Goal: Task Accomplishment & Management: Manage account settings

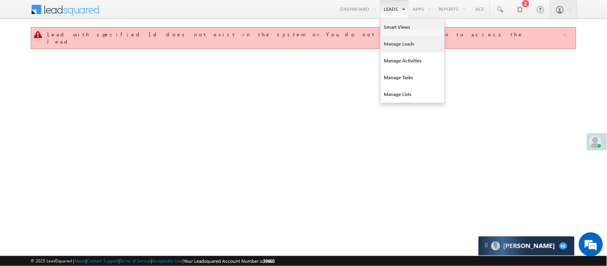
click at [403, 46] on link "Manage Leads" at bounding box center [413, 44] width 64 height 17
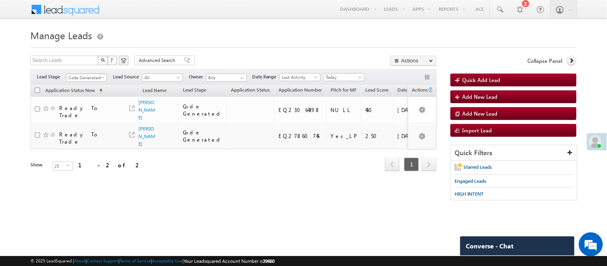
click at [85, 78] on span "Code Generated" at bounding box center [85, 77] width 38 height 7
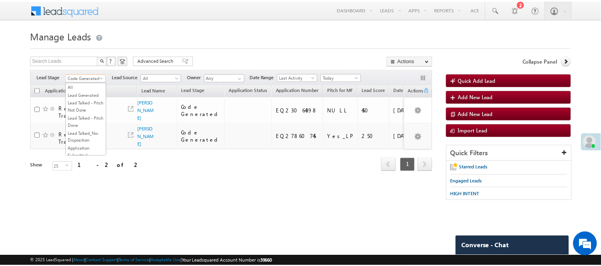
scroll to position [199, 0]
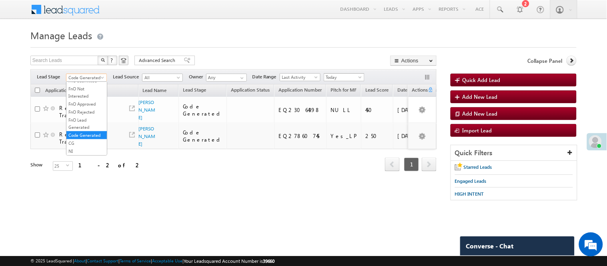
click at [333, 77] on span "Today" at bounding box center [343, 77] width 38 height 7
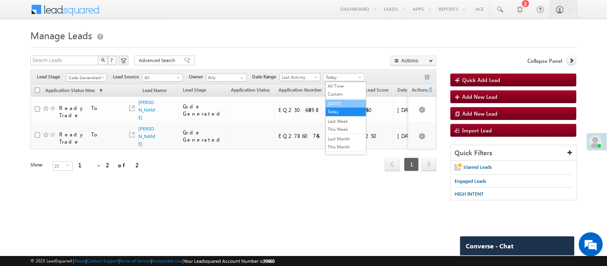
click at [341, 105] on link "[DATE]" at bounding box center [346, 103] width 40 height 7
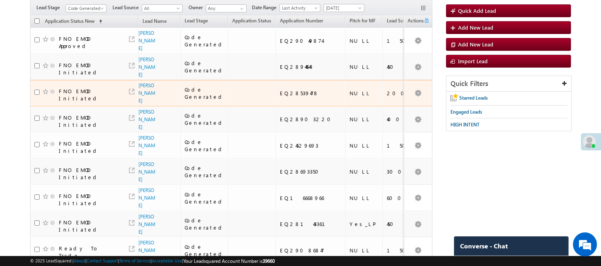
scroll to position [0, 0]
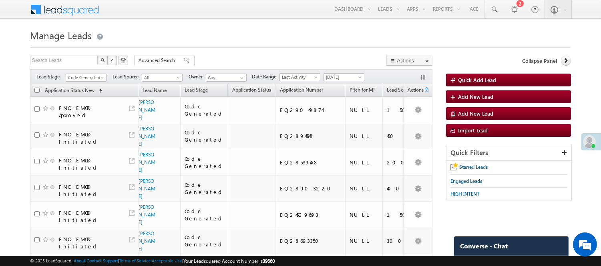
click at [85, 73] on div "Filters Lead Stage All Lead Generated Lead Talked - Pitch Not Done Lead Talked …" at bounding box center [231, 76] width 402 height 15
click at [86, 77] on span "Code Generated" at bounding box center [85, 77] width 38 height 7
click at [77, 98] on link "Lead Generated" at bounding box center [86, 94] width 40 height 7
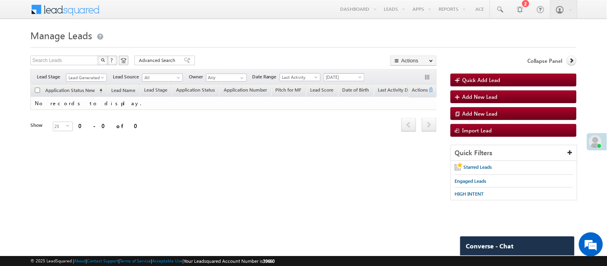
click at [330, 78] on span "[DATE]" at bounding box center [343, 77] width 38 height 7
click at [339, 114] on link "Today" at bounding box center [346, 111] width 40 height 7
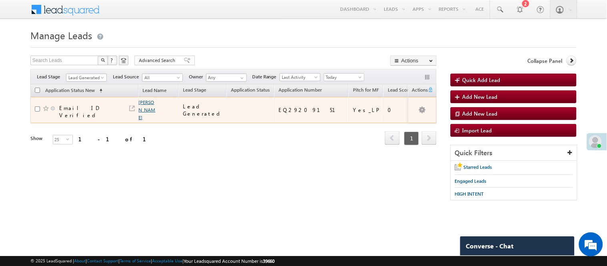
click at [149, 104] on link "Dipen Bhowmik" at bounding box center [147, 109] width 17 height 21
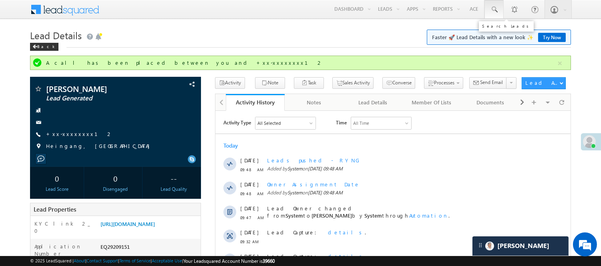
click at [495, 10] on span at bounding box center [494, 10] width 8 height 8
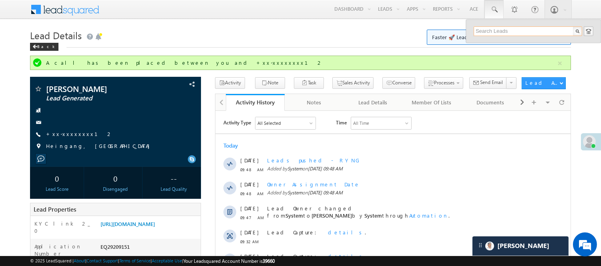
click at [489, 29] on input "text" at bounding box center [527, 31] width 108 height 10
paste input "EQ29195639"
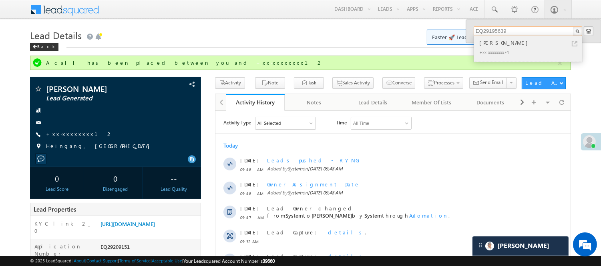
type input "EQ29195639"
click at [502, 47] on div "+xx-xxxxxxxx74" at bounding box center [530, 52] width 107 height 10
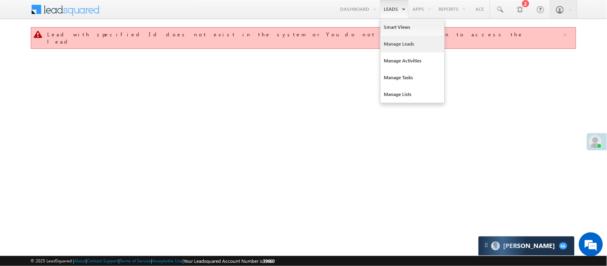
click at [407, 45] on link "Manage Leads" at bounding box center [413, 44] width 64 height 17
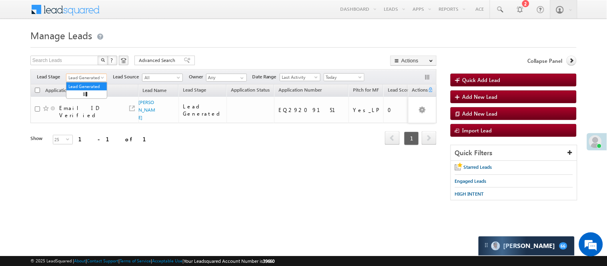
click at [87, 78] on span "Lead Generated" at bounding box center [85, 77] width 38 height 7
click at [158, 61] on span "Advanced Search" at bounding box center [158, 60] width 39 height 7
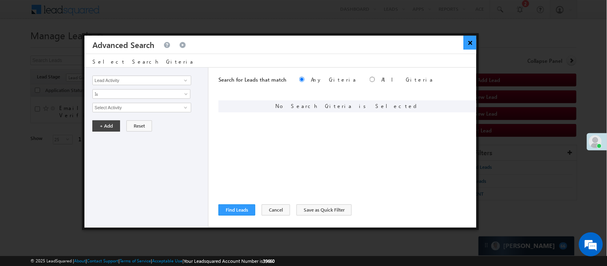
click at [469, 42] on button "×" at bounding box center [470, 43] width 13 height 14
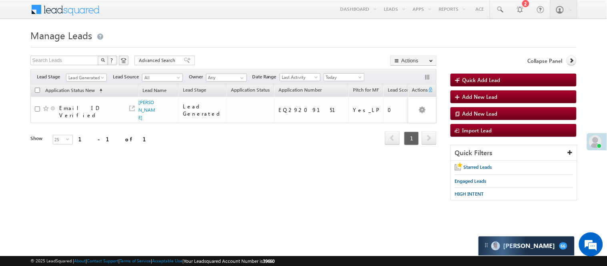
click at [170, 58] on span "Advanced Search" at bounding box center [158, 60] width 39 height 7
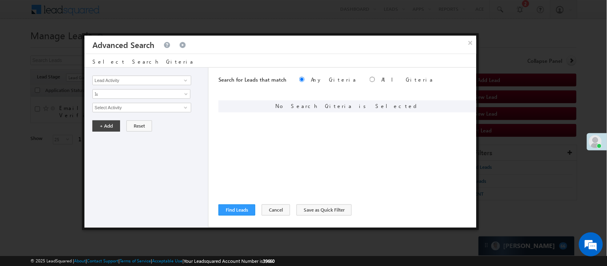
click at [153, 85] on div "Lead Activity Task Sales Group Prospect Id WA Last Message Timestamp 4th Day Di…" at bounding box center [146, 148] width 124 height 160
click at [153, 82] on input "Lead Activity" at bounding box center [141, 81] width 98 height 10
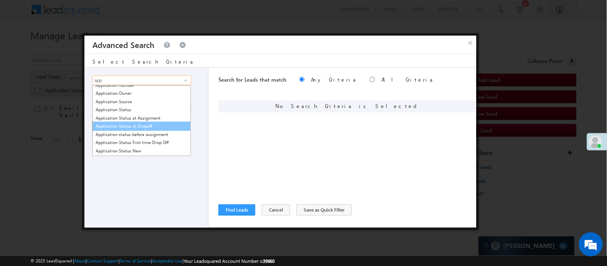
scroll to position [89, 0]
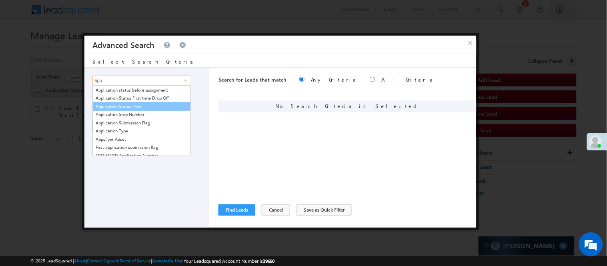
click at [136, 107] on link "Application Status New" at bounding box center [141, 106] width 98 height 9
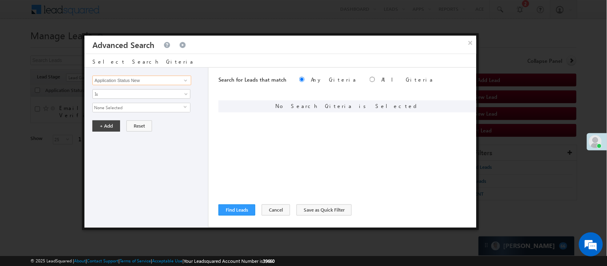
type input "Application Status New"
click at [125, 109] on span "None Selected" at bounding box center [138, 107] width 91 height 9
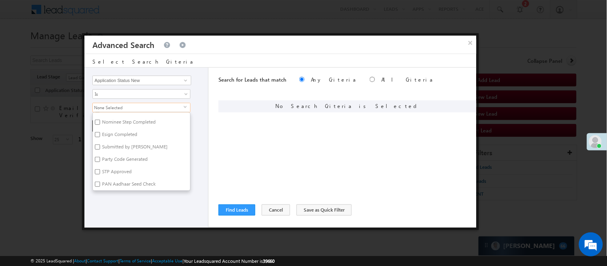
scroll to position [133, 0]
click at [119, 149] on label "Submitted by DAE" at bounding box center [134, 148] width 83 height 12
click at [100, 149] on input "Submitted by DAE" at bounding box center [97, 146] width 5 height 5
click at [114, 146] on label "Submitted by DAE" at bounding box center [134, 148] width 83 height 12
click at [100, 146] on input "Submitted by DAE" at bounding box center [97, 146] width 5 height 5
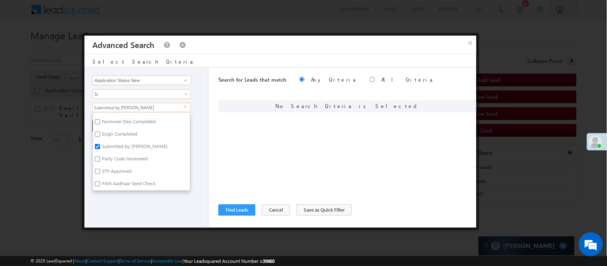
checkbox input "false"
click at [102, 119] on label "Nominee Step Completed" at bounding box center [128, 123] width 71 height 12
click at [100, 119] on input "Nominee Step Completed" at bounding box center [97, 121] width 5 height 5
checkbox input "true"
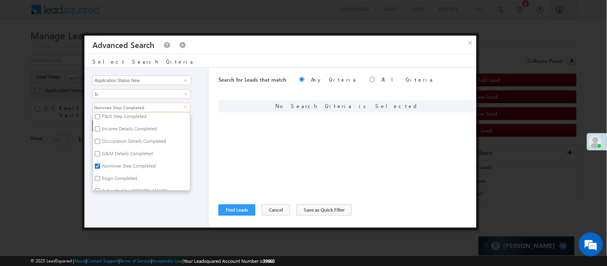
click at [103, 141] on label "Occupation Details Completed" at bounding box center [133, 142] width 81 height 12
click at [100, 141] on input "Occupation Details Completed" at bounding box center [97, 141] width 5 height 5
checkbox input "true"
drag, startPoint x: 166, startPoint y: 210, endPoint x: 145, endPoint y: 182, distance: 35.0
click at [165, 210] on div "Lead Activity Task Sales Group Prospect Id WA Last Message Timestamp 4th Day Di…" at bounding box center [146, 148] width 124 height 160
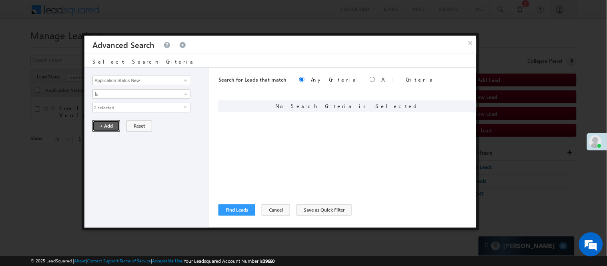
click at [104, 125] on button "+ Add" at bounding box center [106, 125] width 28 height 11
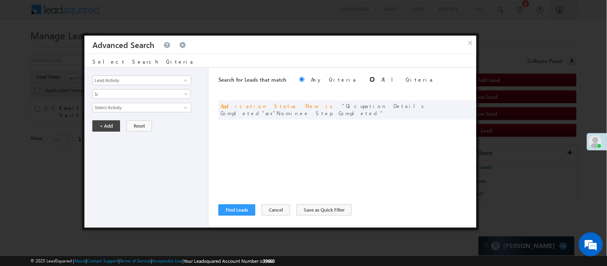
click at [370, 81] on input "radio" at bounding box center [372, 79] width 5 height 5
radio input "true"
click at [239, 205] on button "Find Leads" at bounding box center [237, 210] width 37 height 11
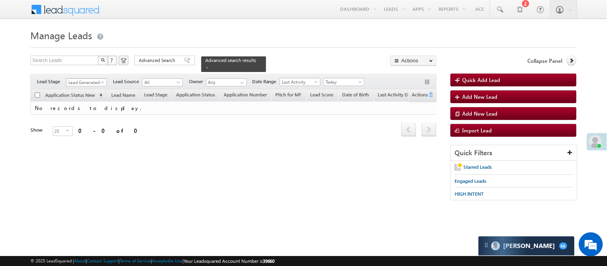
click at [98, 79] on span "Lead Generated" at bounding box center [85, 82] width 38 height 7
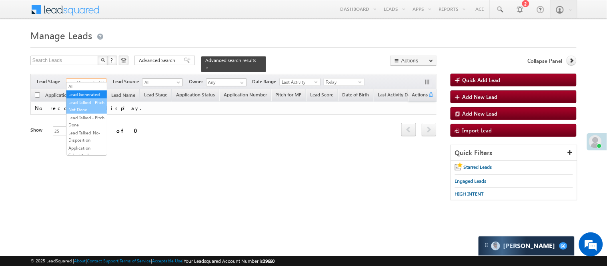
click at [94, 113] on link "Lead Talked - Pitch Not Done" at bounding box center [86, 106] width 40 height 14
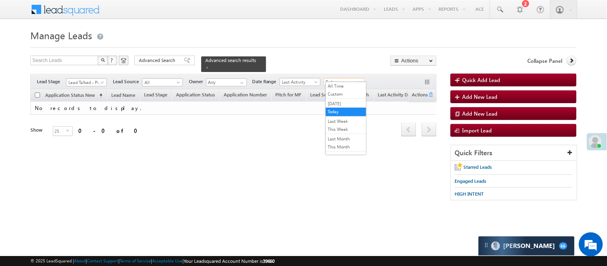
click at [337, 79] on span "Today" at bounding box center [343, 81] width 38 height 7
click at [338, 84] on link "All Time" at bounding box center [346, 85] width 40 height 7
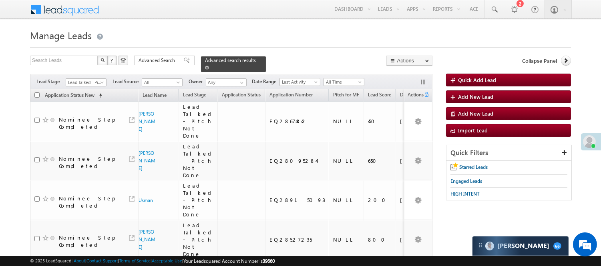
click at [209, 66] on span at bounding box center [207, 68] width 4 height 4
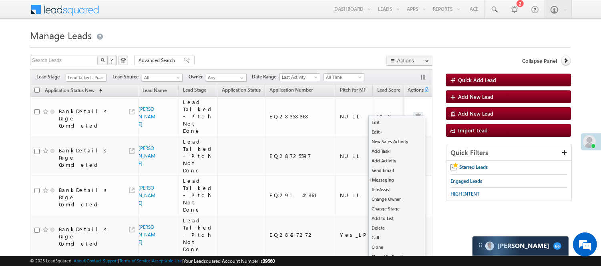
click at [416, 116] on ul "Edit Edit+ New Sales Activity Add Task Add Activity Send Email Messaging WhatsA…" at bounding box center [396, 199] width 57 height 167
click at [389, 158] on link "Add Activity" at bounding box center [397, 161] width 56 height 10
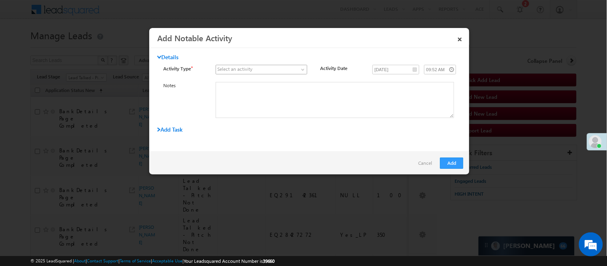
click at [263, 68] on span at bounding box center [256, 69] width 81 height 7
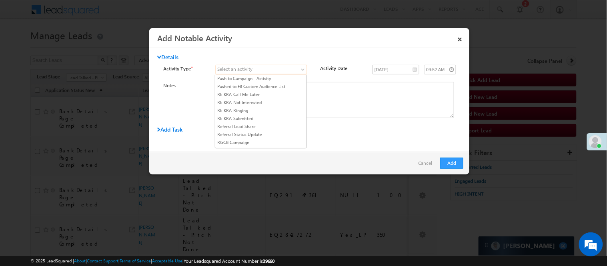
scroll to position [1034, 0]
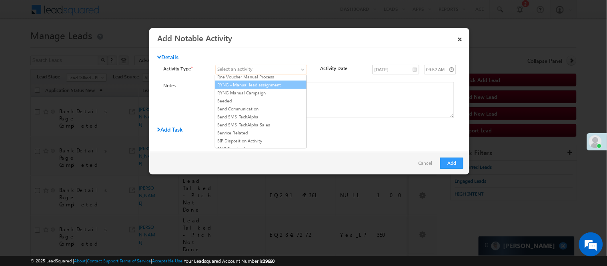
click at [245, 88] on link "RYNG - Manual lead assignment" at bounding box center [260, 84] width 91 height 7
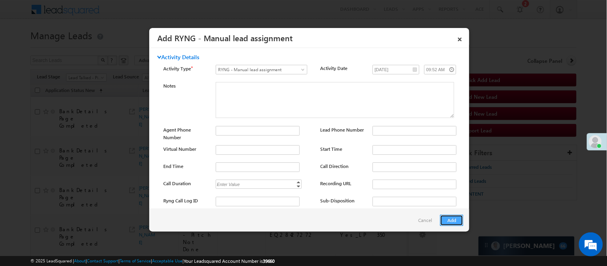
click at [454, 219] on button "Add" at bounding box center [451, 220] width 23 height 11
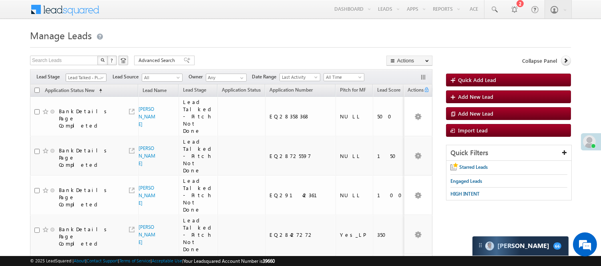
click at [90, 79] on span "Lead Talked - Pitch Not Done" at bounding box center [85, 77] width 38 height 7
click at [90, 98] on link "Lead Generated" at bounding box center [86, 94] width 40 height 7
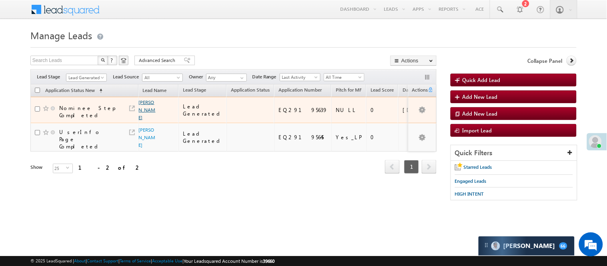
click at [145, 102] on link "Rubel laskar" at bounding box center [147, 109] width 17 height 21
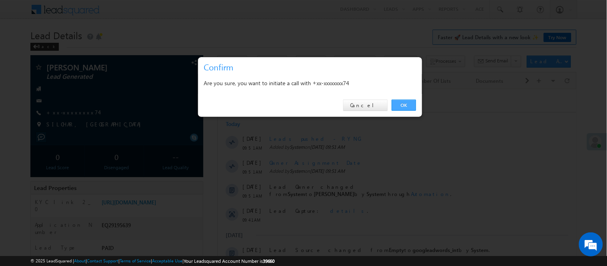
click at [403, 105] on link "OK" at bounding box center [404, 105] width 24 height 11
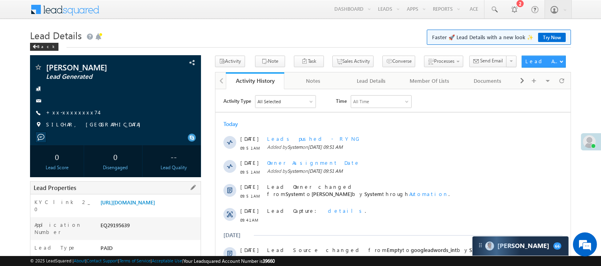
click at [114, 231] on div "EQ29195639" at bounding box center [149, 226] width 102 height 11
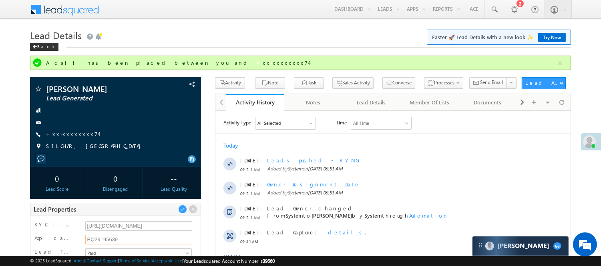
click at [103, 241] on input "EQ29195639" at bounding box center [138, 240] width 107 height 10
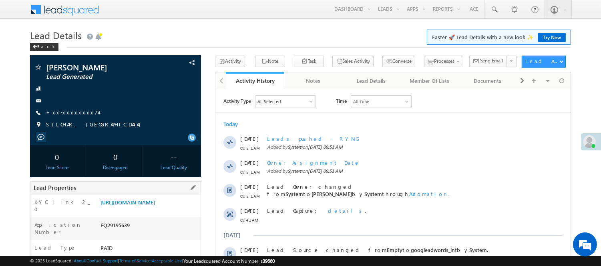
click at [138, 189] on div "Lead Properties" at bounding box center [115, 187] width 171 height 13
click at [155, 206] on link "https://angelbroking1-pk3em7sa.customui-test.leadsquared.com?leadId=4a23ed3f-2d…" at bounding box center [127, 202] width 54 height 7
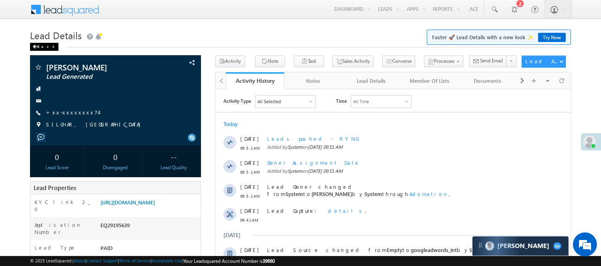
click at [34, 44] on div "Back" at bounding box center [44, 47] width 28 height 8
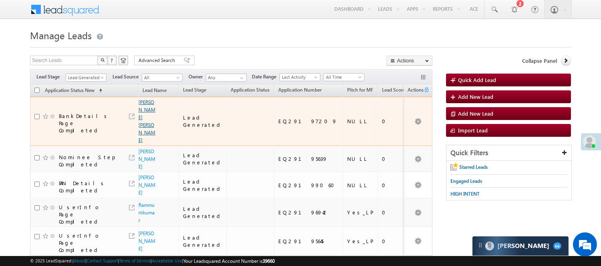
click at [146, 115] on link "[PERSON_NAME] [PERSON_NAME]" at bounding box center [146, 121] width 17 height 44
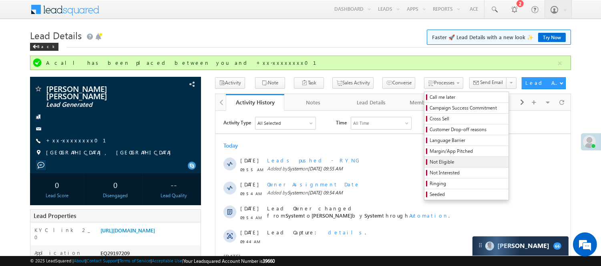
click at [429, 162] on span "Not Eligible" at bounding box center [467, 161] width 76 height 7
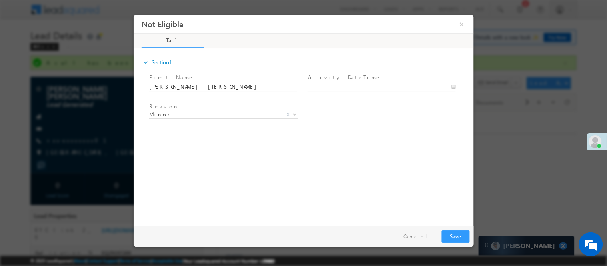
click at [355, 82] on span at bounding box center [384, 86] width 155 height 9
click at [223, 113] on span "Minor" at bounding box center [214, 113] width 130 height 7
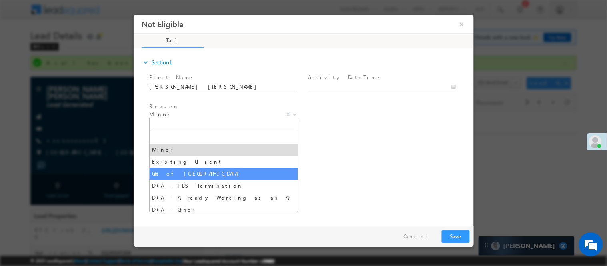
select select "Out of India"
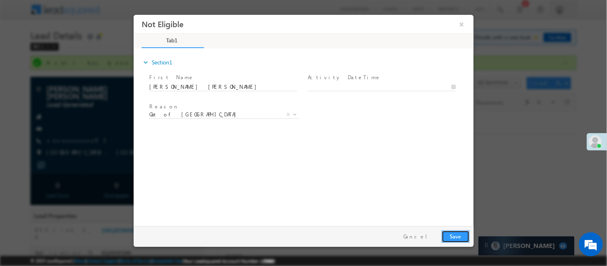
click at [447, 231] on button "Save" at bounding box center [455, 236] width 28 height 12
click at [349, 89] on body "Not Eligible ×" at bounding box center [303, 118] width 340 height 208
type input "09/19/25 9:57 AM"
click at [454, 232] on button "Save" at bounding box center [455, 236] width 28 height 12
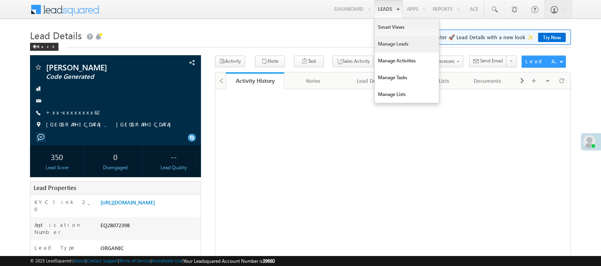
click at [389, 46] on link "Manage Leads" at bounding box center [407, 44] width 64 height 17
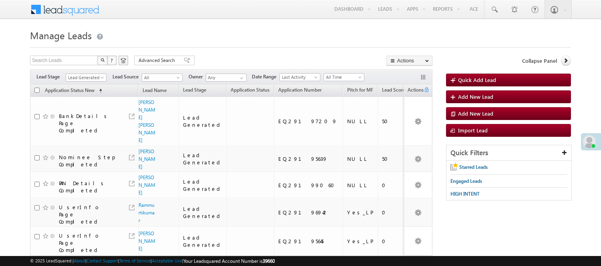
click at [73, 79] on span "Lead Generated" at bounding box center [85, 77] width 38 height 7
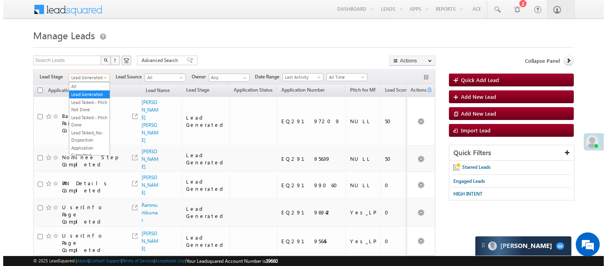
scroll to position [199, 0]
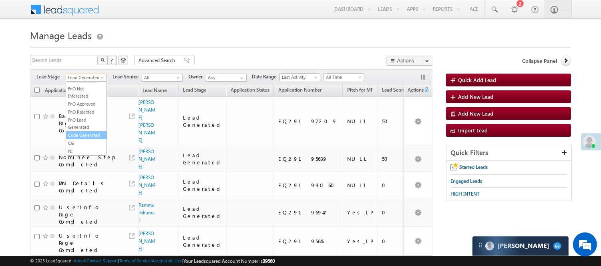
click at [85, 132] on link "Code Generated" at bounding box center [86, 135] width 40 height 7
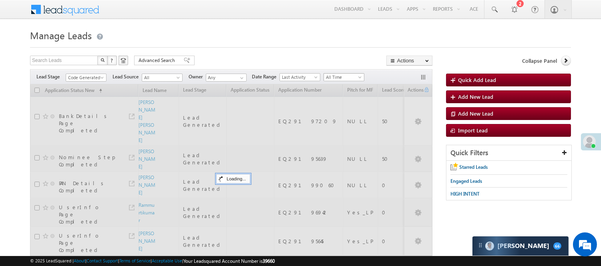
click at [332, 77] on span "All Time" at bounding box center [343, 77] width 38 height 7
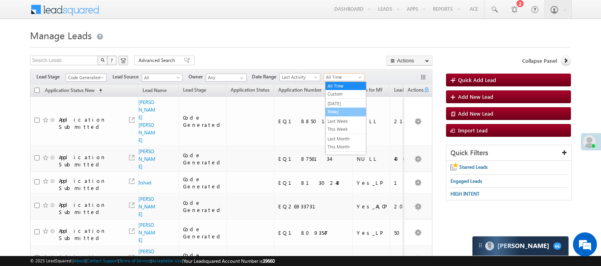
click at [337, 111] on link "Today" at bounding box center [345, 111] width 40 height 7
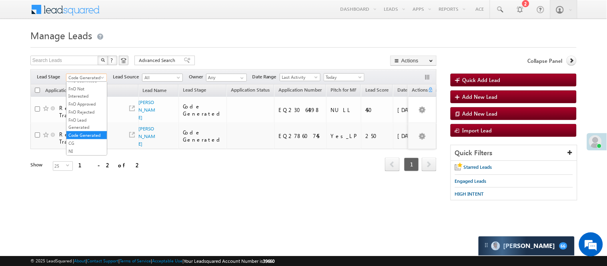
click at [76, 78] on span "Code Generated" at bounding box center [85, 77] width 38 height 7
click at [89, 133] on link "Code Generated" at bounding box center [86, 135] width 40 height 7
click at [79, 78] on span "Code Generated" at bounding box center [85, 77] width 38 height 7
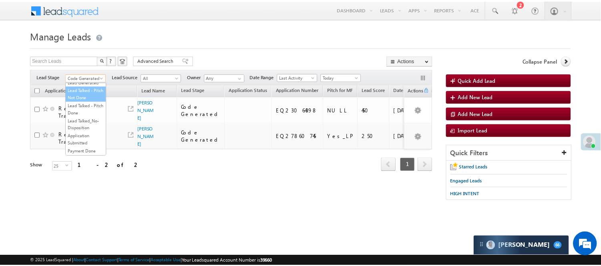
scroll to position [0, 0]
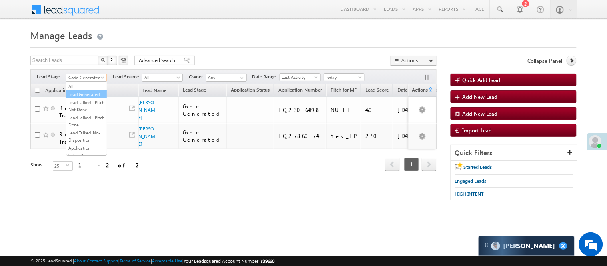
click at [81, 98] on link "Lead Generated" at bounding box center [86, 94] width 40 height 7
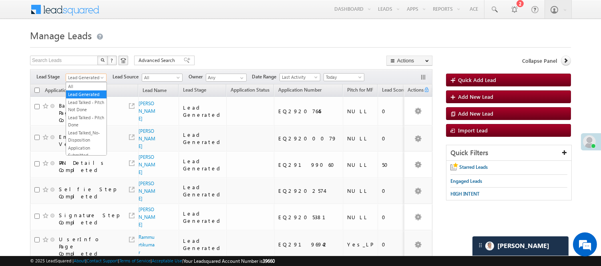
click at [90, 79] on span "Lead Generated" at bounding box center [85, 77] width 38 height 7
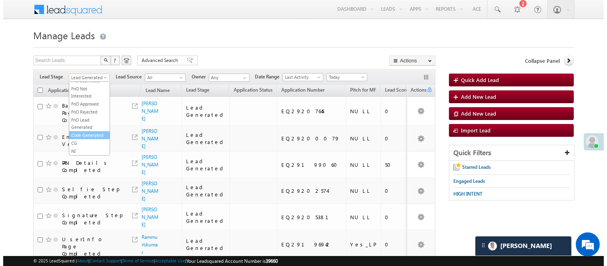
scroll to position [199, 0]
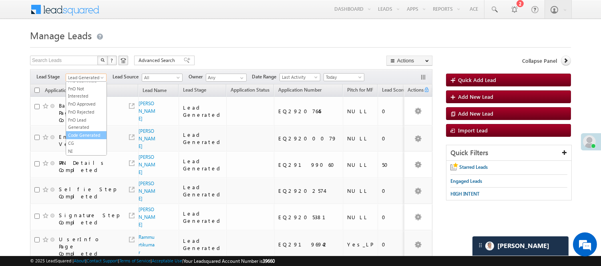
click at [77, 135] on link "Code Generated" at bounding box center [86, 135] width 40 height 7
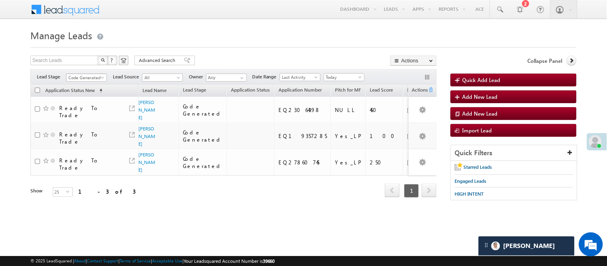
click at [85, 75] on span "Code Generated" at bounding box center [85, 77] width 38 height 7
click at [82, 98] on link "Lead Generated" at bounding box center [86, 94] width 40 height 7
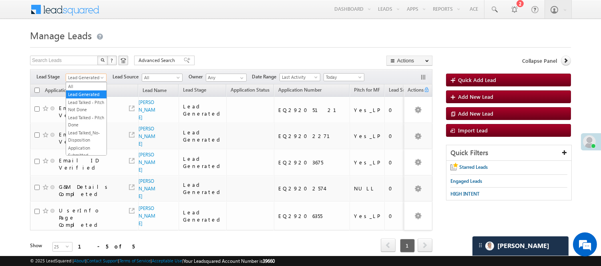
click at [97, 77] on span "Lead Generated" at bounding box center [85, 77] width 38 height 7
click at [82, 109] on link "Lead Talked - Pitch Not Done" at bounding box center [86, 106] width 40 height 14
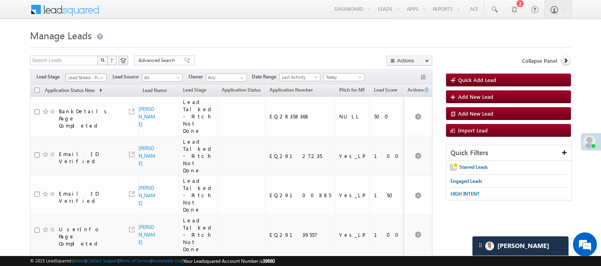
click at [89, 78] on span "Lead Talked - Pitch Not Done" at bounding box center [85, 77] width 38 height 7
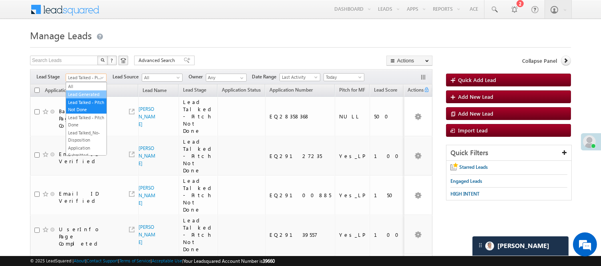
click at [79, 98] on link "Lead Generated" at bounding box center [86, 94] width 40 height 7
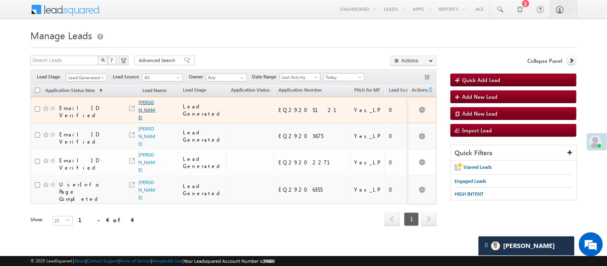
click at [139, 114] on link "Nikhil rashid sonawane" at bounding box center [147, 109] width 17 height 21
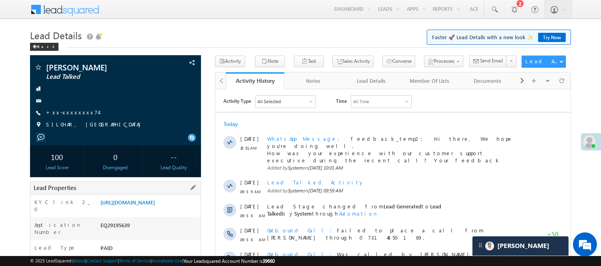
click at [115, 231] on div "EQ29195639" at bounding box center [149, 226] width 102 height 11
copy div "EQ29195639"
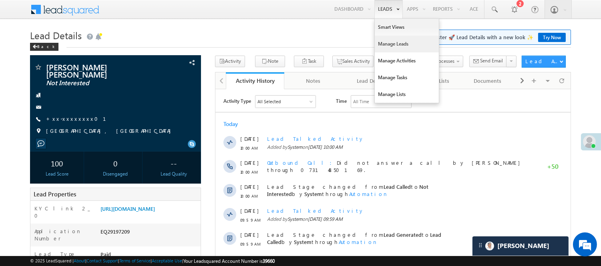
click at [390, 46] on link "Manage Leads" at bounding box center [407, 44] width 64 height 17
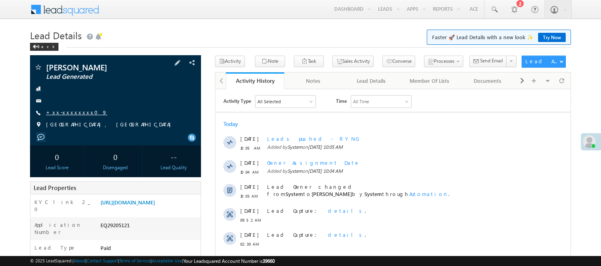
click at [71, 113] on link "+xx-xxxxxxxx09" at bounding box center [76, 112] width 61 height 7
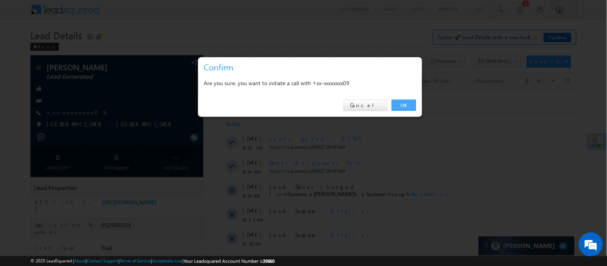
drag, startPoint x: 399, startPoint y: 100, endPoint x: 184, endPoint y: 11, distance: 232.9
click at [399, 100] on link "OK" at bounding box center [404, 105] width 24 height 11
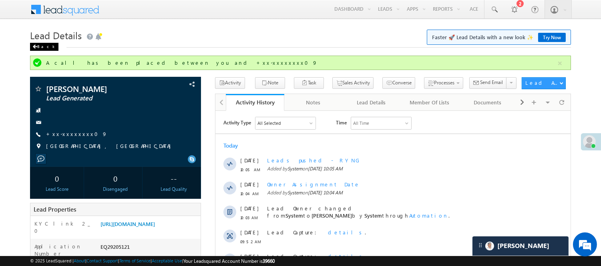
click at [44, 44] on div "Back" at bounding box center [44, 47] width 28 height 8
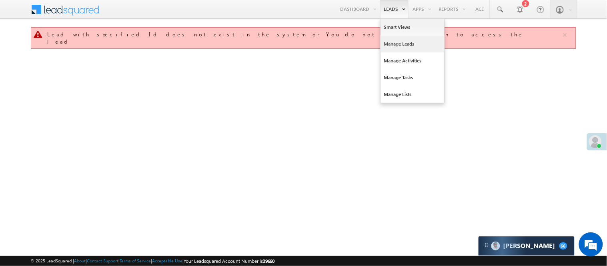
click at [401, 44] on link "Manage Leads" at bounding box center [413, 44] width 64 height 17
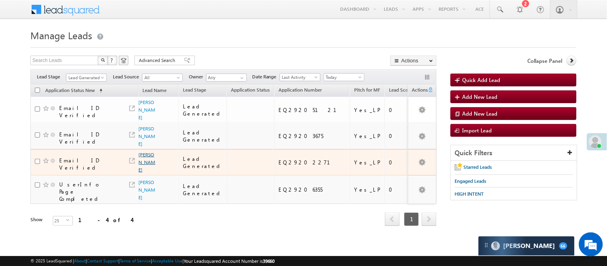
click at [145, 156] on link "Bhim kumar" at bounding box center [147, 162] width 17 height 21
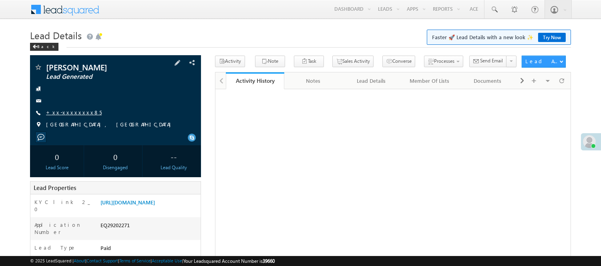
click at [62, 112] on link "+xx-xxxxxxxx85" at bounding box center [74, 112] width 56 height 7
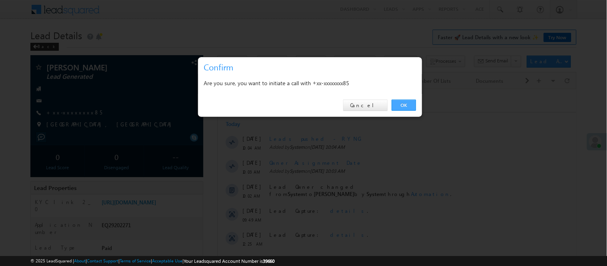
click at [404, 102] on link "OK" at bounding box center [404, 105] width 24 height 11
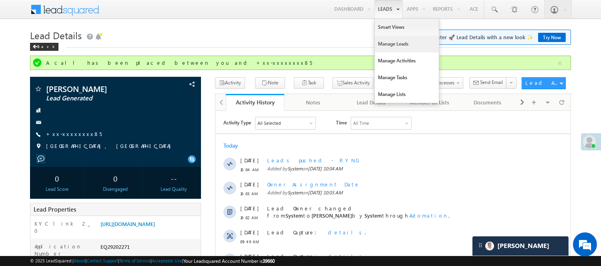
click at [396, 46] on link "Manage Leads" at bounding box center [407, 44] width 64 height 17
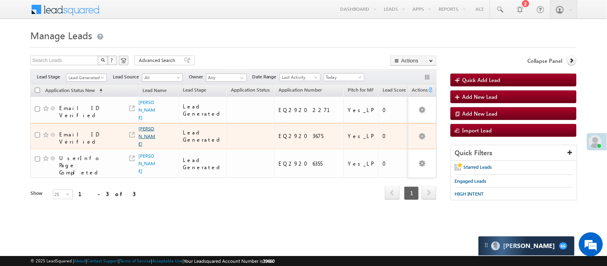
click at [145, 130] on link "Hitesh Kumar" at bounding box center [147, 136] width 17 height 21
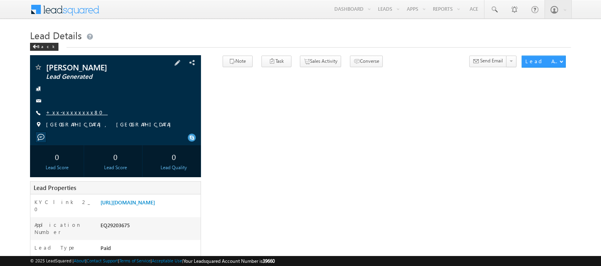
click at [68, 112] on link "+xx-xxxxxxxx80" at bounding box center [77, 112] width 62 height 7
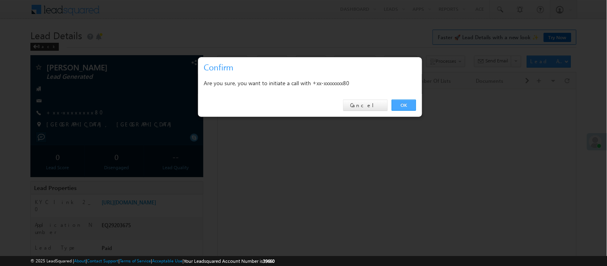
click at [402, 106] on link "OK" at bounding box center [404, 105] width 24 height 11
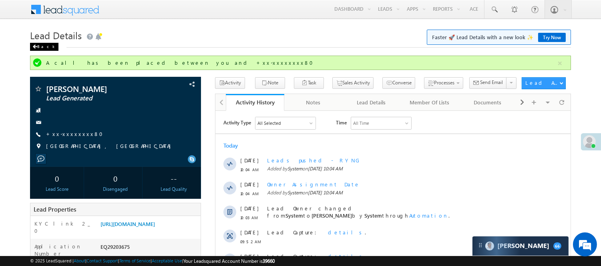
click at [42, 47] on div "Back" at bounding box center [44, 47] width 28 height 8
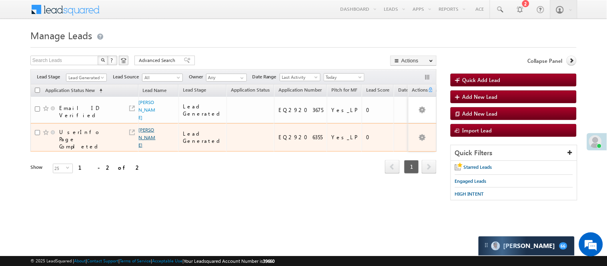
click at [144, 127] on link "[PERSON_NAME]" at bounding box center [147, 137] width 17 height 21
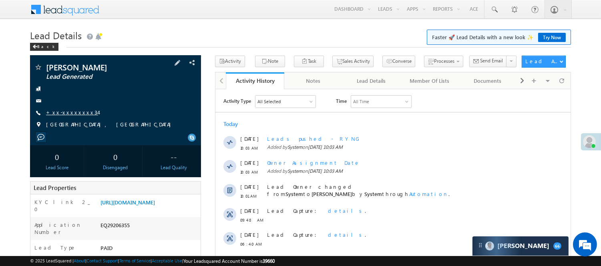
click at [73, 112] on link "+xx-xxxxxxxx34" at bounding box center [72, 112] width 52 height 7
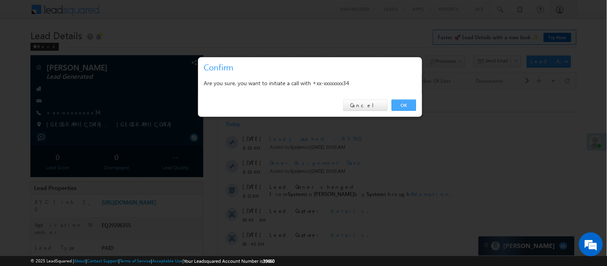
click at [402, 109] on link "OK" at bounding box center [404, 105] width 24 height 11
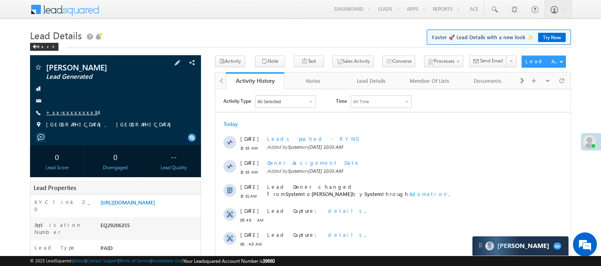
click at [65, 114] on link "+xx-xxxxxxxx34" at bounding box center [72, 112] width 52 height 7
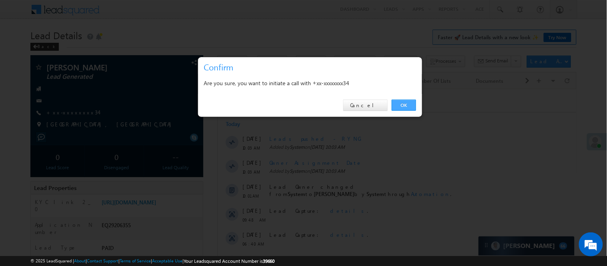
click at [407, 102] on link "OK" at bounding box center [404, 105] width 24 height 11
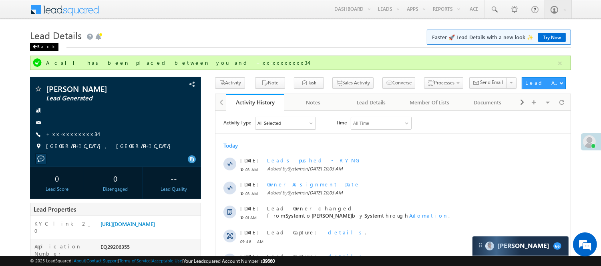
click at [42, 46] on div "Back" at bounding box center [44, 47] width 28 height 8
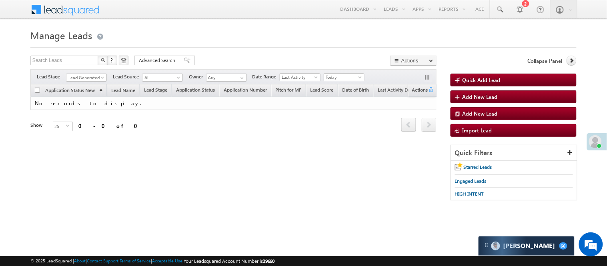
click at [96, 83] on div "Filters Lead Stage Lead Generated Lead Generated Lead Source All All Owner Any …" at bounding box center [233, 76] width 406 height 15
click at [95, 80] on span "Lead Generated" at bounding box center [85, 77] width 38 height 7
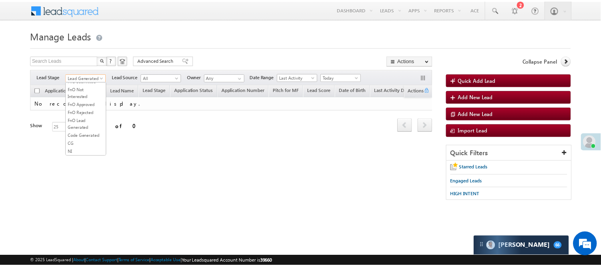
scroll to position [199, 0]
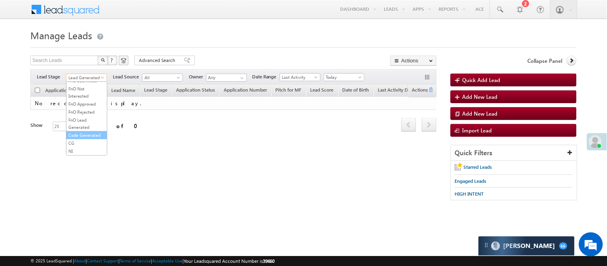
click at [87, 132] on link "Code Generated" at bounding box center [86, 135] width 40 height 7
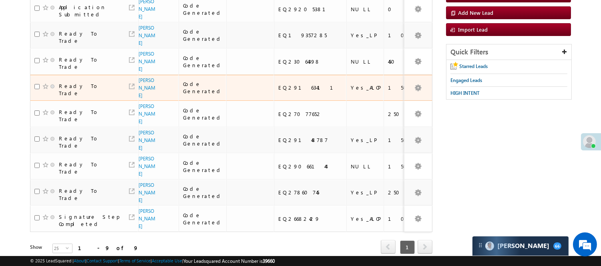
scroll to position [0, 0]
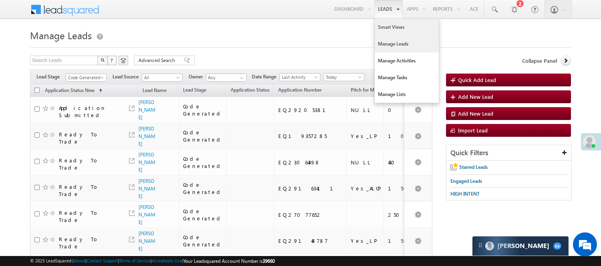
click at [393, 23] on link "Smart Views" at bounding box center [407, 27] width 64 height 17
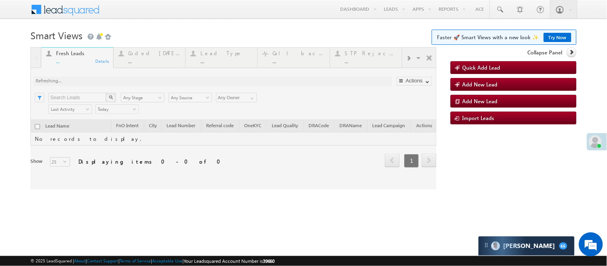
click at [149, 59] on div at bounding box center [233, 118] width 406 height 142
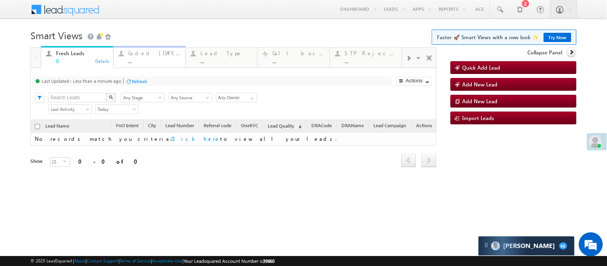
click at [137, 56] on div "Coded Today" at bounding box center [154, 53] width 52 height 6
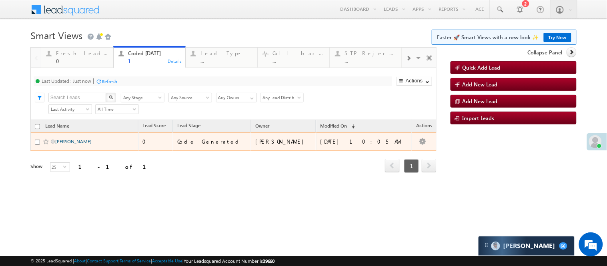
click at [68, 144] on link "SUSANTA KUMAR RUJ" at bounding box center [73, 141] width 36 height 6
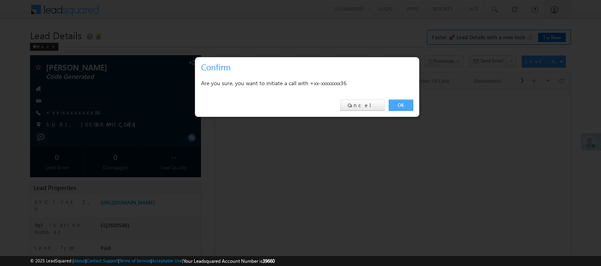
click at [403, 106] on link "OK" at bounding box center [401, 105] width 24 height 11
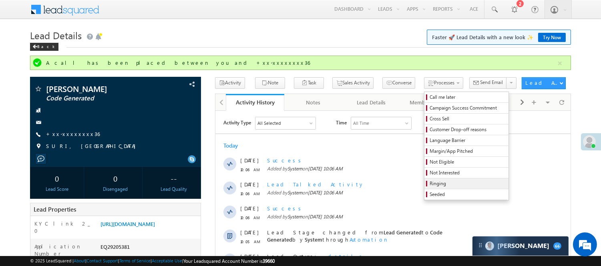
click at [429, 187] on span "Ringing" at bounding box center [467, 183] width 76 height 7
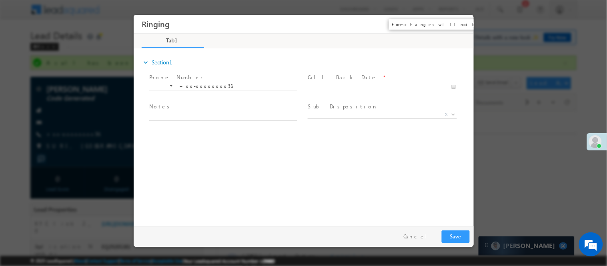
click at [465, 26] on button "×" at bounding box center [462, 23] width 14 height 15
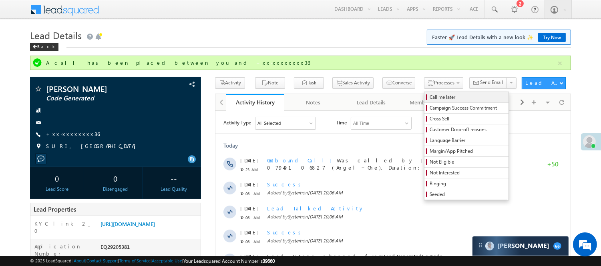
click at [429, 94] on span "Call me later" at bounding box center [467, 97] width 76 height 7
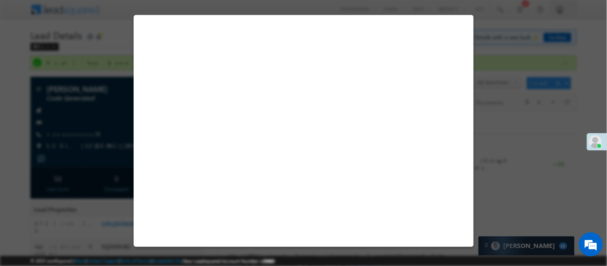
select select "Pitch Not Done"
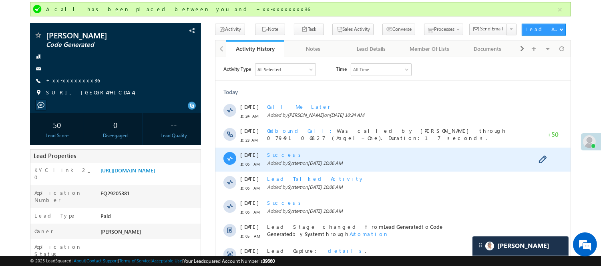
scroll to position [44, 0]
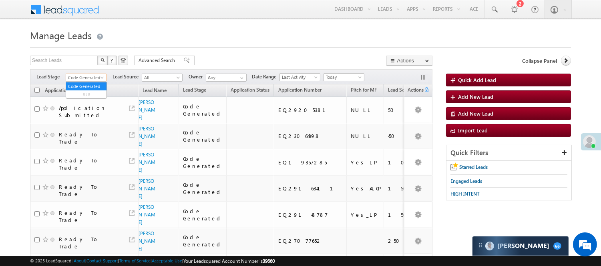
click at [86, 77] on span "Code Generated" at bounding box center [85, 77] width 38 height 7
click at [90, 96] on link "Lead Generated" at bounding box center [86, 94] width 40 height 7
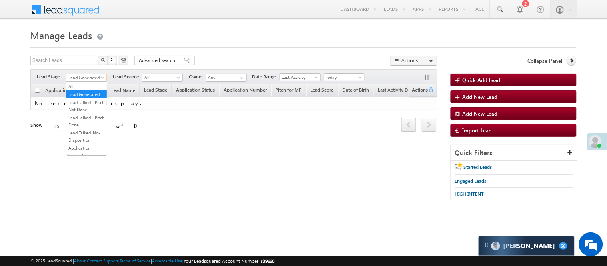
click at [79, 79] on span "Lead Generated" at bounding box center [85, 77] width 38 height 7
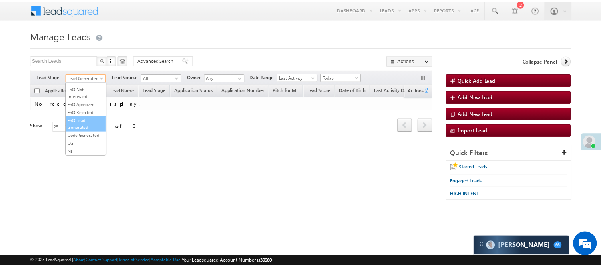
scroll to position [199, 0]
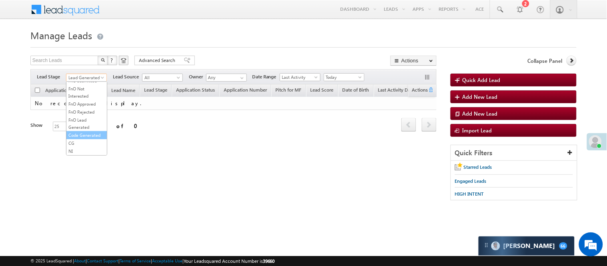
click at [86, 133] on link "Code Generated" at bounding box center [86, 135] width 40 height 7
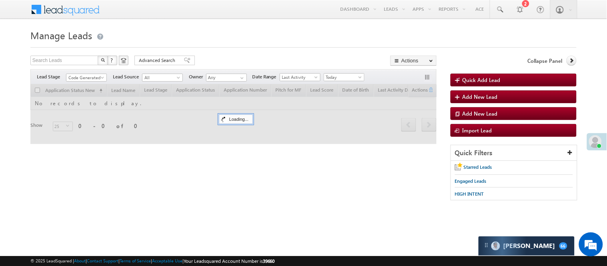
click at [201, 48] on form "Manage Leads Quick Add Lead Search Leads X ? 0 results found Advanced Search Ad…" at bounding box center [303, 118] width 546 height 182
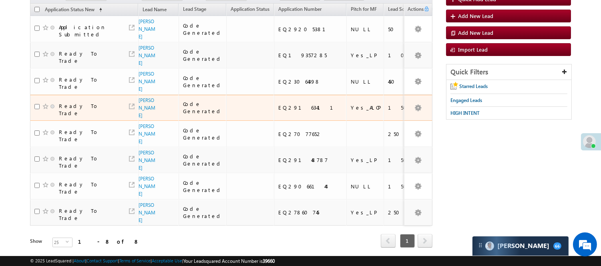
scroll to position [44, 0]
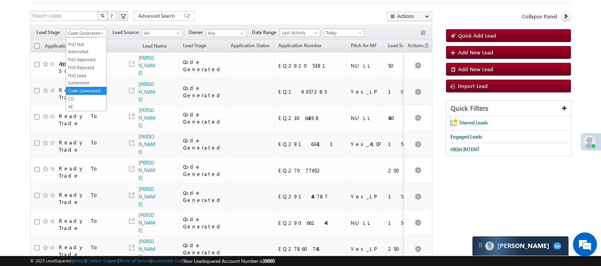
click at [90, 31] on span "Code Generated" at bounding box center [85, 33] width 38 height 7
click at [87, 54] on link "Lead Generated" at bounding box center [86, 49] width 40 height 7
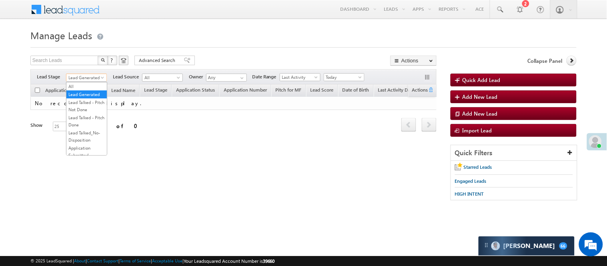
click at [86, 77] on span "Lead Generated" at bounding box center [85, 77] width 38 height 7
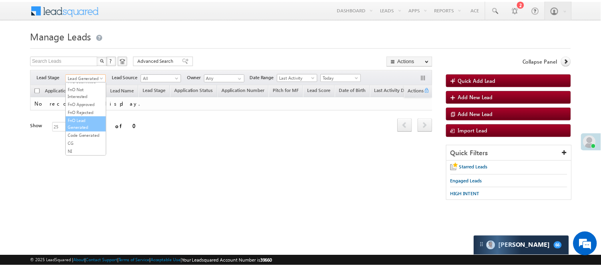
scroll to position [199, 0]
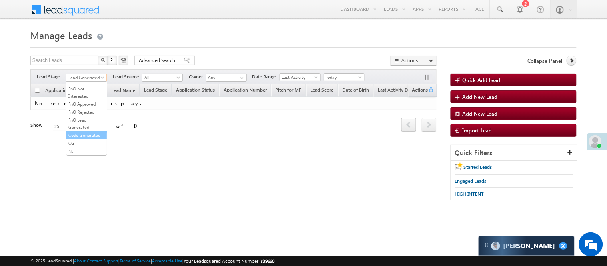
click at [86, 132] on link "Code Generated" at bounding box center [86, 135] width 40 height 7
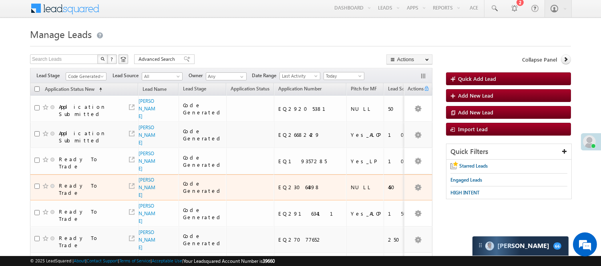
scroll to position [0, 0]
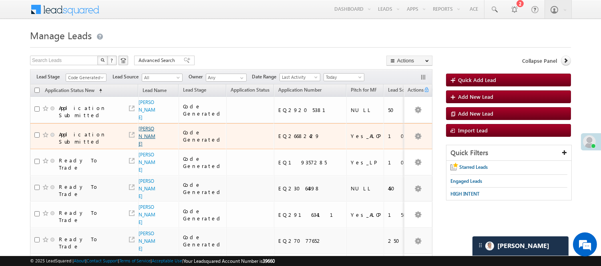
click at [143, 142] on link "[PERSON_NAME]" at bounding box center [146, 136] width 17 height 21
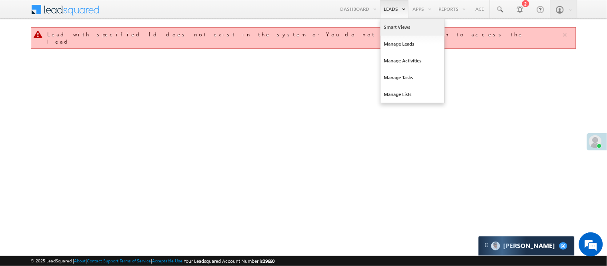
click at [393, 29] on link "Smart Views" at bounding box center [413, 27] width 64 height 17
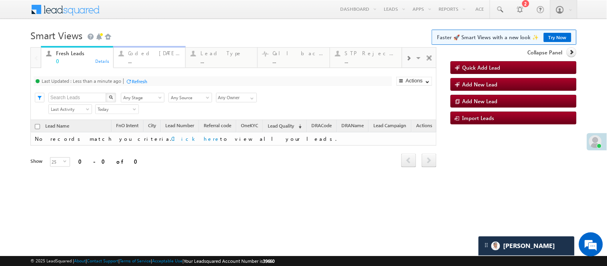
click at [143, 52] on div "Coded [DATE]" at bounding box center [154, 53] width 52 height 6
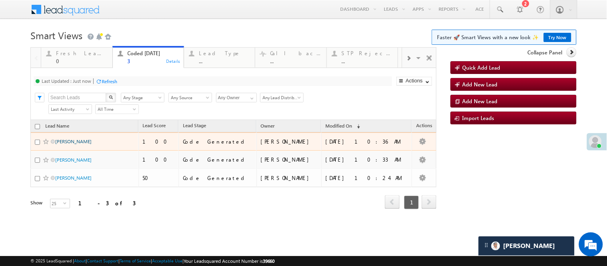
click at [86, 144] on link "Rohit gayakwad" at bounding box center [73, 141] width 36 height 6
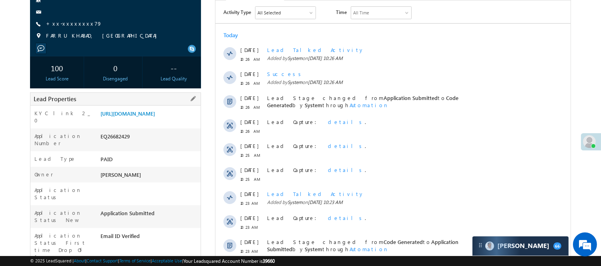
click at [118, 143] on div "EQ26682429" at bounding box center [149, 137] width 102 height 11
copy div "EQ26682429"
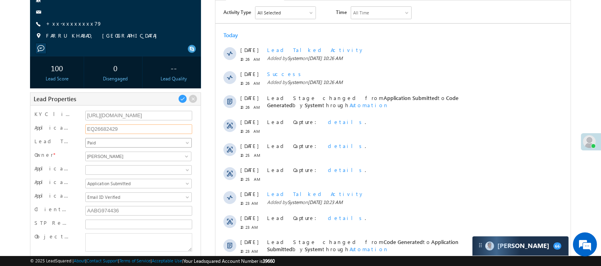
click at [107, 129] on input "EQ26682429" at bounding box center [138, 129] width 107 height 10
click at [102, 130] on input "EQ26682429" at bounding box center [138, 129] width 107 height 10
copy div "EQ26682429"
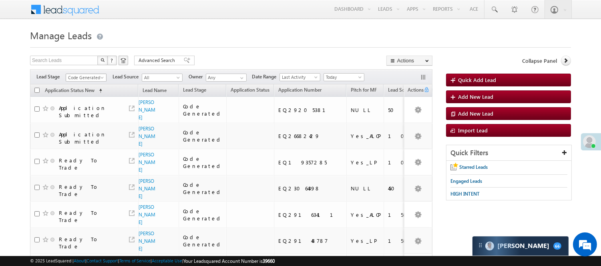
click at [86, 78] on span "Code Generated" at bounding box center [85, 77] width 38 height 7
click at [89, 94] on link "Lead Generated" at bounding box center [86, 94] width 40 height 7
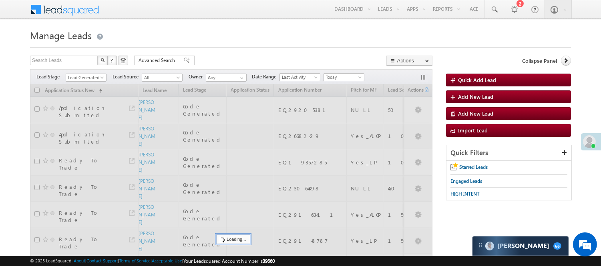
click at [245, 50] on form "Manage Leads Quick Add Lead Search Leads X ? 9 results found Advanced Search Ad…" at bounding box center [300, 202] width 541 height 350
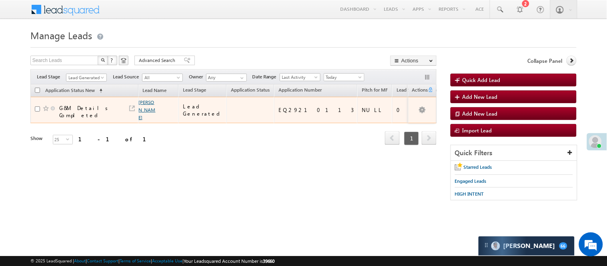
click at [144, 104] on link "[PERSON_NAME]" at bounding box center [147, 109] width 17 height 21
click at [144, 103] on link "[PERSON_NAME]" at bounding box center [147, 109] width 17 height 21
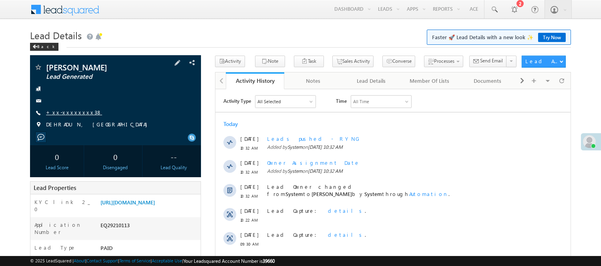
click at [64, 111] on link "+xx-xxxxxxxx38" at bounding box center [74, 112] width 56 height 7
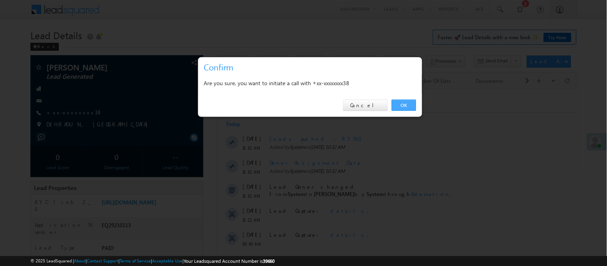
click at [406, 105] on link "OK" at bounding box center [404, 105] width 24 height 11
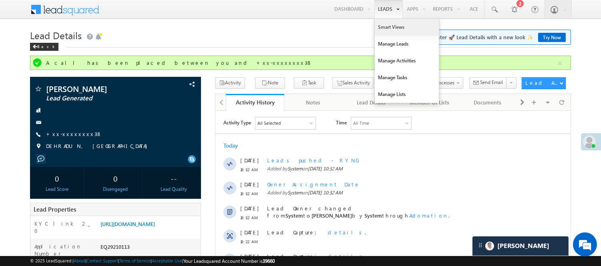
click at [381, 29] on link "Smart Views" at bounding box center [407, 27] width 64 height 17
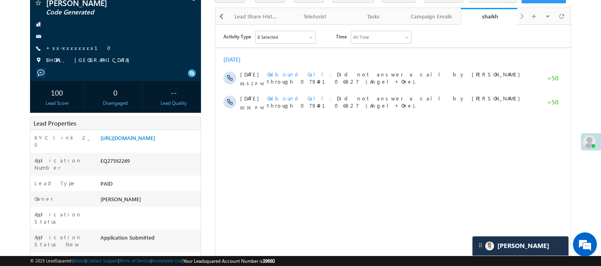
scroll to position [89, 0]
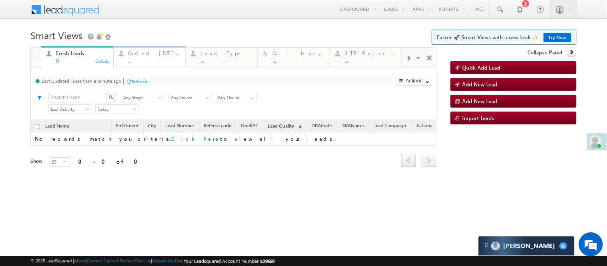
click at [165, 53] on div "Coded Today" at bounding box center [154, 53] width 52 height 6
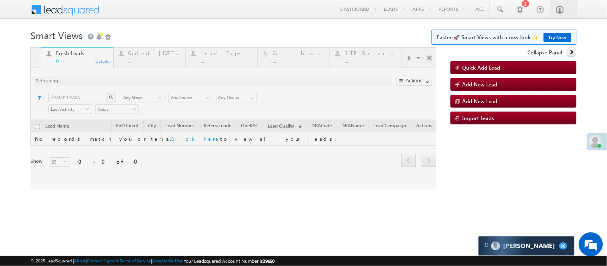
click at [607, 247] on html "Menu [PERSON_NAME] [PERSON_NAME] .Yada v@ang elbro king. com" at bounding box center [303, 123] width 607 height 247
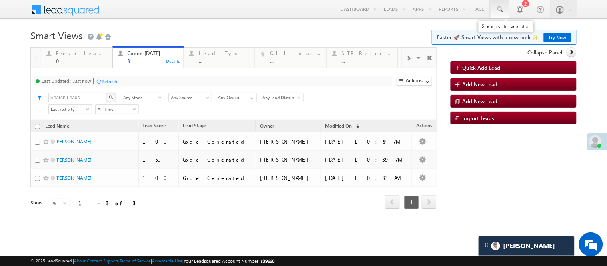
click at [498, 6] on link at bounding box center [499, 9] width 19 height 18
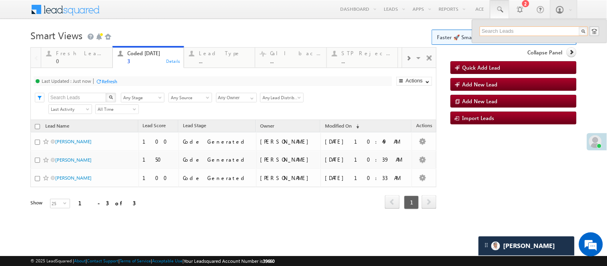
click at [511, 27] on input "text" at bounding box center [534, 31] width 108 height 10
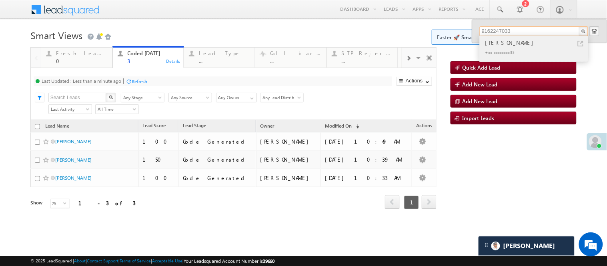
type input "9162247033"
click at [499, 48] on div "+xx-xxxxxxxx33" at bounding box center [537, 52] width 107 height 10
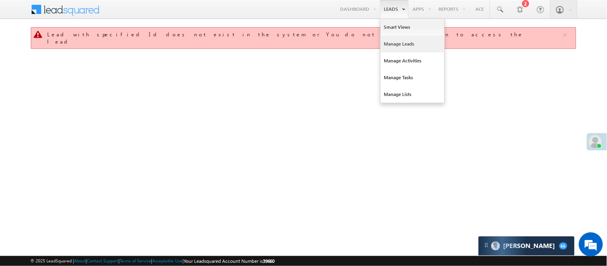
click at [399, 48] on link "Manage Leads" at bounding box center [413, 44] width 64 height 17
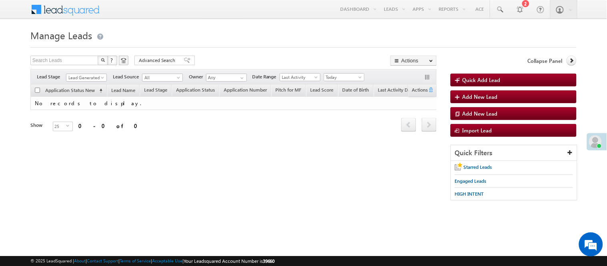
click at [80, 78] on span "Lead Generated" at bounding box center [85, 77] width 38 height 7
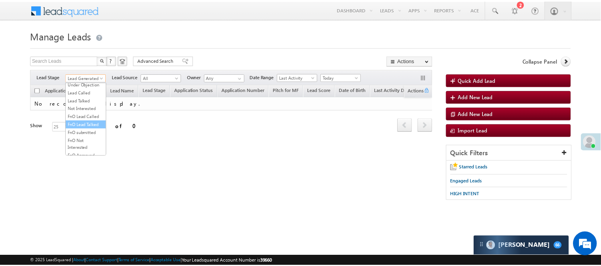
scroll to position [133, 0]
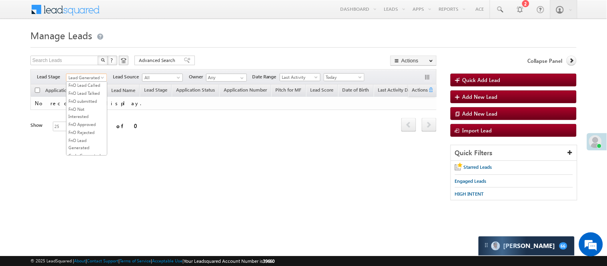
click at [86, 65] on link "Lead Called" at bounding box center [86, 61] width 40 height 7
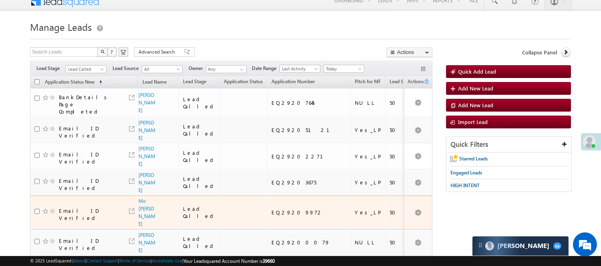
scroll to position [0, 0]
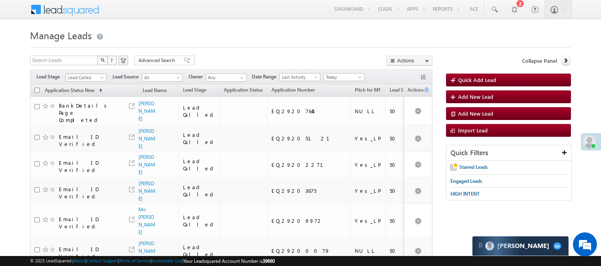
click at [77, 78] on span "Lead Called" at bounding box center [85, 77] width 38 height 7
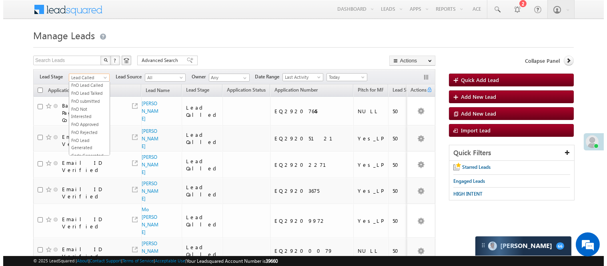
scroll to position [130, 0]
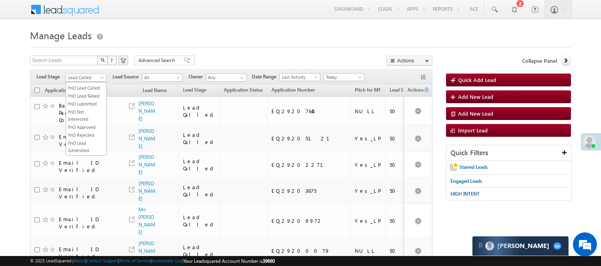
click at [76, 76] on link "Lead Talked" at bounding box center [86, 71] width 40 height 7
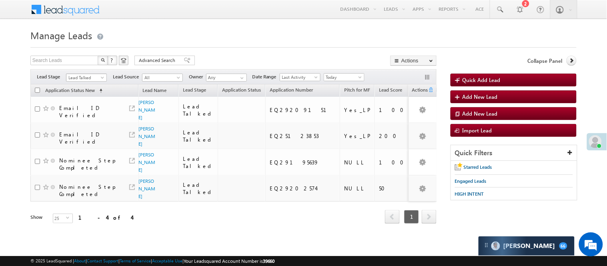
click at [89, 78] on span "Lead Talked" at bounding box center [85, 77] width 38 height 7
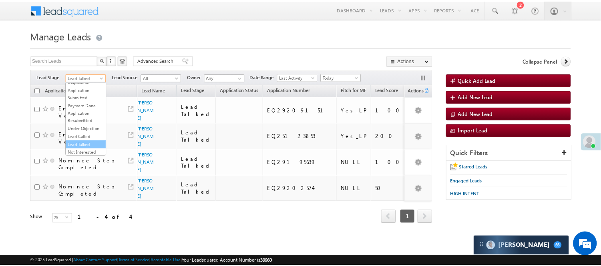
scroll to position [0, 0]
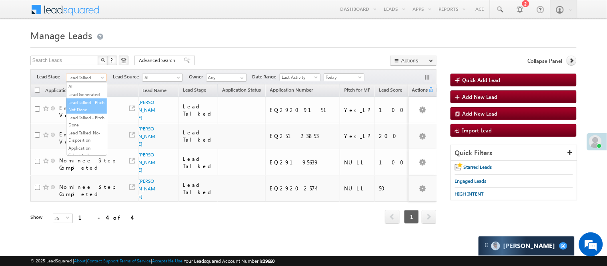
click at [86, 108] on link "Lead Talked - Pitch Not Done" at bounding box center [86, 106] width 40 height 14
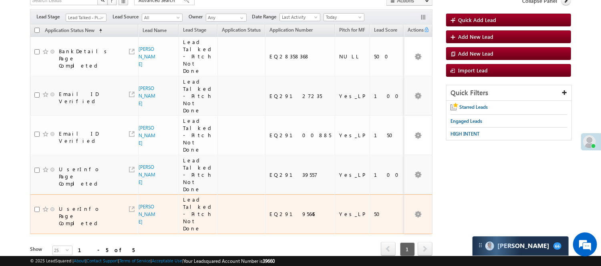
scroll to position [66, 0]
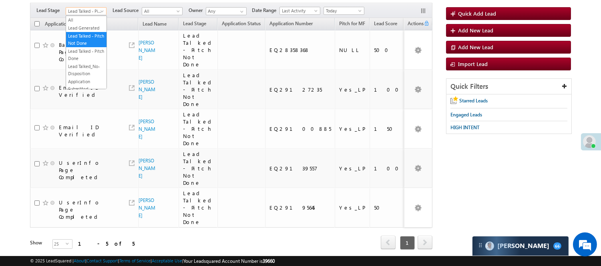
click at [93, 9] on span "Lead Talked - Pitch Not Done" at bounding box center [85, 11] width 38 height 7
click at [82, 32] on link "Lead Generated" at bounding box center [86, 27] width 40 height 7
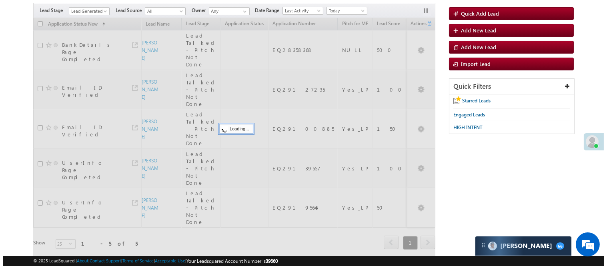
scroll to position [0, 0]
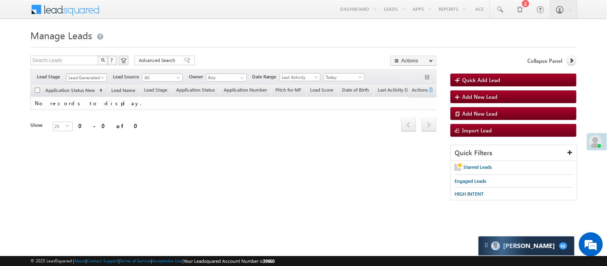
click at [91, 82] on body "Menu [PERSON_NAME] [PERSON_NAME] .Yada v@ang elbro king. com" at bounding box center [303, 113] width 607 height 227
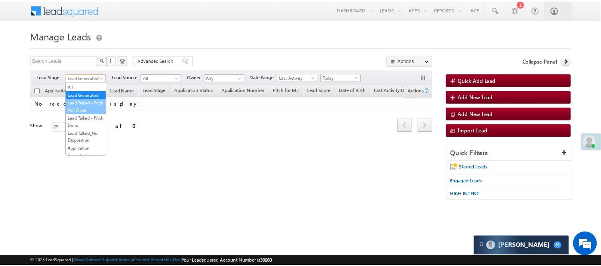
scroll to position [89, 0]
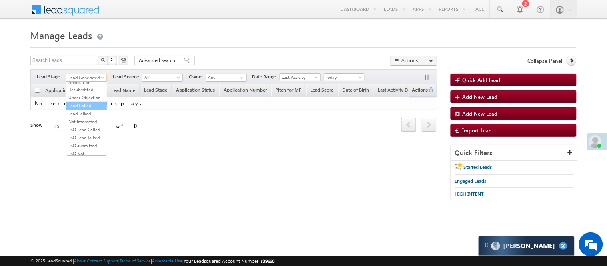
click at [90, 109] on link "Lead Called" at bounding box center [86, 105] width 40 height 7
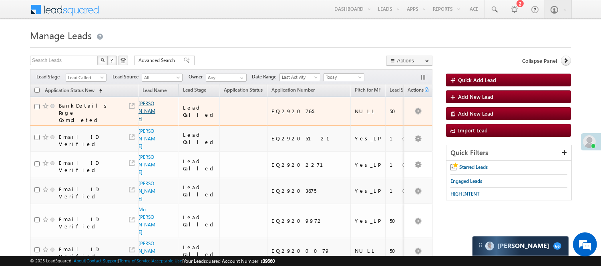
click at [145, 107] on link "[PERSON_NAME]" at bounding box center [146, 110] width 17 height 21
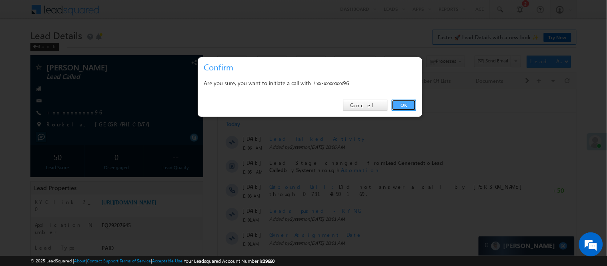
click at [401, 105] on link "OK" at bounding box center [404, 105] width 24 height 11
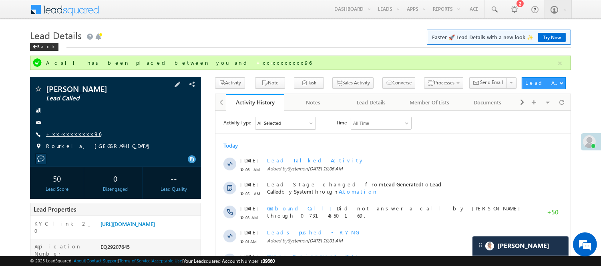
click at [68, 132] on link "+xx-xxxxxxxx96" at bounding box center [73, 133] width 55 height 7
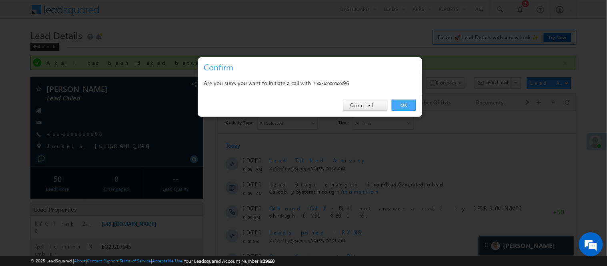
click at [401, 106] on link "OK" at bounding box center [404, 105] width 24 height 11
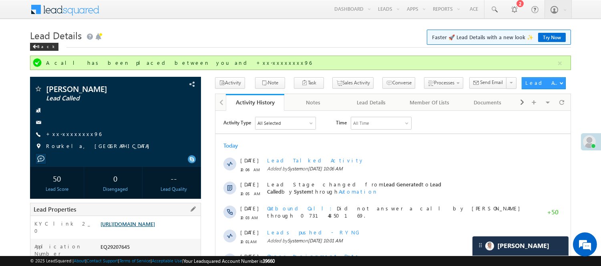
click at [154, 227] on link "https://angelbroking1-pk3em7sa.customui-test.leadsquared.com?leadId=3869bb92-0b…" at bounding box center [127, 224] width 54 height 7
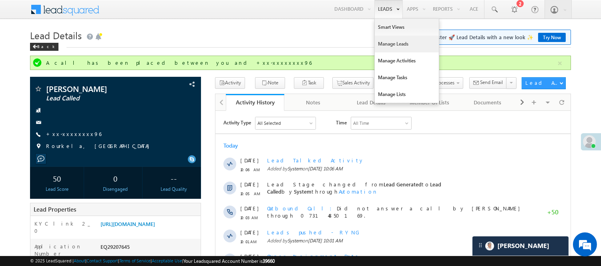
click at [389, 43] on link "Manage Leads" at bounding box center [407, 44] width 64 height 17
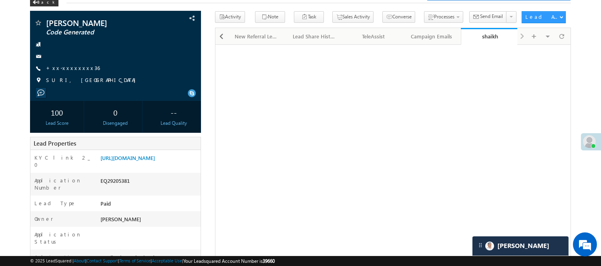
scroll to position [44, 0]
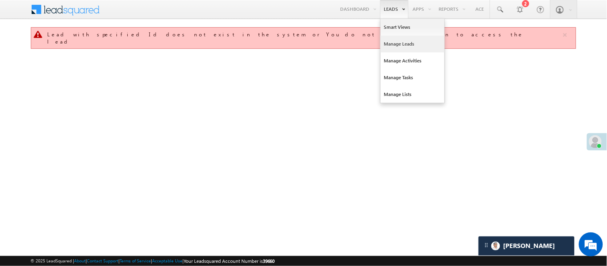
click at [413, 42] on link "Manage Leads" at bounding box center [413, 44] width 64 height 17
click at [411, 38] on link "Manage Leads" at bounding box center [413, 44] width 64 height 17
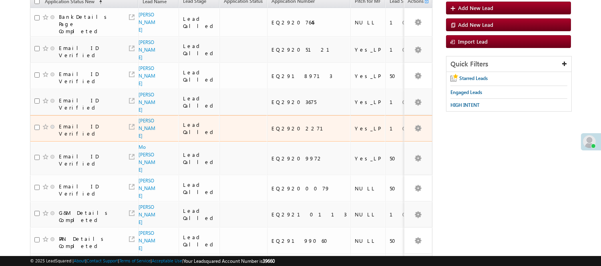
scroll to position [130, 0]
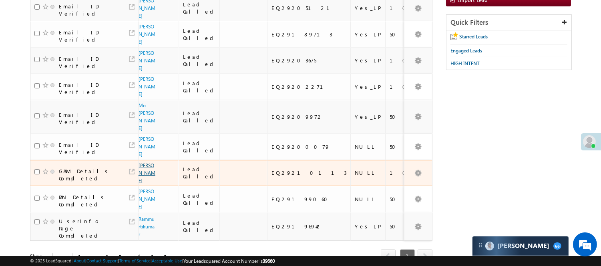
click at [145, 162] on link "[PERSON_NAME]" at bounding box center [146, 172] width 17 height 21
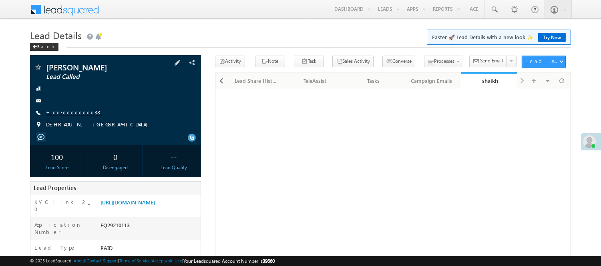
click at [66, 111] on link "+xx-xxxxxxxx38" at bounding box center [74, 112] width 56 height 7
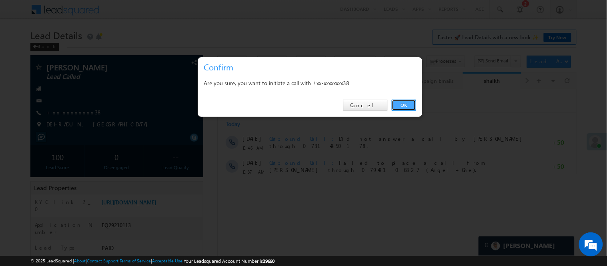
click at [402, 107] on link "OK" at bounding box center [404, 105] width 24 height 11
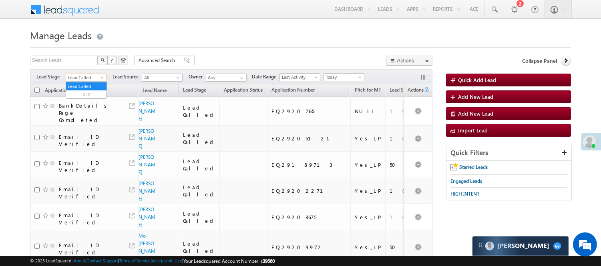
click at [97, 74] on span "Lead Called" at bounding box center [85, 77] width 38 height 7
click at [90, 94] on link "Lead Generated" at bounding box center [86, 94] width 40 height 7
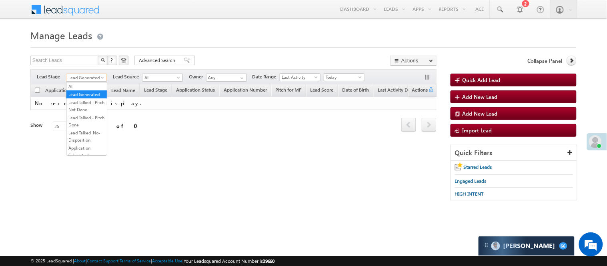
click at [88, 78] on span "Lead Generated" at bounding box center [85, 77] width 38 height 7
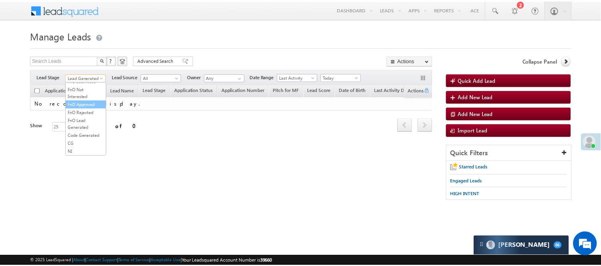
scroll to position [178, 0]
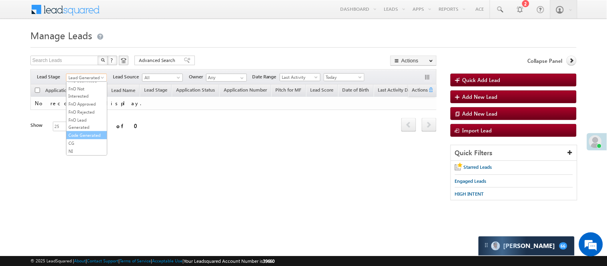
click at [87, 139] on link "Code Generated" at bounding box center [86, 135] width 40 height 7
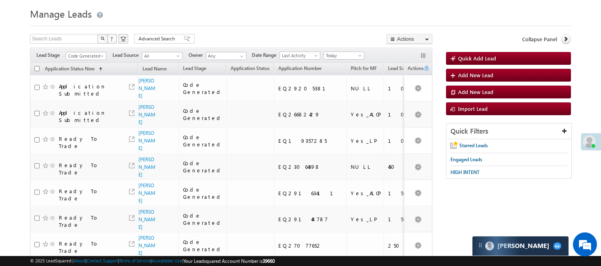
scroll to position [3, 0]
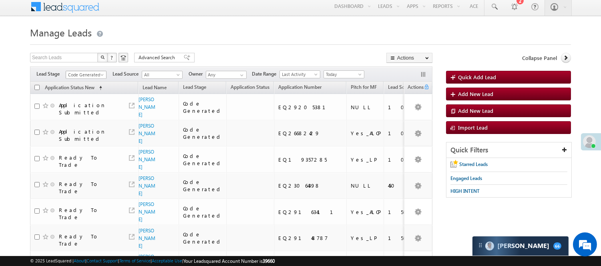
click at [86, 74] on span "Code Generated" at bounding box center [85, 74] width 38 height 7
click at [93, 95] on link "Lead Generated" at bounding box center [86, 91] width 40 height 7
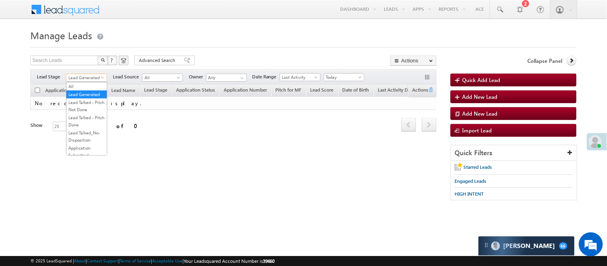
click at [93, 75] on span "Lead Generated" at bounding box center [85, 77] width 38 height 7
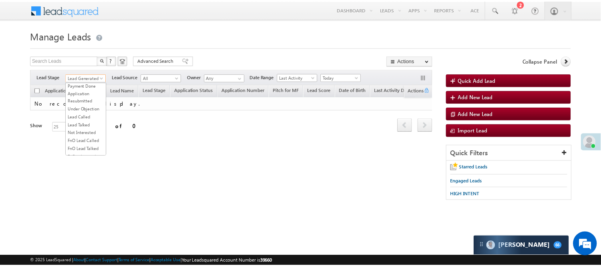
scroll to position [199, 0]
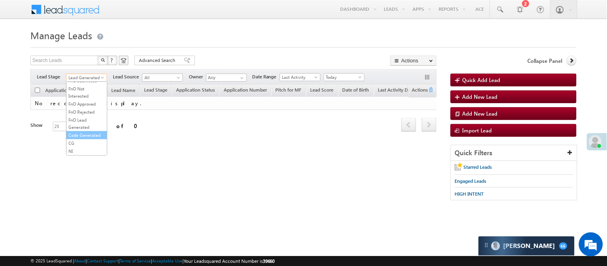
click at [87, 132] on link "Code Generated" at bounding box center [86, 135] width 40 height 7
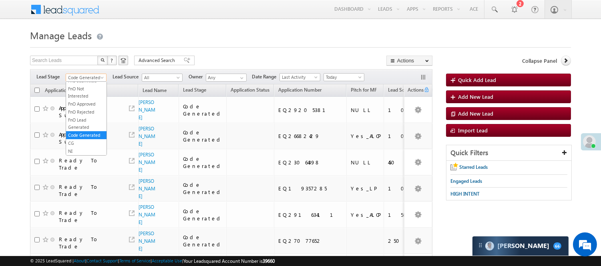
click at [83, 74] on span "Code Generated" at bounding box center [85, 77] width 38 height 7
click at [84, 88] on link "Lead Called" at bounding box center [86, 84] width 40 height 7
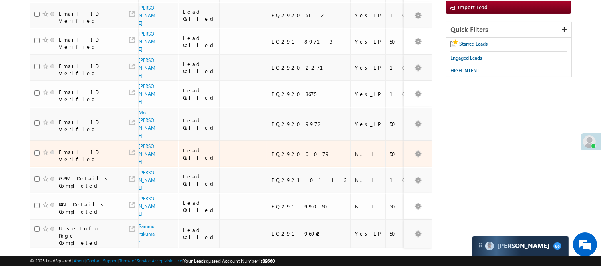
scroll to position [130, 0]
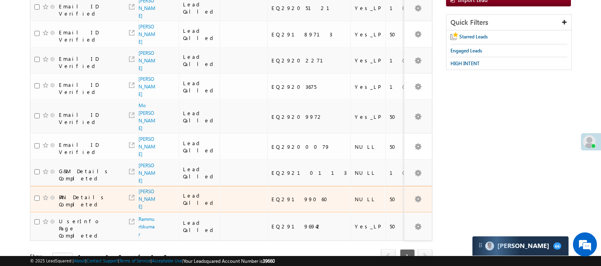
click at [146, 188] on span "[PERSON_NAME]" at bounding box center [147, 199] width 18 height 23
click at [146, 189] on link "Kamlesh singh" at bounding box center [146, 199] width 17 height 21
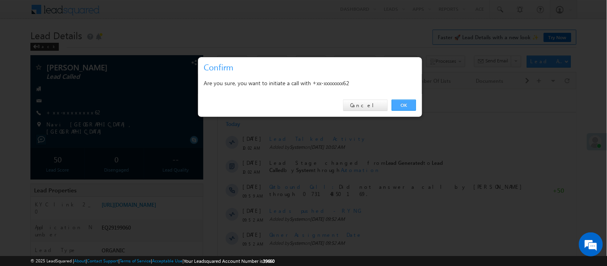
click at [409, 103] on link "OK" at bounding box center [404, 105] width 24 height 11
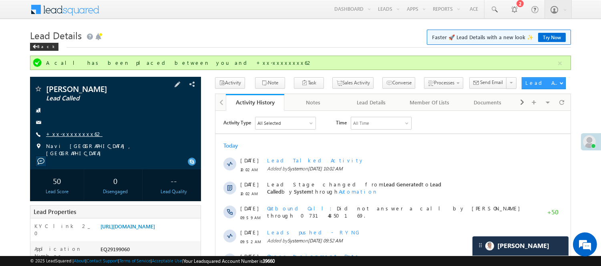
click at [60, 137] on link "+xx-xxxxxxxx62" at bounding box center [74, 133] width 56 height 7
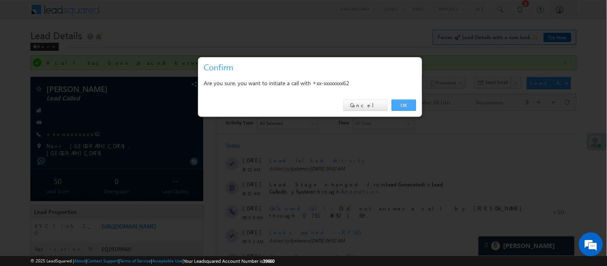
click at [401, 103] on link "OK" at bounding box center [404, 105] width 24 height 11
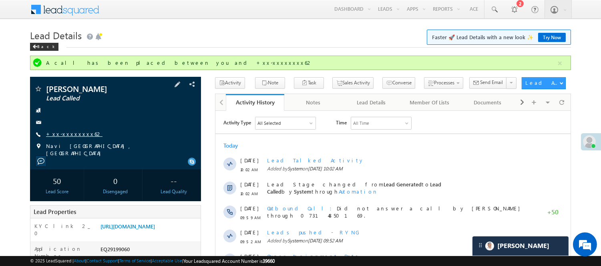
click at [66, 133] on link "+xx-xxxxxxxx62" at bounding box center [74, 133] width 56 height 7
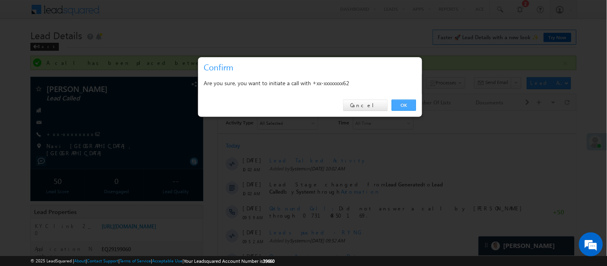
click at [405, 102] on link "OK" at bounding box center [404, 105] width 24 height 11
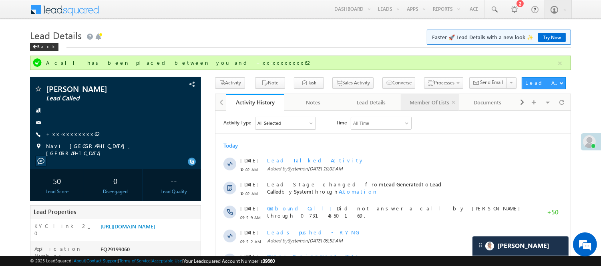
click at [404, 102] on link "Member Of Lists" at bounding box center [430, 102] width 58 height 17
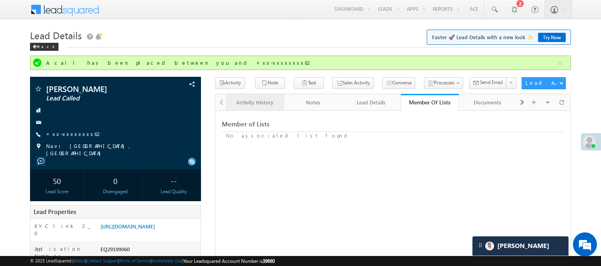
click at [243, 105] on div "Activity History" at bounding box center [254, 103] width 44 height 10
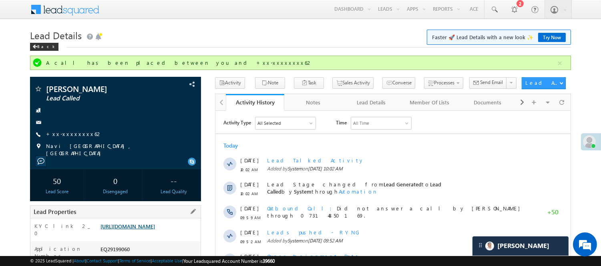
click at [155, 227] on link "[URL][DOMAIN_NAME]" at bounding box center [127, 226] width 54 height 7
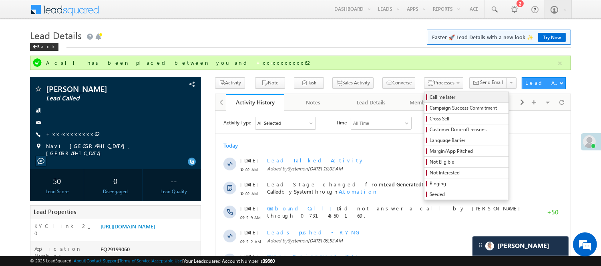
click at [430, 94] on span "Call me later" at bounding box center [467, 97] width 76 height 7
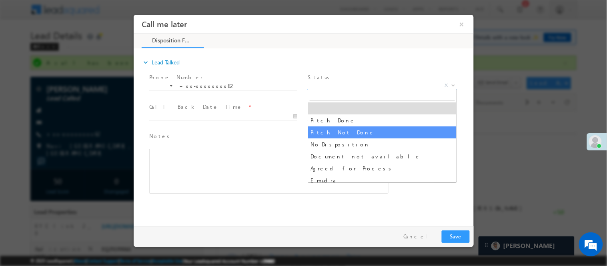
select select "Pitch Not Done"
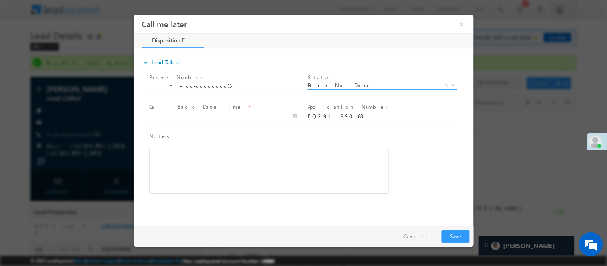
click at [265, 118] on input "text" at bounding box center [223, 116] width 148 height 8
type input "09/19/25 11:26 AM"
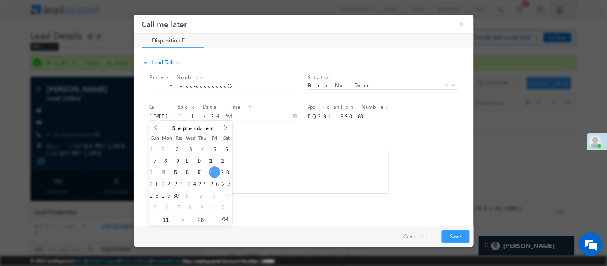
click at [458, 230] on div "Pay & Save Save Cancel" at bounding box center [305, 236] width 344 height 21
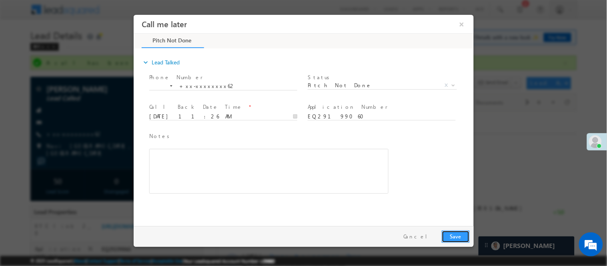
click at [458, 233] on button "Save" at bounding box center [455, 236] width 28 height 12
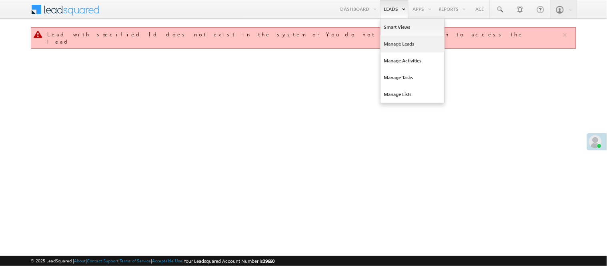
click at [394, 44] on link "Manage Leads" at bounding box center [413, 44] width 64 height 17
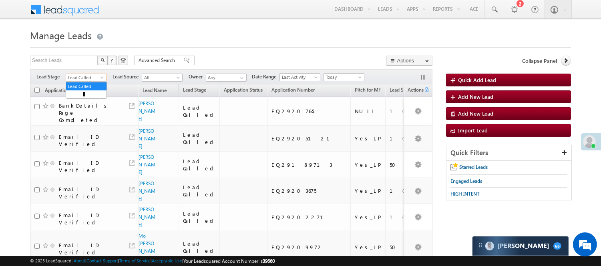
click at [88, 80] on span "Lead Called" at bounding box center [85, 77] width 38 height 7
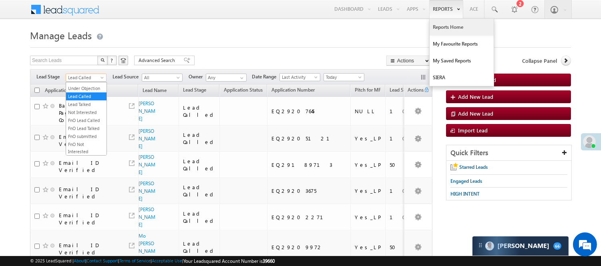
click at [447, 25] on link "Reports Home" at bounding box center [461, 27] width 64 height 17
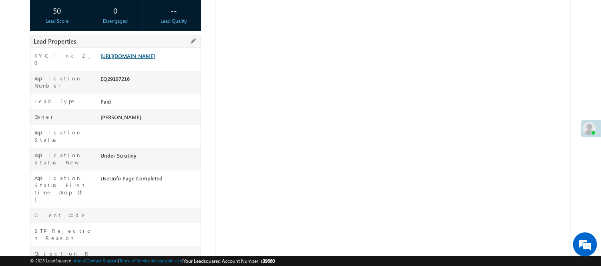
scroll to position [178, 0]
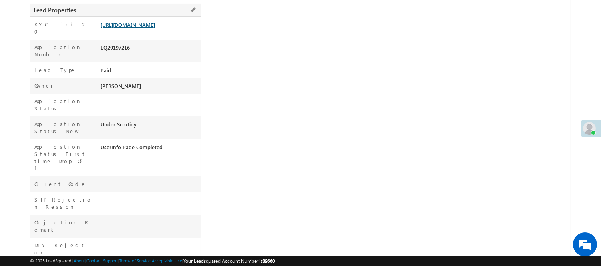
click at [135, 28] on link "https://angelbroking1-pk3em7sa.customui-test.leadsquared.com?leadId=49da30d0-77…" at bounding box center [127, 24] width 54 height 7
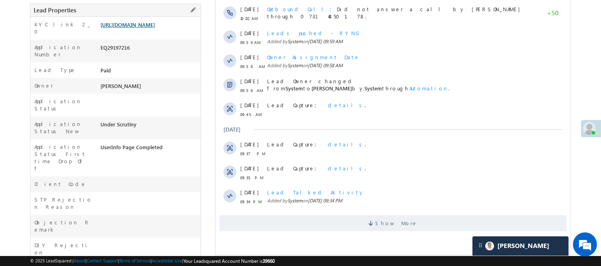
scroll to position [0, 0]
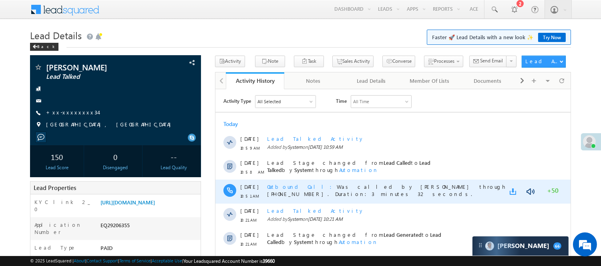
drag, startPoint x: 491, startPoint y: 178, endPoint x: 514, endPoint y: 191, distance: 26.6
click at [514, 191] on link at bounding box center [514, 191] width 10 height 8
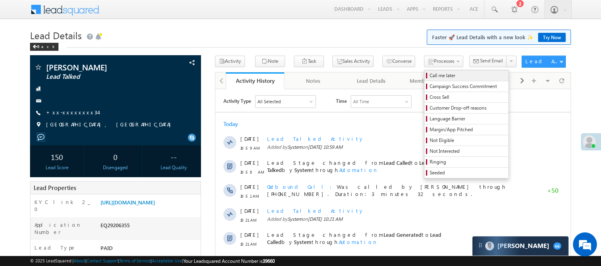
click at [429, 77] on span "Call me later" at bounding box center [467, 75] width 76 height 7
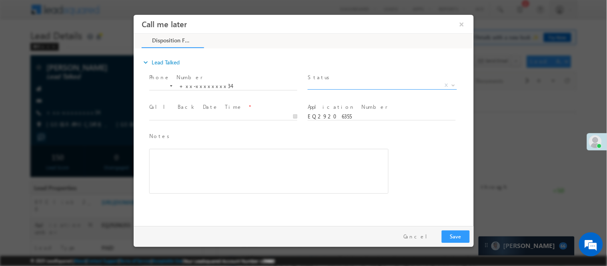
click at [357, 82] on span "X" at bounding box center [381, 85] width 149 height 8
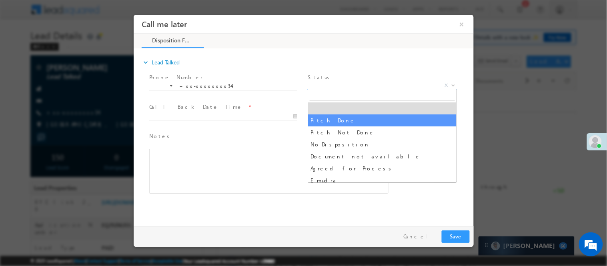
select select "Pitch Done"
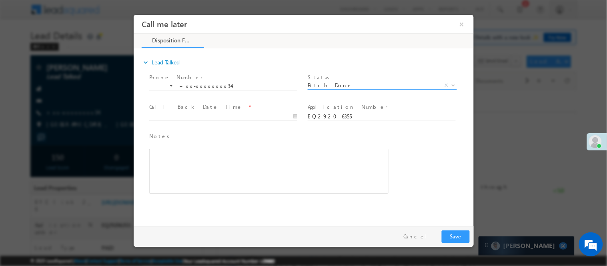
click at [260, 112] on input "text" at bounding box center [223, 116] width 148 height 8
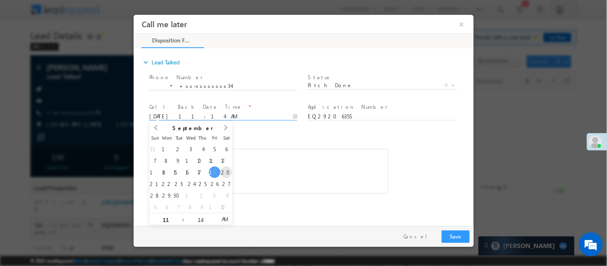
type input "09/20/25 11:14 AM"
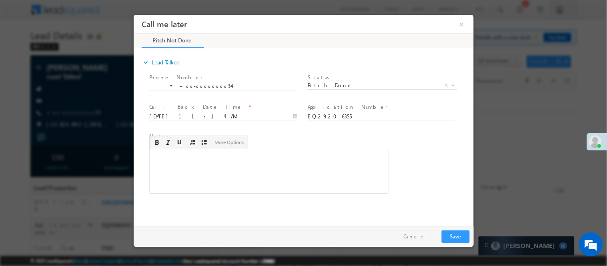
click at [293, 173] on div "Rich Text Editor, 40788eee-0fb2-11ec-a811-0adc8a9d82c2__tab1__section1__Notes__…" at bounding box center [268, 170] width 239 height 45
click at [459, 238] on button "Save" at bounding box center [455, 236] width 28 height 12
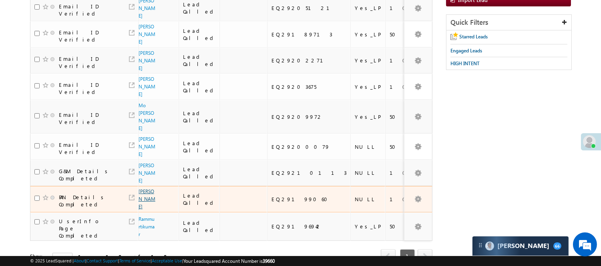
click at [151, 189] on link "Kamlesh singh" at bounding box center [146, 199] width 17 height 21
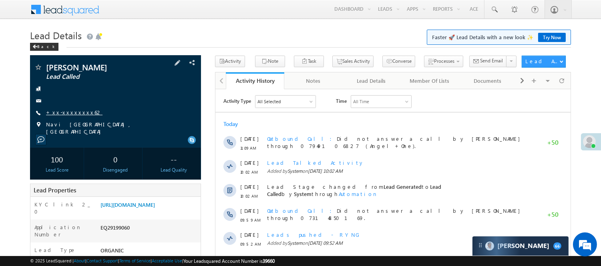
click at [63, 112] on link "+xx-xxxxxxxx62" at bounding box center [74, 112] width 56 height 7
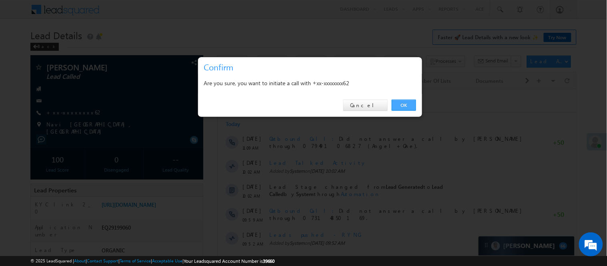
click at [402, 103] on link "OK" at bounding box center [404, 105] width 24 height 11
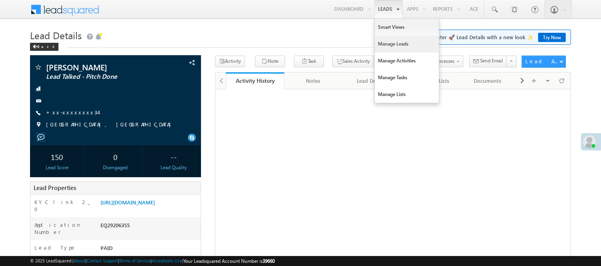
click at [402, 45] on link "Manage Leads" at bounding box center [407, 44] width 64 height 17
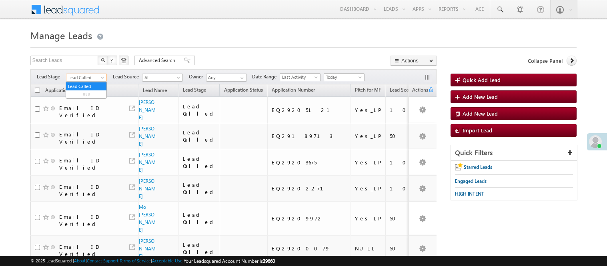
click at [92, 78] on span "Lead Called" at bounding box center [85, 77] width 38 height 7
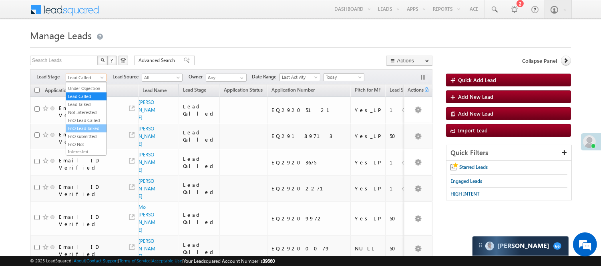
scroll to position [199, 0]
click at [81, 133] on link "Code Generated" at bounding box center [86, 135] width 40 height 7
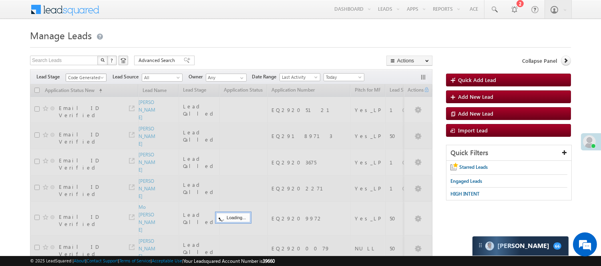
click at [72, 79] on span "Code Generated" at bounding box center [85, 77] width 38 height 7
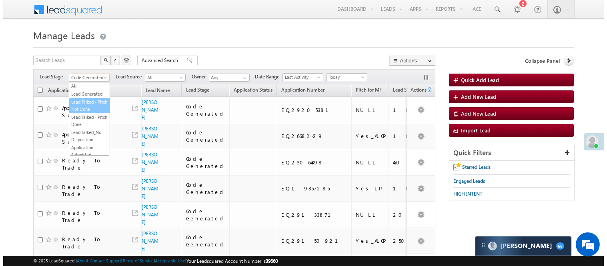
scroll to position [0, 0]
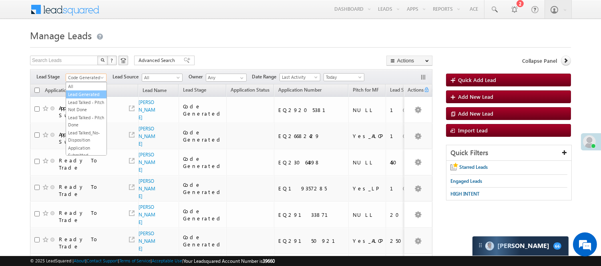
click at [83, 97] on link "Lead Generated" at bounding box center [86, 94] width 40 height 7
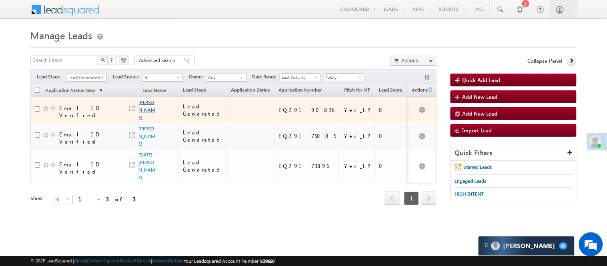
click at [142, 106] on link "[PERSON_NAME]" at bounding box center [147, 109] width 17 height 21
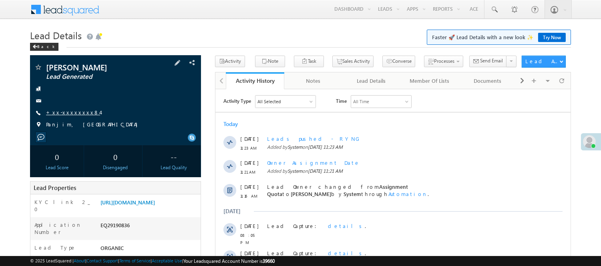
click at [74, 113] on link "+xx-xxxxxxxx84" at bounding box center [73, 112] width 54 height 7
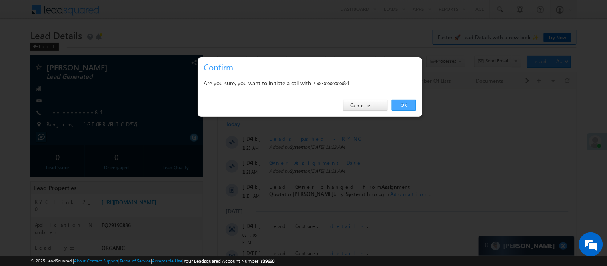
click at [411, 104] on link "OK" at bounding box center [404, 105] width 24 height 11
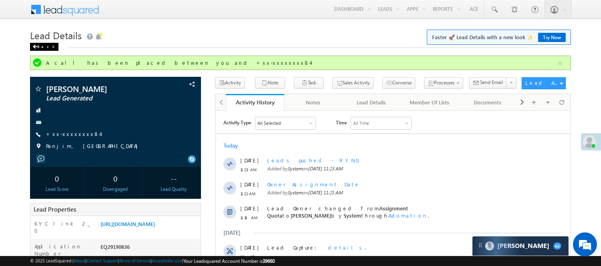
click at [42, 46] on div "Back" at bounding box center [44, 47] width 28 height 8
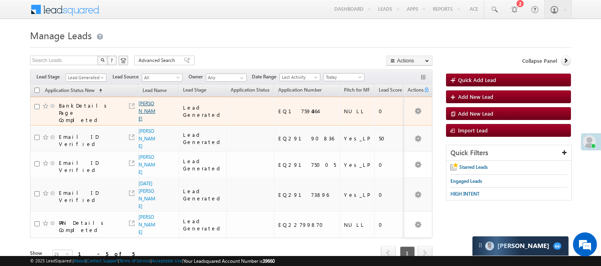
click at [140, 106] on link "Kallu Kumar" at bounding box center [146, 110] width 17 height 21
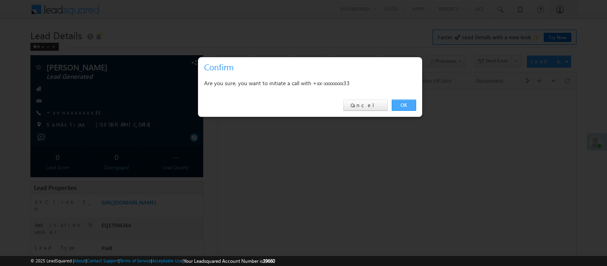
click at [395, 106] on link "OK" at bounding box center [404, 105] width 24 height 11
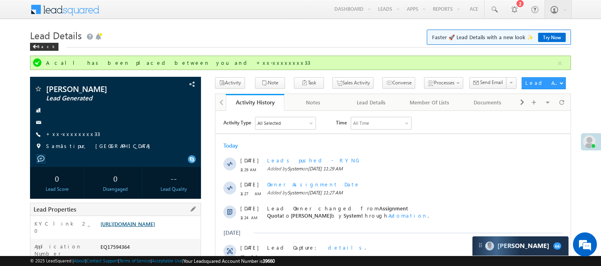
click at [155, 227] on link "https://angelbroking1-pk3em7sa.customui-test.leadsquared.com?leadId=5d22283f-e7…" at bounding box center [127, 224] width 54 height 7
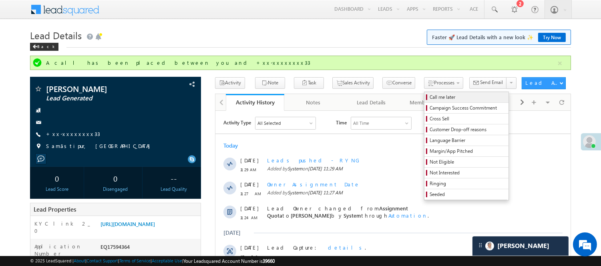
click at [425, 93] on link "Call me later" at bounding box center [466, 97] width 84 height 10
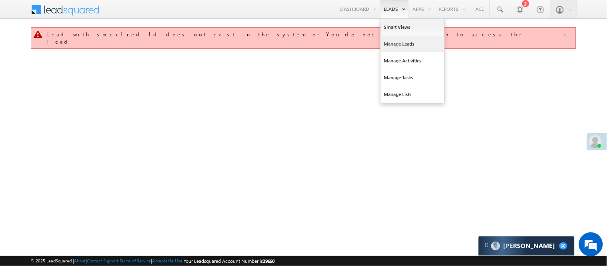
click at [405, 42] on link "Manage Leads" at bounding box center [413, 44] width 64 height 17
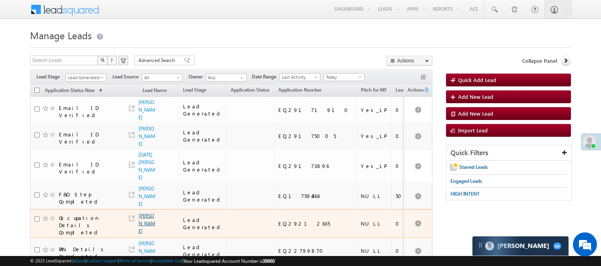
click at [143, 213] on link "[PERSON_NAME]" at bounding box center [146, 223] width 17 height 21
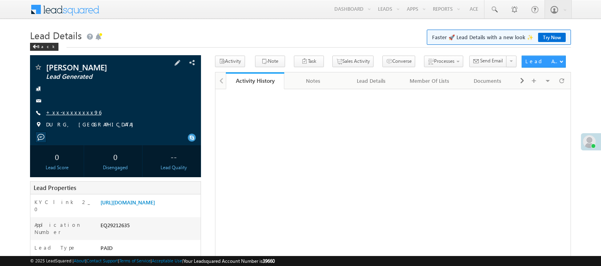
click at [70, 112] on link "+xx-xxxxxxxx96" at bounding box center [73, 112] width 55 height 7
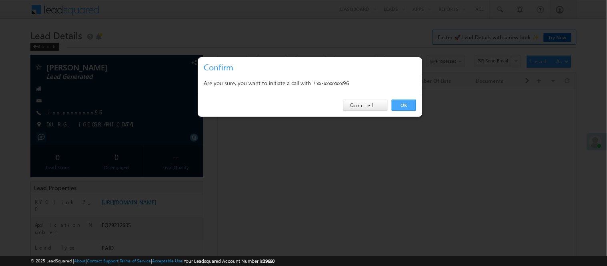
click at [405, 105] on link "OK" at bounding box center [404, 105] width 24 height 11
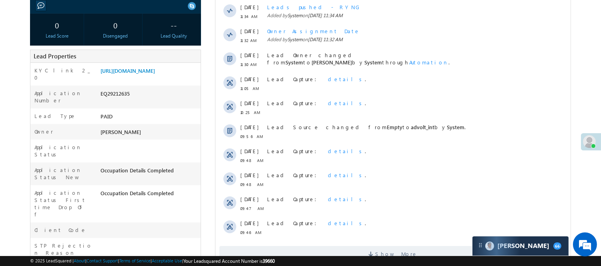
scroll to position [178, 0]
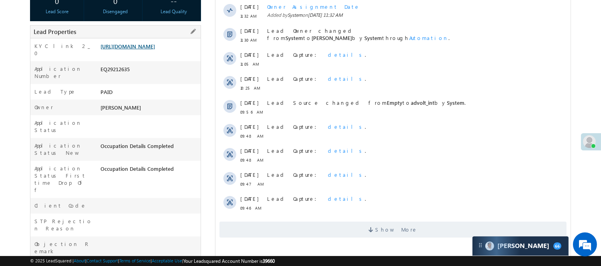
click at [150, 50] on link "https://angelbroking1-pk3em7sa.customui-test.leadsquared.com?leadId=4da79620-89…" at bounding box center [127, 46] width 54 height 7
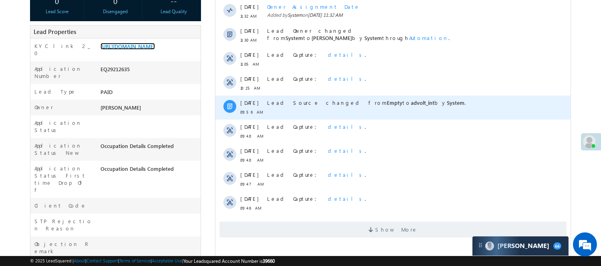
scroll to position [89, 0]
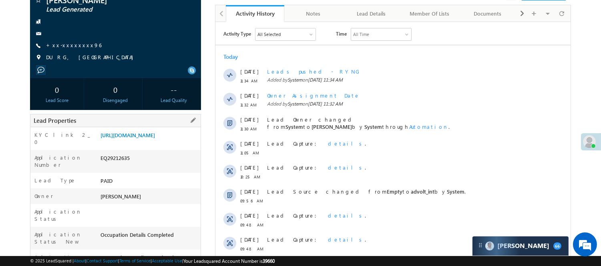
click at [115, 165] on div "EQ29212635" at bounding box center [149, 159] width 102 height 11
copy div "EQ29212635"
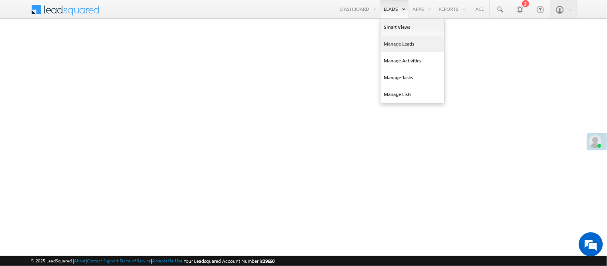
click at [398, 43] on link "Manage Leads" at bounding box center [413, 44] width 64 height 17
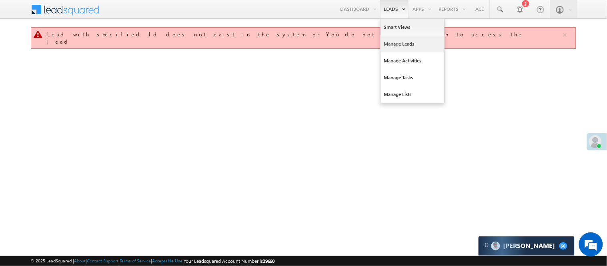
click at [397, 44] on link "Manage Leads" at bounding box center [413, 44] width 64 height 17
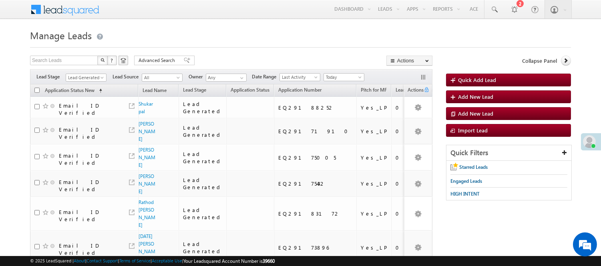
scroll to position [218, 0]
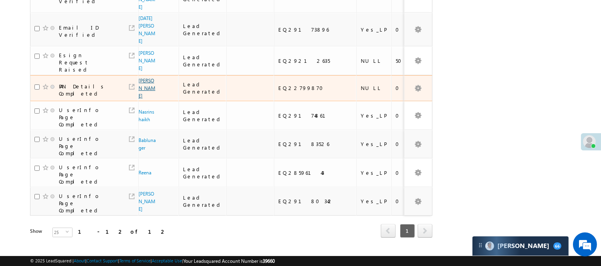
click at [142, 78] on link "Aakash Prajapati" at bounding box center [146, 88] width 17 height 21
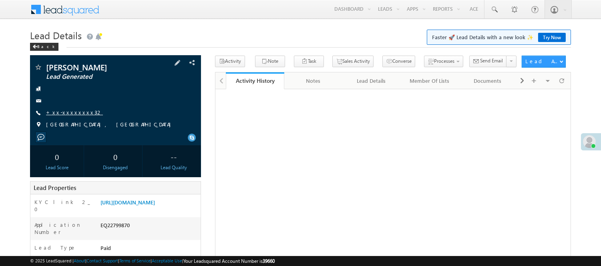
click at [64, 112] on link "+xx-xxxxxxxx32" at bounding box center [74, 112] width 57 height 7
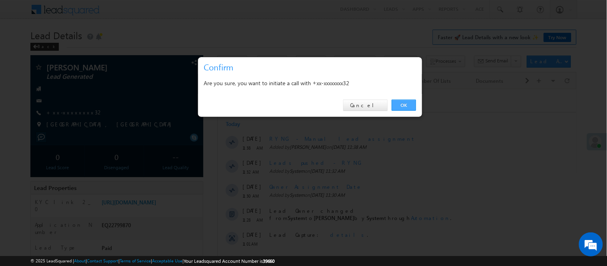
click at [406, 100] on link "OK" at bounding box center [404, 105] width 24 height 11
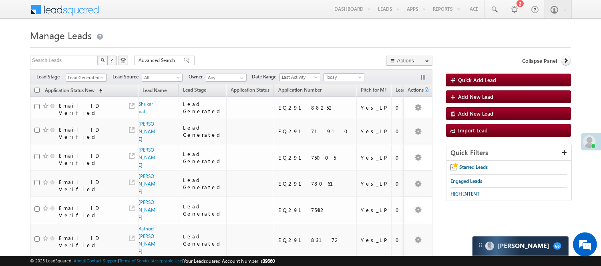
click at [89, 80] on span "Lead Generated" at bounding box center [85, 77] width 38 height 7
click at [87, 132] on link "Code Generated" at bounding box center [86, 135] width 40 height 7
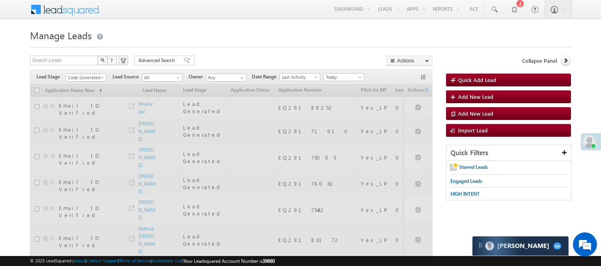
click at [239, 45] on div at bounding box center [300, 44] width 541 height 5
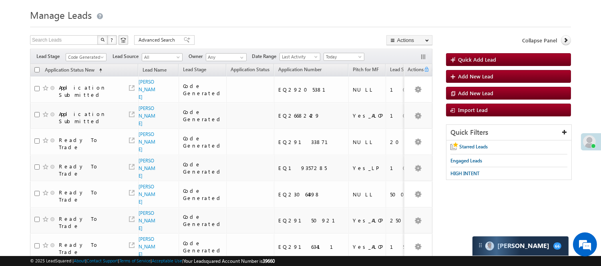
scroll to position [0, 0]
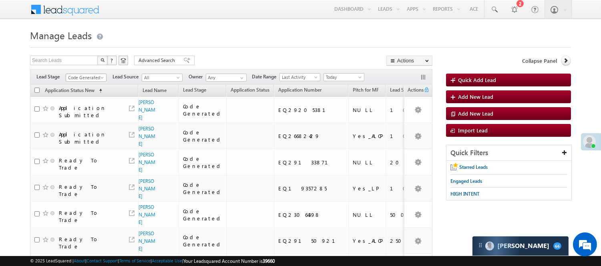
click at [81, 74] on span "Code Generated" at bounding box center [85, 77] width 38 height 7
click at [84, 93] on link "Lead Generated" at bounding box center [86, 94] width 40 height 7
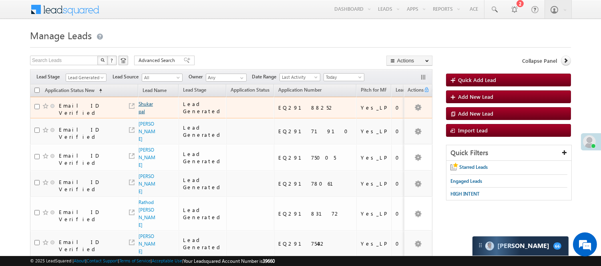
click at [142, 102] on link "Shukar pal" at bounding box center [145, 108] width 14 height 14
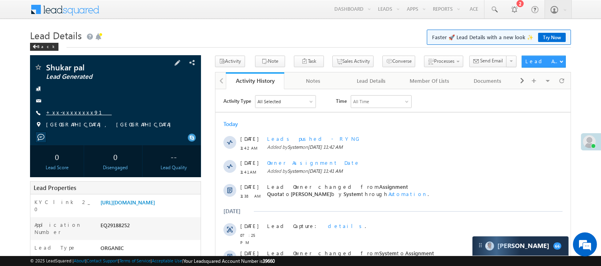
click at [62, 111] on link "+xx-xxxxxxxx91" at bounding box center [79, 112] width 66 height 7
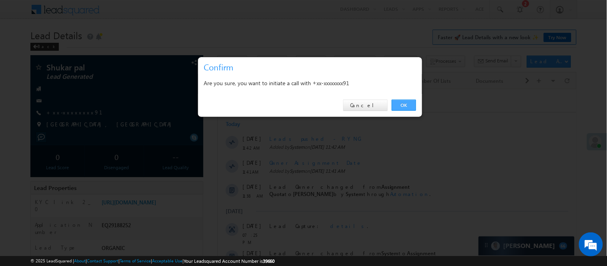
click at [405, 105] on link "OK" at bounding box center [404, 105] width 24 height 11
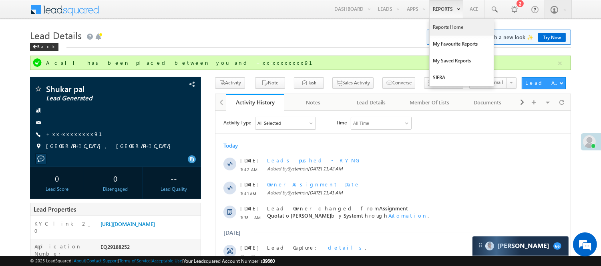
click at [444, 30] on link "Reports Home" at bounding box center [461, 27] width 64 height 17
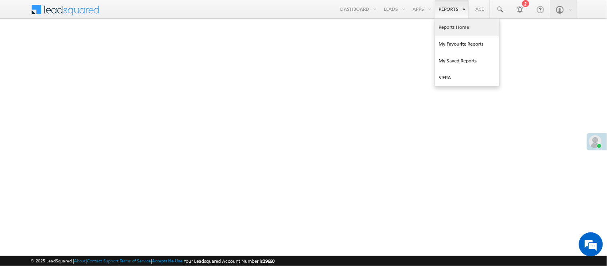
click at [458, 28] on link "Reports Home" at bounding box center [467, 27] width 64 height 17
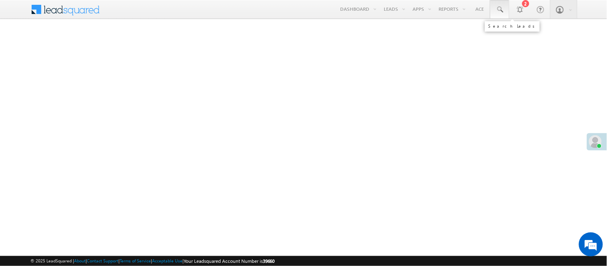
click at [503, 6] on span at bounding box center [500, 10] width 8 height 8
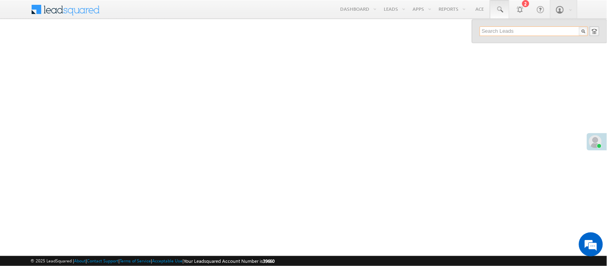
click at [499, 33] on input "text" at bounding box center [534, 31] width 108 height 10
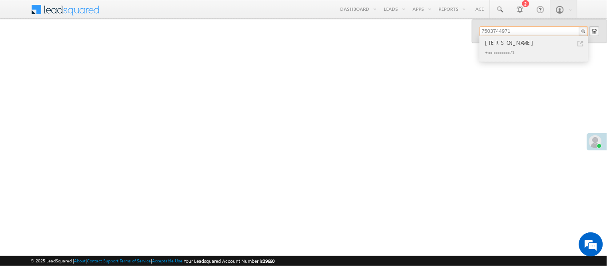
type input "7503744971"
click at [513, 46] on div "Bindes kumar shukla" at bounding box center [537, 42] width 107 height 9
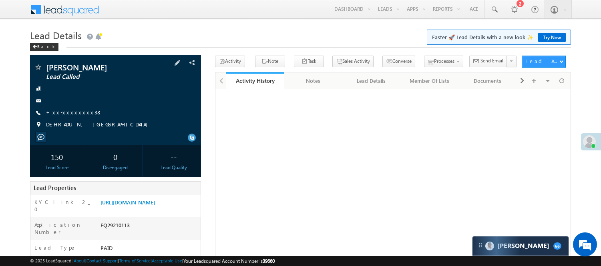
click at [68, 109] on link "+xx-xxxxxxxx38" at bounding box center [74, 112] width 56 height 7
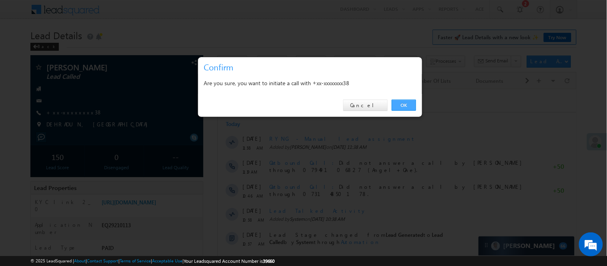
drag, startPoint x: 399, startPoint y: 103, endPoint x: 174, endPoint y: 2, distance: 247.0
click at [399, 103] on link "OK" at bounding box center [404, 105] width 24 height 11
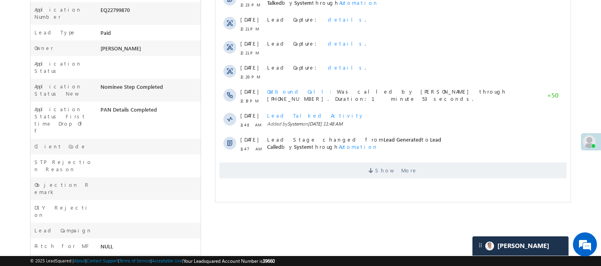
scroll to position [222, 0]
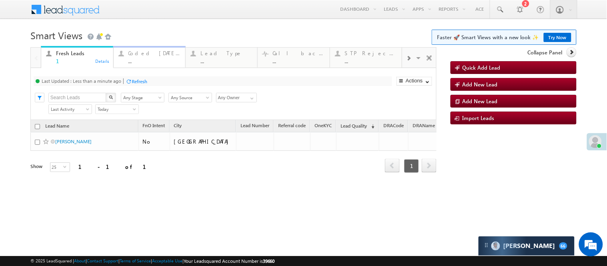
click at [147, 58] on div "..." at bounding box center [154, 61] width 52 height 6
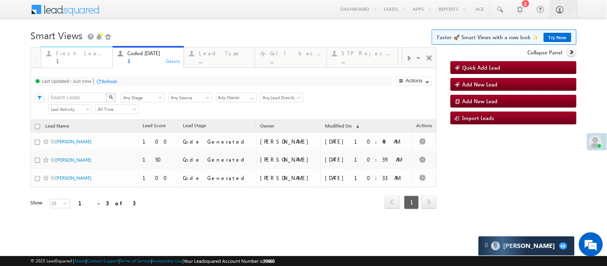
click at [90, 61] on div "1" at bounding box center [81, 61] width 51 height 6
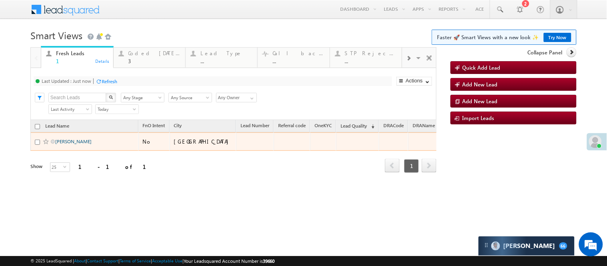
click at [69, 144] on link "Jitendra Soni" at bounding box center [73, 141] width 36 height 6
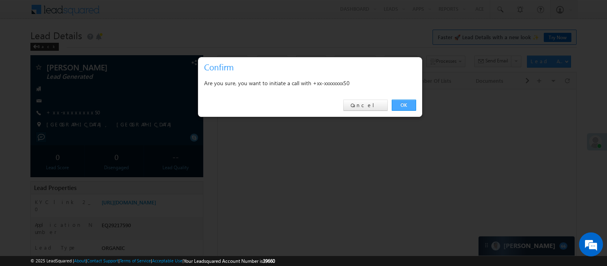
click at [398, 104] on link "OK" at bounding box center [404, 105] width 24 height 11
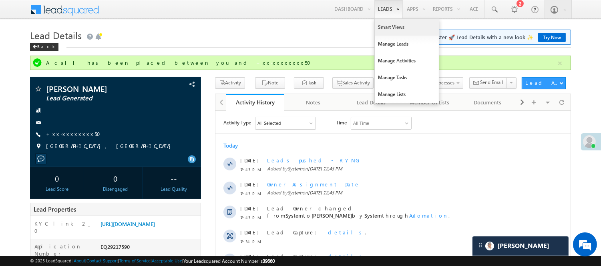
click at [389, 26] on link "Smart Views" at bounding box center [407, 27] width 64 height 17
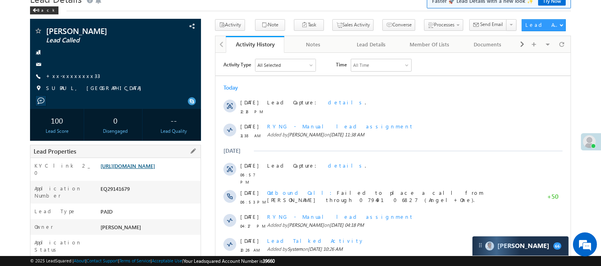
scroll to position [89, 0]
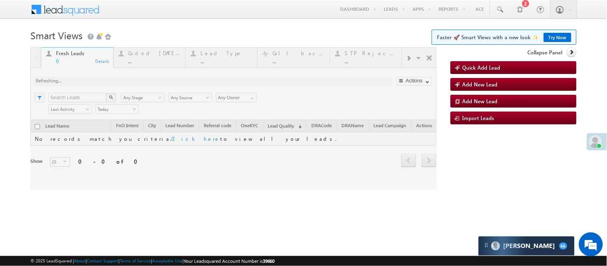
click at [159, 64] on div at bounding box center [233, 118] width 406 height 142
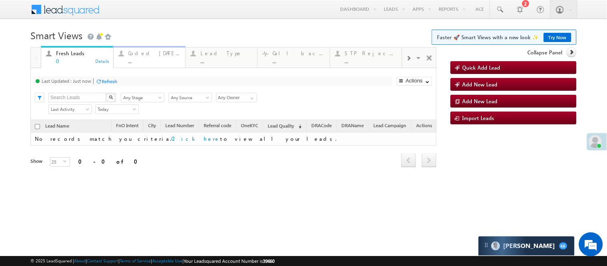
click at [159, 61] on div "..." at bounding box center [154, 61] width 52 height 6
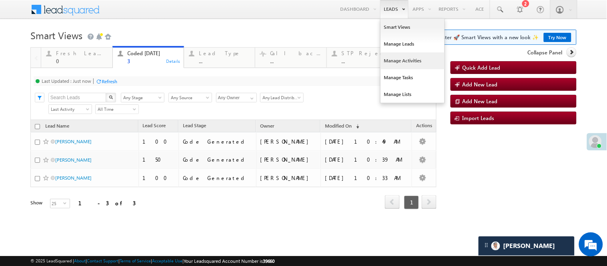
click at [391, 58] on link "Manage Activities" at bounding box center [413, 60] width 64 height 17
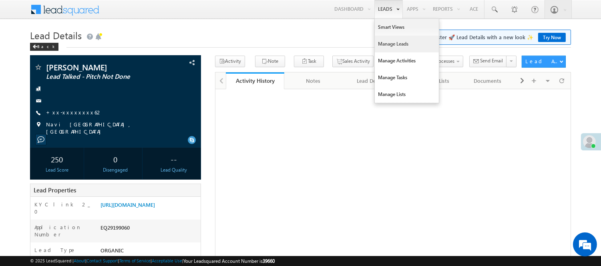
click at [394, 38] on link "Manage Leads" at bounding box center [407, 44] width 64 height 17
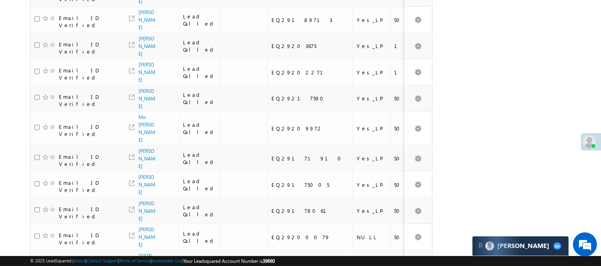
scroll to position [566, 0]
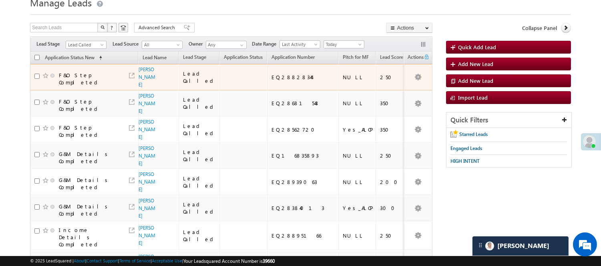
scroll to position [0, 0]
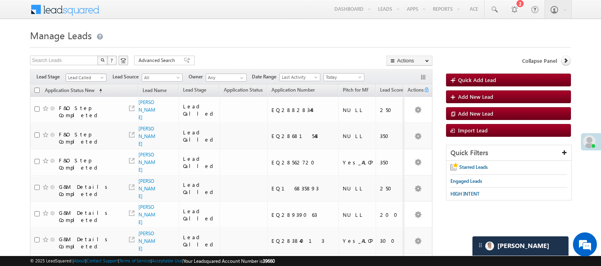
click at [93, 76] on span "Lead Called" at bounding box center [85, 77] width 38 height 7
click at [86, 108] on link "Lead Talked" at bounding box center [86, 104] width 40 height 7
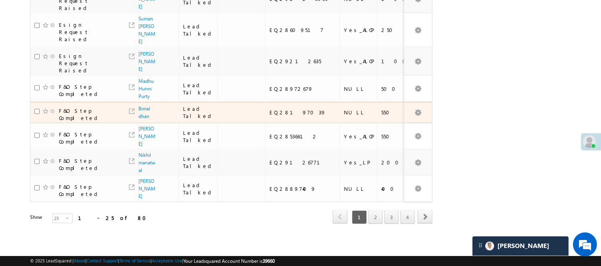
scroll to position [632, 0]
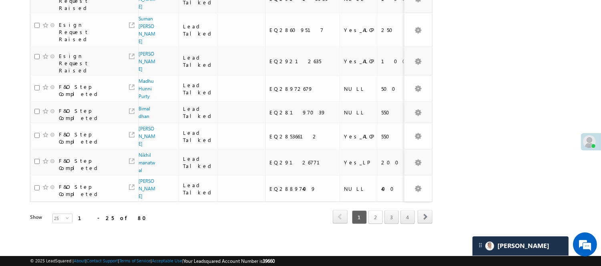
click at [375, 211] on link "2" at bounding box center [375, 218] width 14 height 14
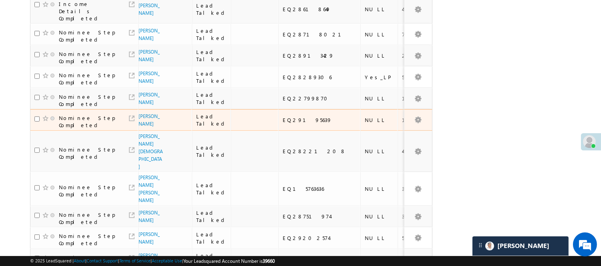
scroll to position [436, 0]
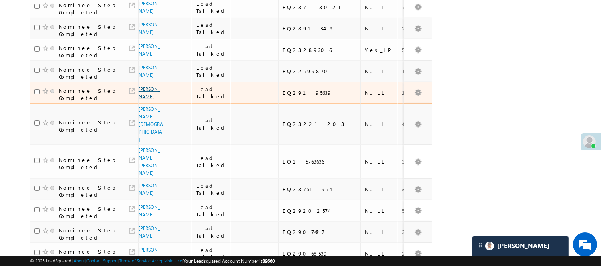
click at [144, 100] on link "Rubel laskar" at bounding box center [148, 93] width 21 height 14
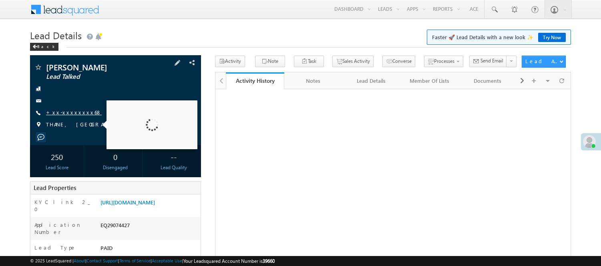
click at [70, 113] on link "+xx-xxxxxxxx68" at bounding box center [74, 112] width 56 height 7
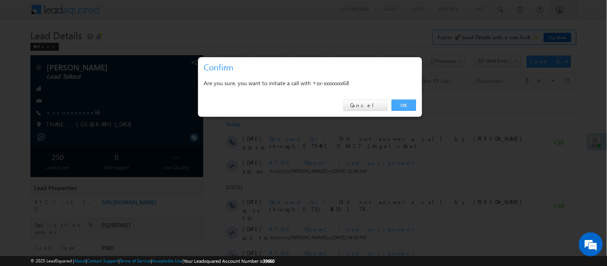
click at [409, 107] on link "OK" at bounding box center [404, 105] width 24 height 11
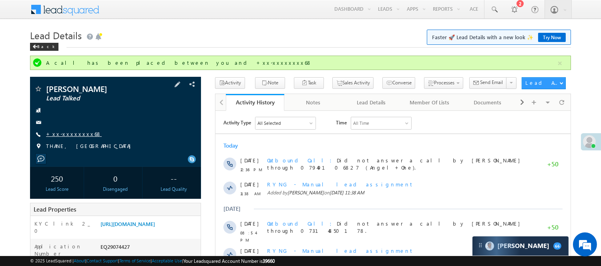
click at [74, 136] on link "+xx-xxxxxxxx68" at bounding box center [74, 133] width 56 height 7
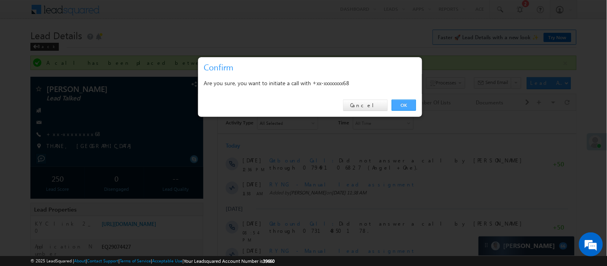
click at [411, 110] on link "OK" at bounding box center [404, 105] width 24 height 11
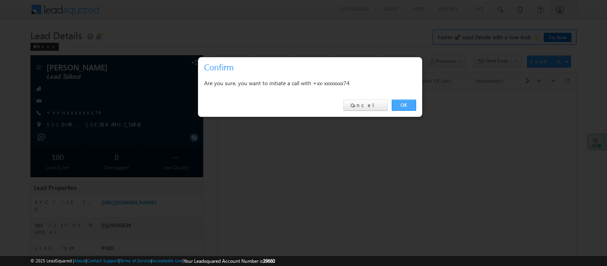
click at [413, 102] on link "OK" at bounding box center [404, 105] width 24 height 11
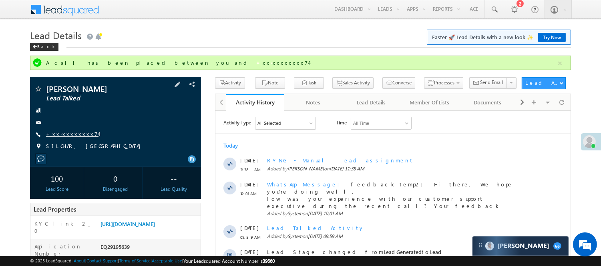
click at [66, 133] on link "+xx-xxxxxxxx74" at bounding box center [72, 133] width 52 height 7
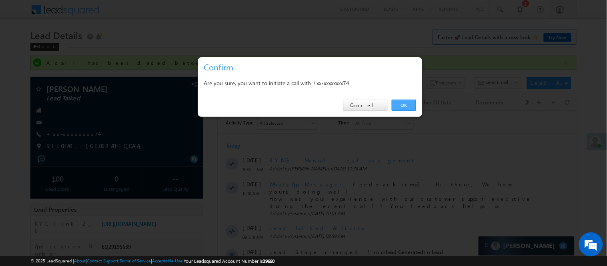
click at [404, 107] on link "OK" at bounding box center [404, 105] width 24 height 11
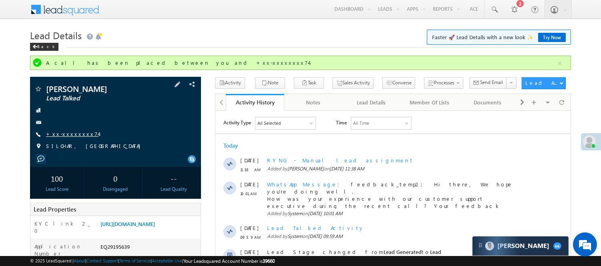
click at [65, 134] on link "+xx-xxxxxxxx74" at bounding box center [72, 133] width 52 height 7
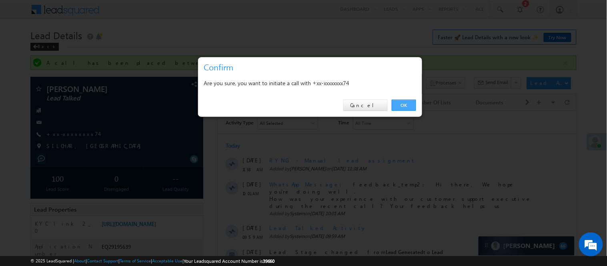
click at [405, 103] on link "OK" at bounding box center [404, 105] width 24 height 11
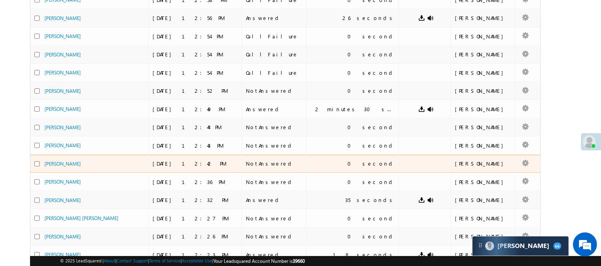
scroll to position [133, 0]
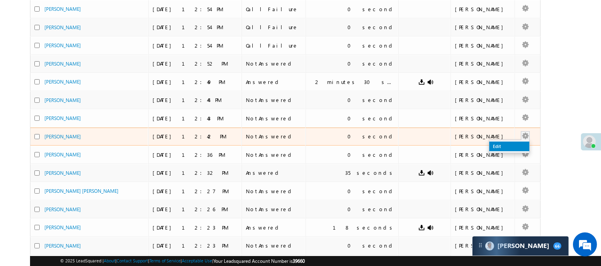
click at [494, 145] on link "Edit" at bounding box center [509, 147] width 40 height 10
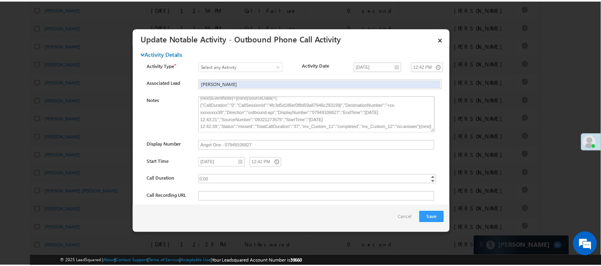
scroll to position [0, 0]
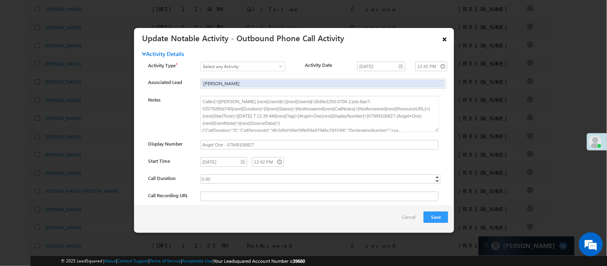
click at [441, 36] on link "×" at bounding box center [445, 38] width 14 height 14
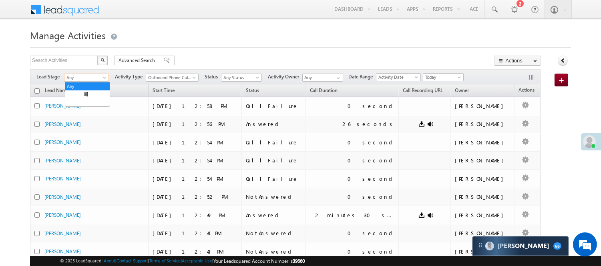
click at [99, 78] on span "Any" at bounding box center [85, 77] width 42 height 7
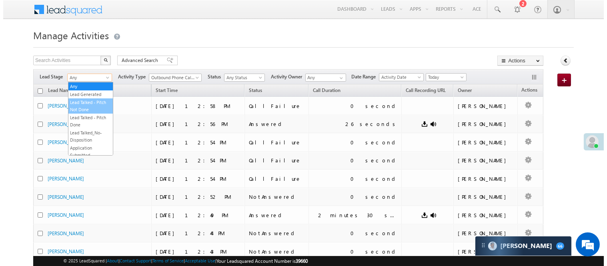
scroll to position [155, 0]
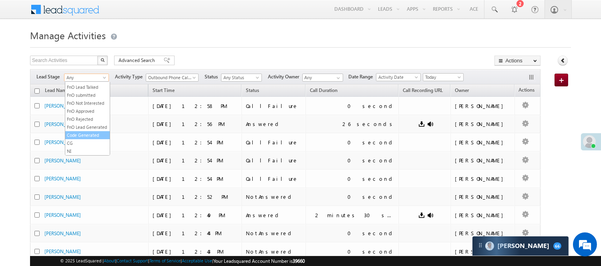
click at [92, 133] on link "Code Generated" at bounding box center [87, 135] width 44 height 7
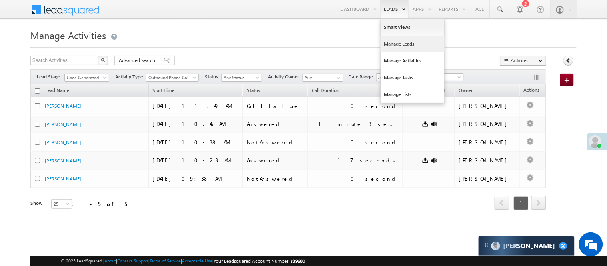
click at [407, 43] on link "Manage Leads" at bounding box center [413, 44] width 64 height 17
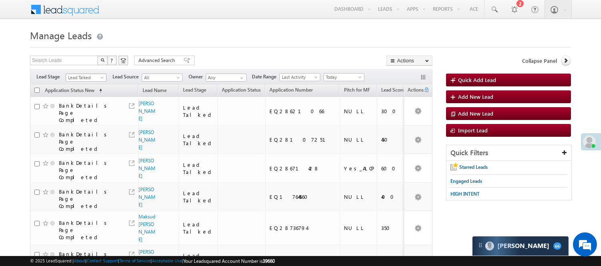
click at [98, 81] on span "Lead Talked" at bounding box center [85, 77] width 38 height 7
click at [84, 132] on link "Code Generated" at bounding box center [86, 135] width 40 height 7
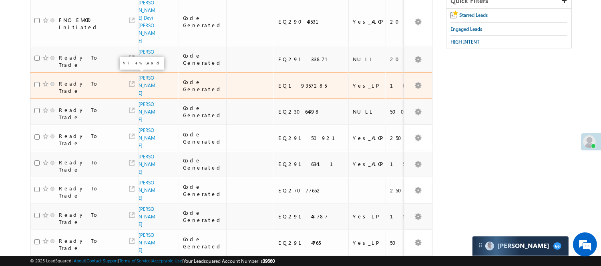
scroll to position [0, 0]
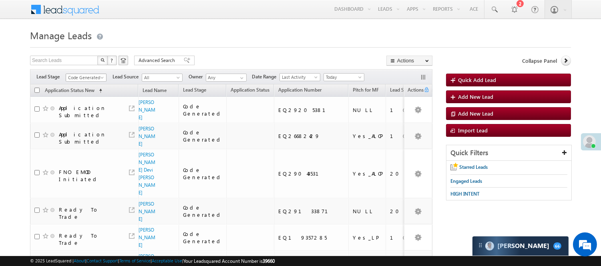
click at [93, 78] on span "Code Generated" at bounding box center [85, 77] width 38 height 7
click at [86, 98] on link "Lead Generated" at bounding box center [86, 94] width 40 height 7
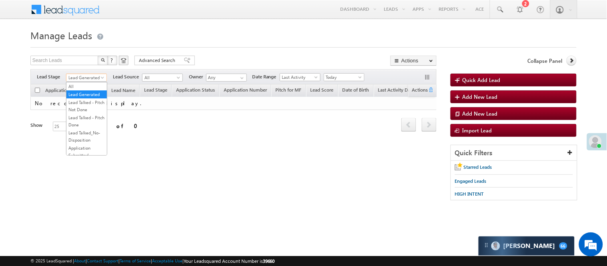
click at [85, 78] on span "Lead Generated" at bounding box center [85, 77] width 38 height 7
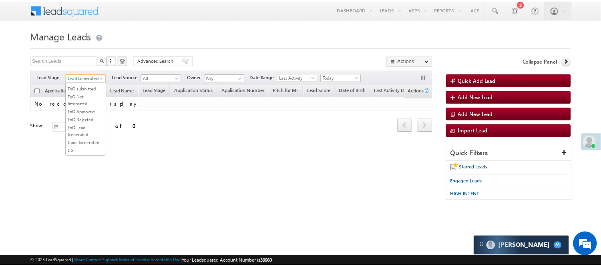
scroll to position [133, 0]
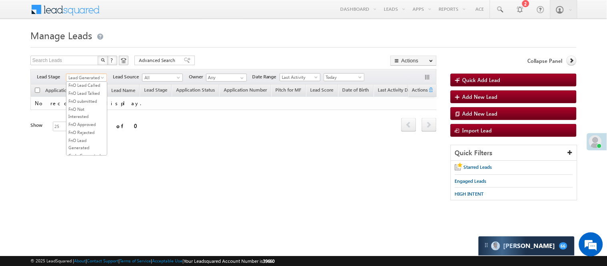
click at [83, 73] on link "Lead Talked" at bounding box center [86, 69] width 40 height 7
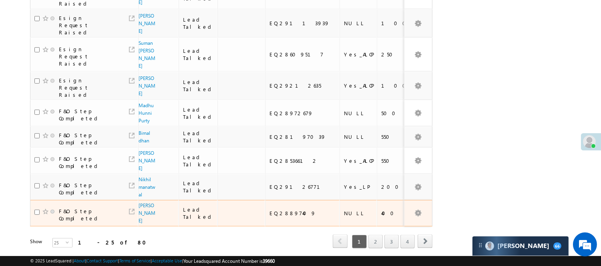
scroll to position [632, 0]
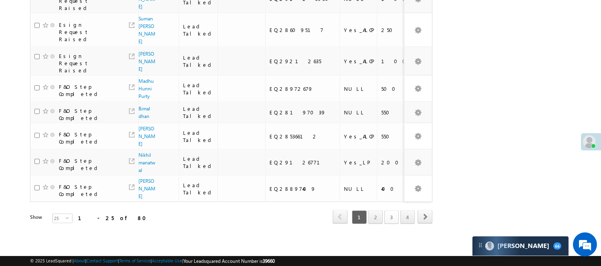
click at [387, 211] on link "3" at bounding box center [391, 218] width 14 height 14
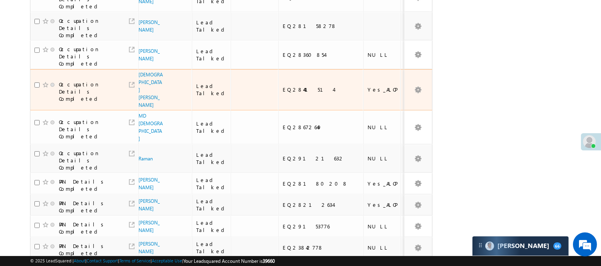
scroll to position [0, 0]
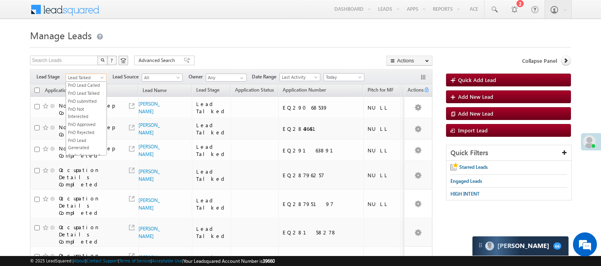
click at [86, 77] on span "Lead Talked" at bounding box center [85, 77] width 38 height 7
click at [77, 98] on link "Lead Generated" at bounding box center [86, 94] width 40 height 7
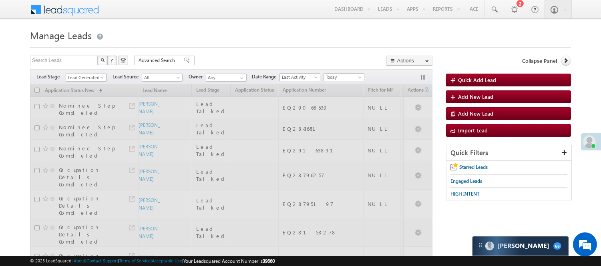
click at [84, 78] on span "Lead Generated" at bounding box center [85, 77] width 38 height 7
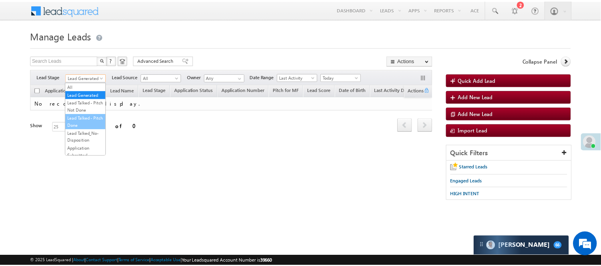
scroll to position [89, 0]
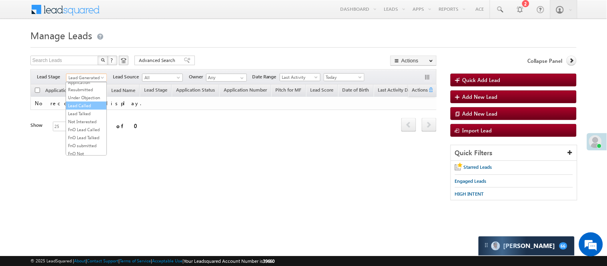
click at [82, 109] on link "Lead Called" at bounding box center [86, 105] width 40 height 7
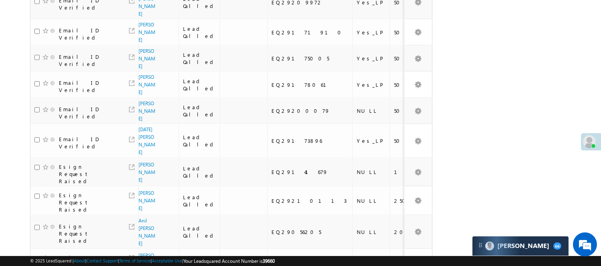
scroll to position [558, 0]
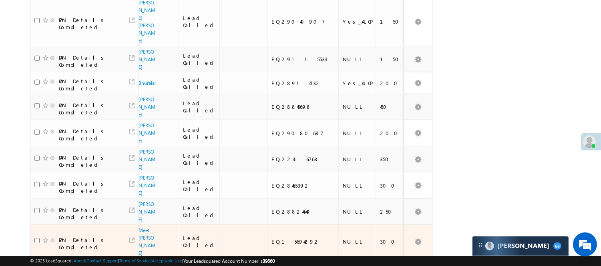
scroll to position [478, 0]
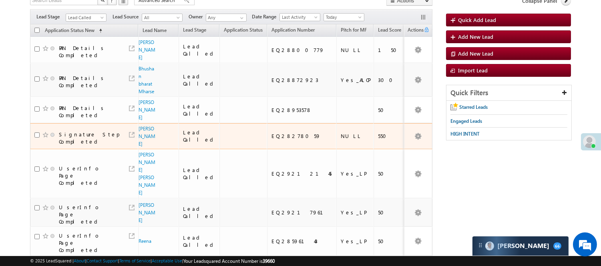
scroll to position [156, 0]
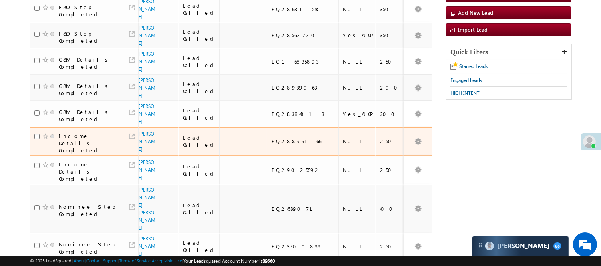
scroll to position [0, 0]
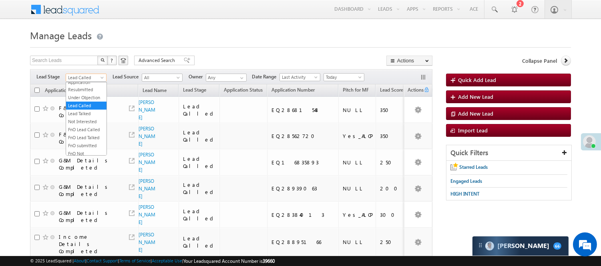
click at [101, 77] on span at bounding box center [103, 79] width 6 height 6
click at [90, 108] on link "Lead Talked - Pitch Not Done" at bounding box center [86, 106] width 40 height 14
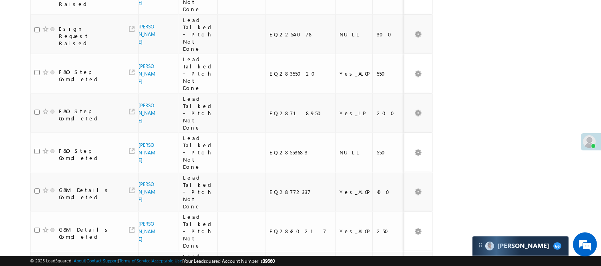
scroll to position [756, 0]
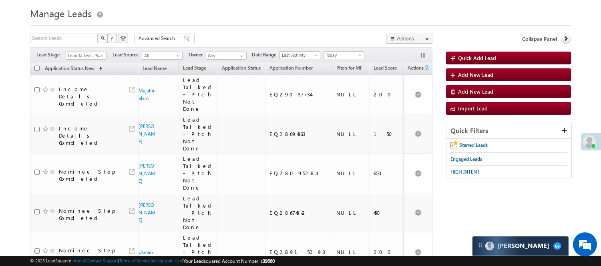
scroll to position [0, 0]
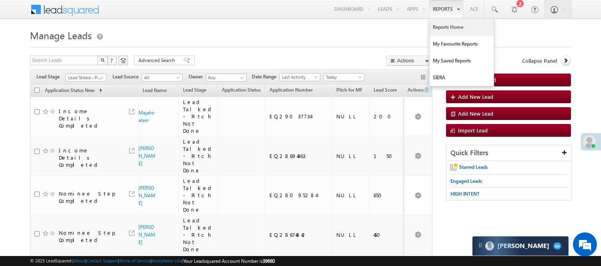
click at [455, 30] on link "Reports Home" at bounding box center [461, 27] width 64 height 17
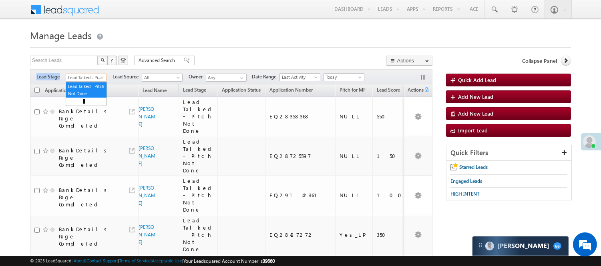
click at [89, 76] on span "Lead Talked - Pitch Not Done" at bounding box center [85, 77] width 38 height 7
click at [86, 98] on link "Lead Generated" at bounding box center [86, 94] width 40 height 7
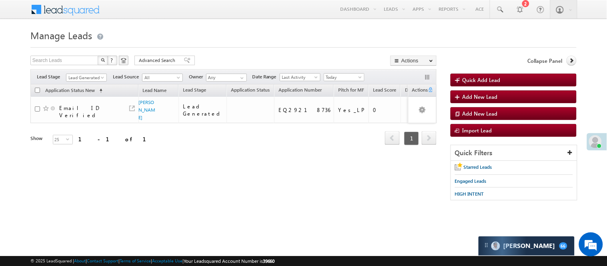
click at [87, 82] on div "Filters Lead Stage Lead Generated Lead Generated Lead Source All All Owner Any …" at bounding box center [233, 76] width 406 height 15
click at [84, 80] on span "Lead Generated" at bounding box center [85, 77] width 38 height 7
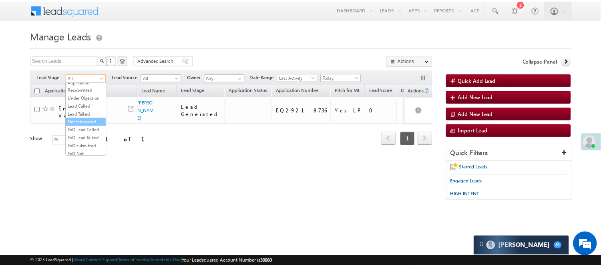
scroll to position [199, 0]
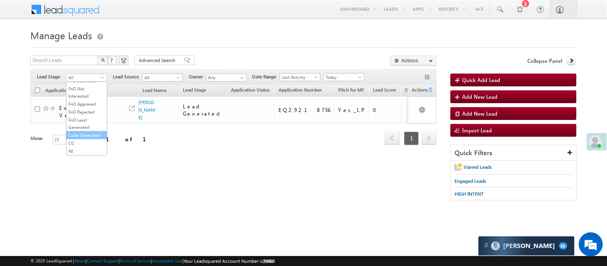
click at [79, 132] on link "Code Generated" at bounding box center [86, 135] width 40 height 7
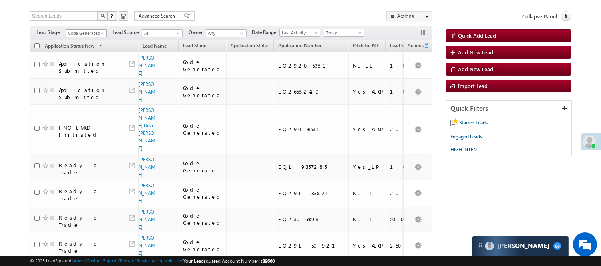
scroll to position [0, 0]
click at [85, 34] on span "Code Generated" at bounding box center [85, 33] width 38 height 7
click at [80, 54] on link "Lead Generated" at bounding box center [86, 49] width 40 height 7
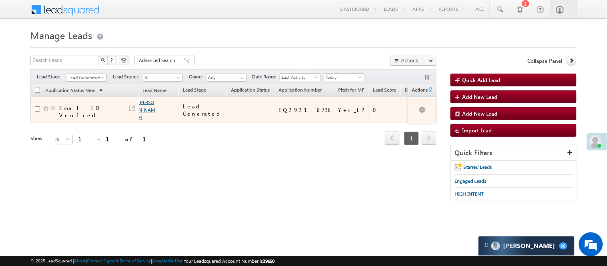
click at [145, 105] on link "[PERSON_NAME]" at bounding box center [147, 109] width 17 height 21
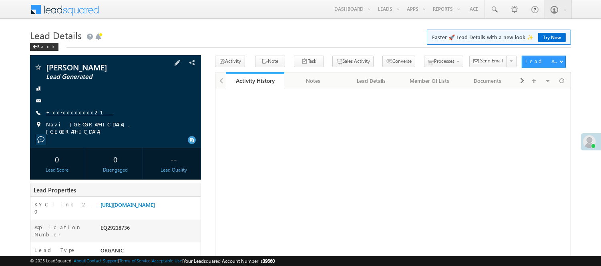
click at [62, 115] on link "+xx-xxxxxxxx21" at bounding box center [79, 112] width 67 height 7
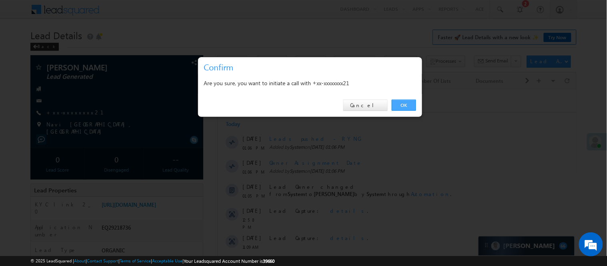
click at [407, 106] on link "OK" at bounding box center [404, 105] width 24 height 11
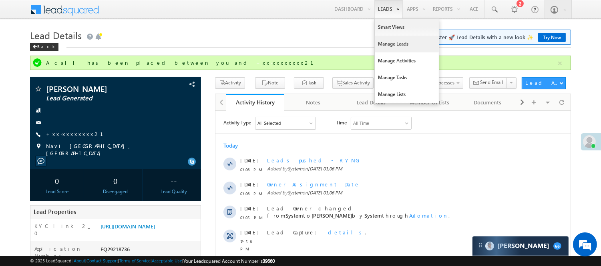
click at [399, 47] on link "Manage Leads" at bounding box center [407, 44] width 64 height 17
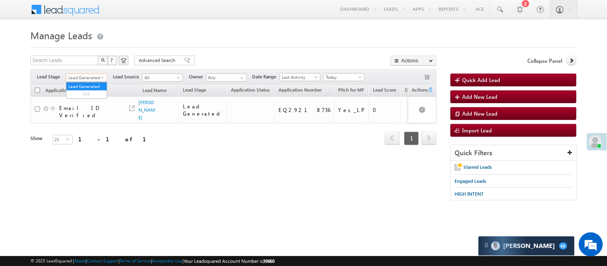
click at [83, 78] on span "Lead Generated" at bounding box center [85, 77] width 38 height 7
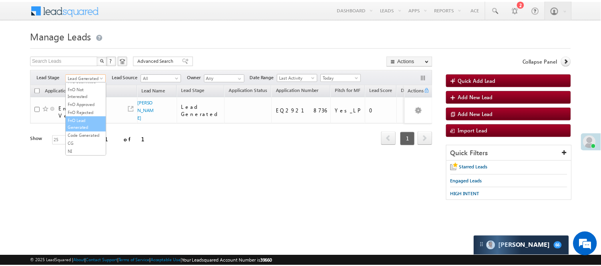
scroll to position [199, 0]
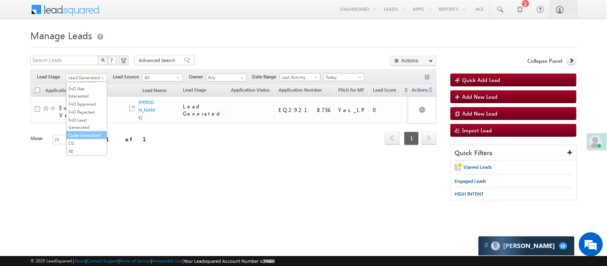
click at [85, 132] on link "Code Generated" at bounding box center [86, 135] width 40 height 7
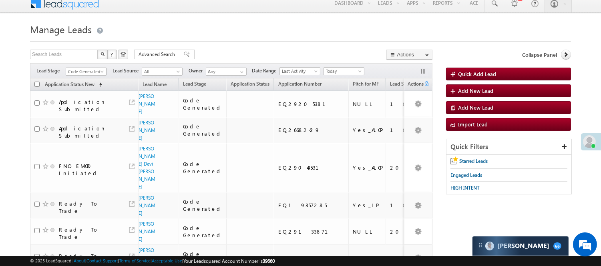
scroll to position [0, 0]
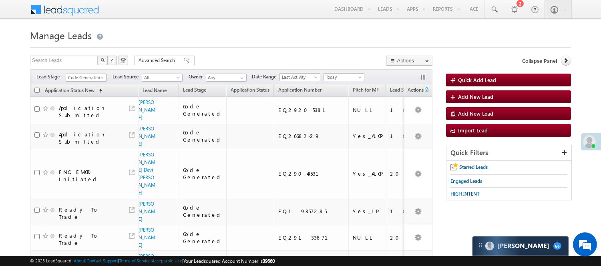
click at [95, 77] on span "Code Generated" at bounding box center [85, 77] width 38 height 7
click at [93, 98] on link "Lead Generated" at bounding box center [86, 94] width 40 height 7
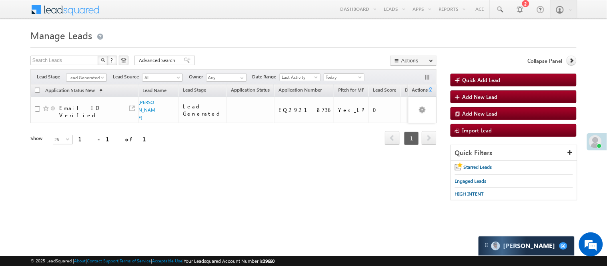
click at [90, 81] on span "Lead Generated" at bounding box center [85, 77] width 38 height 7
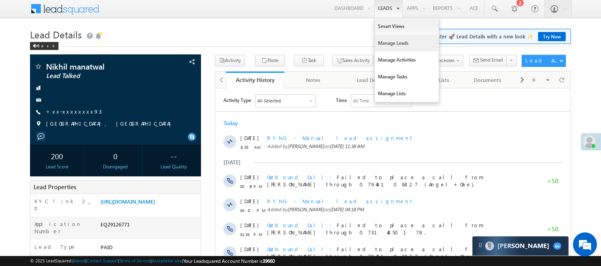
click at [400, 39] on link "Manage Leads" at bounding box center [407, 43] width 64 height 17
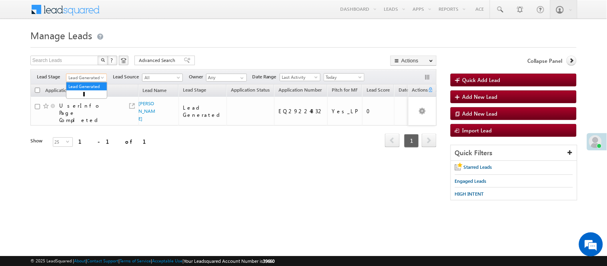
click at [88, 74] on link "Lead Generated" at bounding box center [86, 78] width 41 height 8
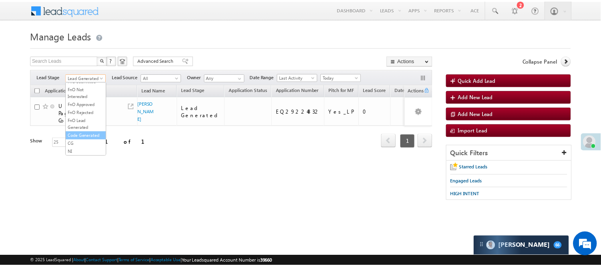
scroll to position [199, 0]
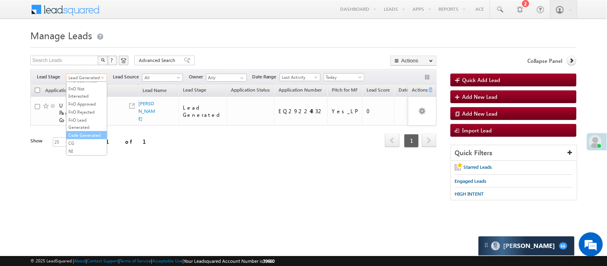
click at [89, 132] on link "Code Generated" at bounding box center [86, 135] width 40 height 7
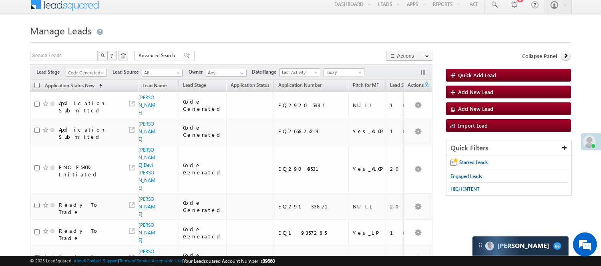
scroll to position [0, 0]
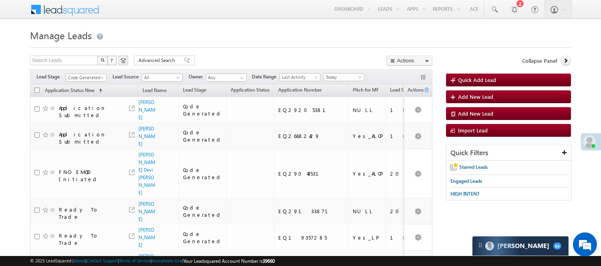
click at [88, 73] on span "Code Generated" at bounding box center [86, 76] width 41 height 7
click at [86, 76] on span "Code Generated" at bounding box center [85, 77] width 38 height 7
click at [79, 94] on link "Lead Generated" at bounding box center [86, 94] width 40 height 7
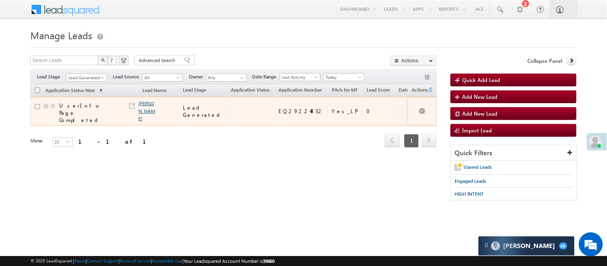
click at [142, 103] on link "[PERSON_NAME]" at bounding box center [147, 110] width 17 height 21
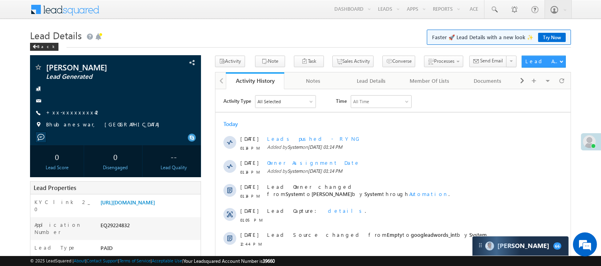
click at [70, 111] on link "+xx-xxxxxxxx42" at bounding box center [73, 112] width 55 height 7
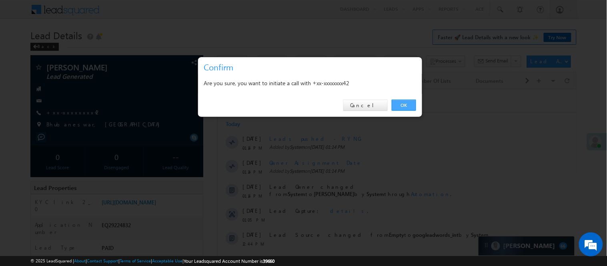
click at [405, 105] on link "OK" at bounding box center [404, 105] width 24 height 11
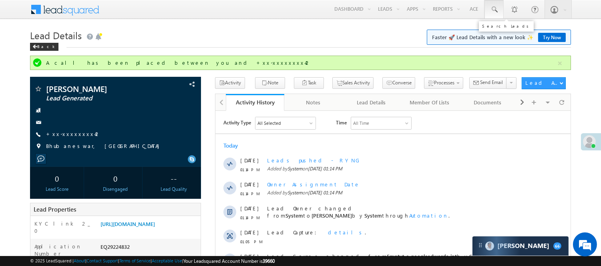
click at [490, 10] on span at bounding box center [494, 10] width 8 height 8
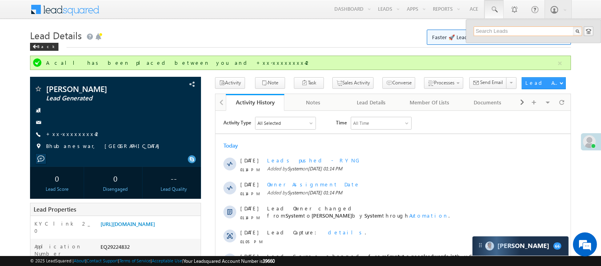
click at [511, 28] on input "text" at bounding box center [527, 31] width 108 height 10
click at [507, 28] on input "text" at bounding box center [527, 31] width 108 height 10
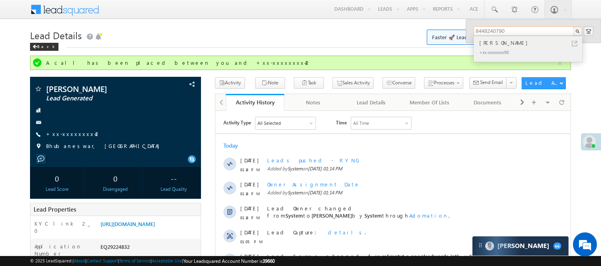
type input "8448240790"
click at [490, 51] on div "+xx-xxxxxxxx90" at bounding box center [530, 52] width 107 height 10
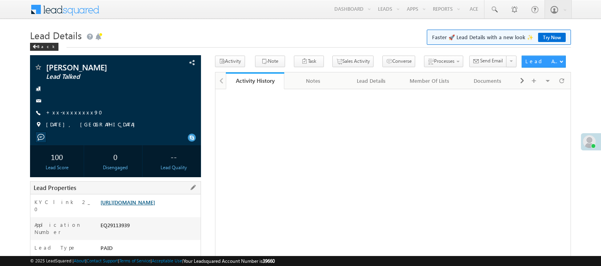
click at [130, 206] on link "[URL][DOMAIN_NAME]" at bounding box center [127, 202] width 54 height 7
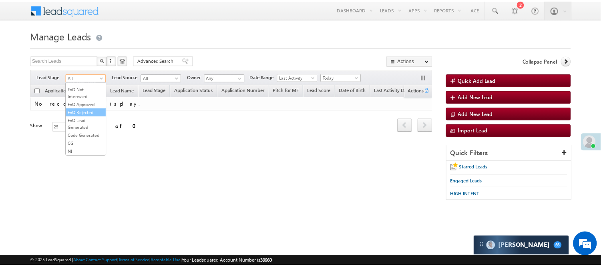
scroll to position [199, 0]
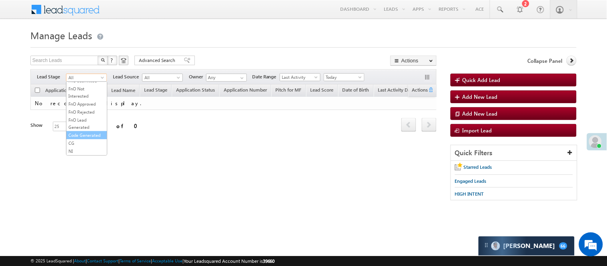
click at [86, 133] on link "Code Generated" at bounding box center [86, 135] width 40 height 7
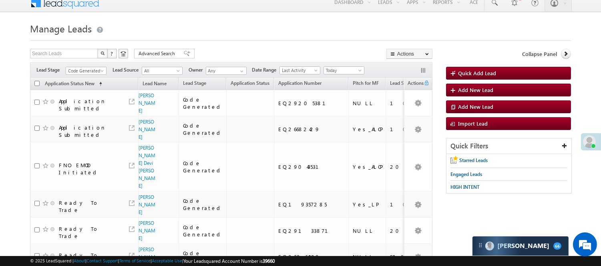
scroll to position [0, 0]
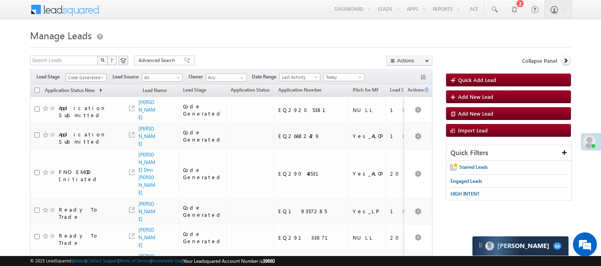
click at [71, 78] on span "Code Generated" at bounding box center [85, 77] width 38 height 7
click at [82, 96] on link "Lead Generated" at bounding box center [86, 94] width 40 height 7
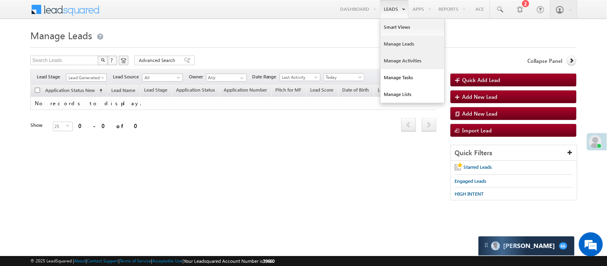
click at [407, 61] on link "Manage Activities" at bounding box center [413, 60] width 64 height 17
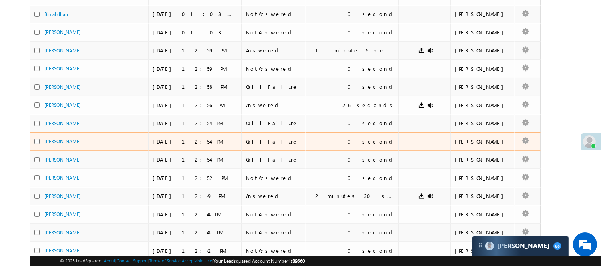
scroll to position [267, 0]
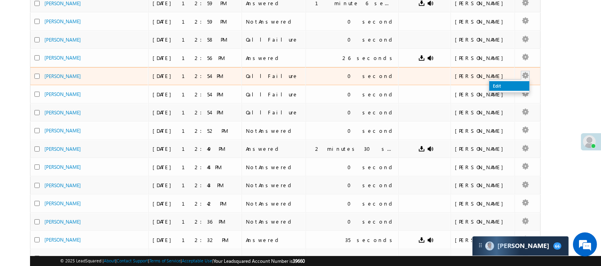
click at [493, 86] on link "Edit" at bounding box center [509, 86] width 40 height 10
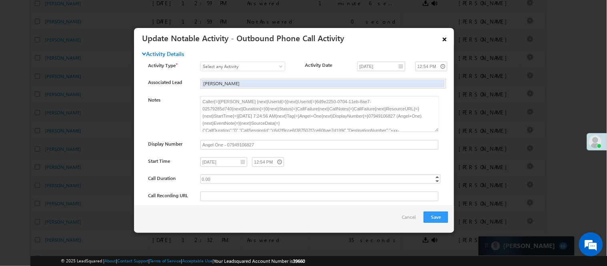
click at [451, 38] on link "×" at bounding box center [445, 38] width 14 height 14
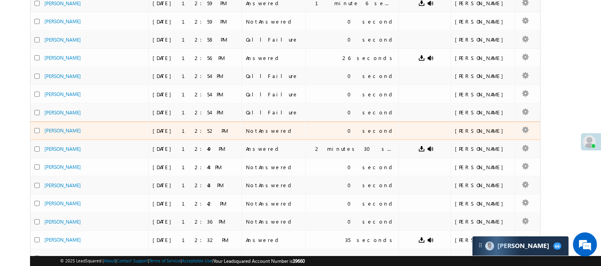
scroll to position [353, 0]
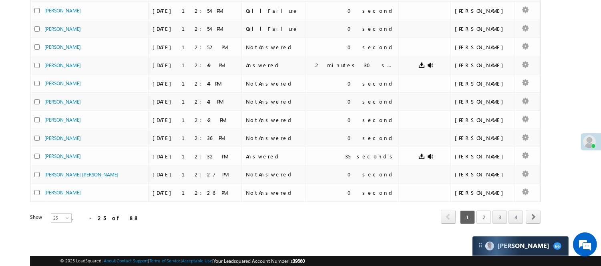
click at [479, 217] on link "2" at bounding box center [483, 218] width 14 height 14
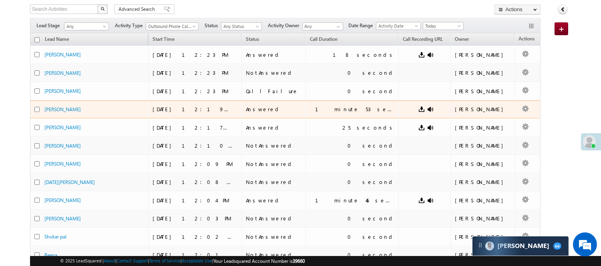
scroll to position [0, 0]
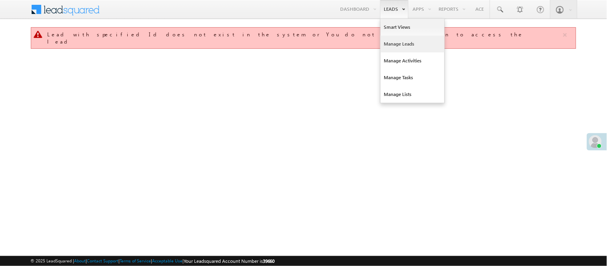
click at [405, 45] on link "Manage Leads" at bounding box center [413, 44] width 64 height 17
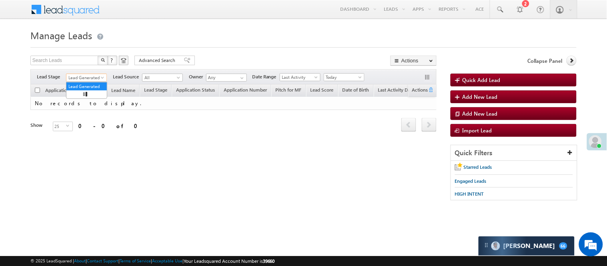
click at [94, 75] on span "Lead Generated" at bounding box center [85, 77] width 38 height 7
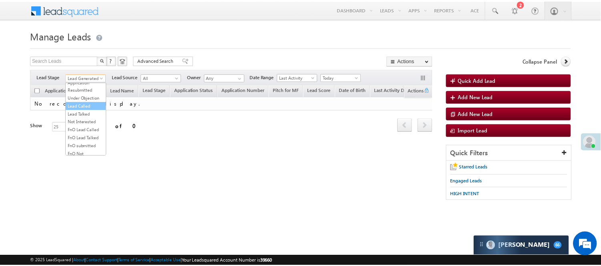
scroll to position [199, 0]
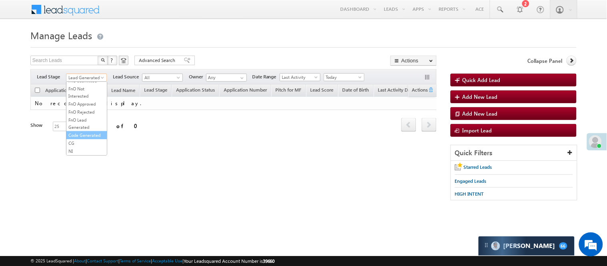
click at [89, 132] on link "Code Generated" at bounding box center [86, 135] width 40 height 7
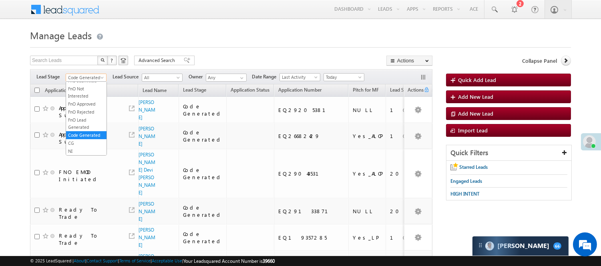
click at [75, 75] on span "Code Generated" at bounding box center [85, 77] width 38 height 7
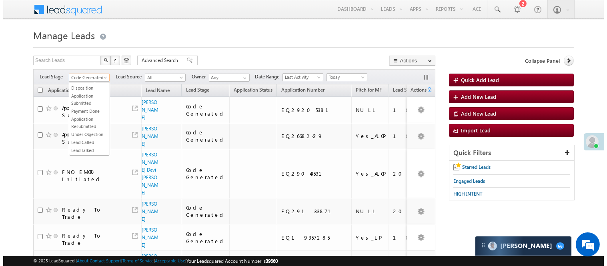
scroll to position [0, 0]
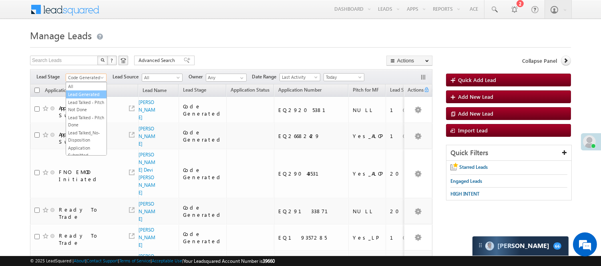
click at [86, 94] on link "Lead Generated" at bounding box center [86, 94] width 40 height 7
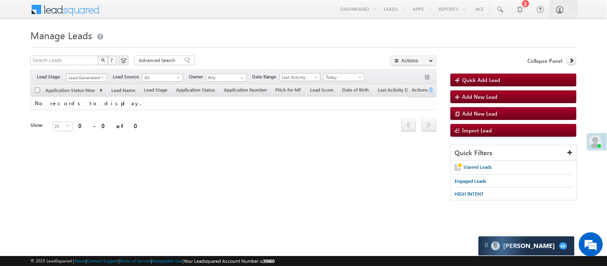
click at [96, 78] on span "Lead Generated" at bounding box center [85, 77] width 38 height 7
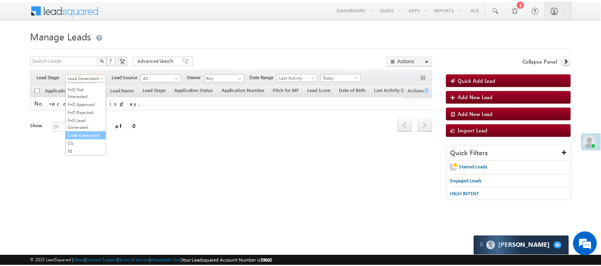
scroll to position [199, 0]
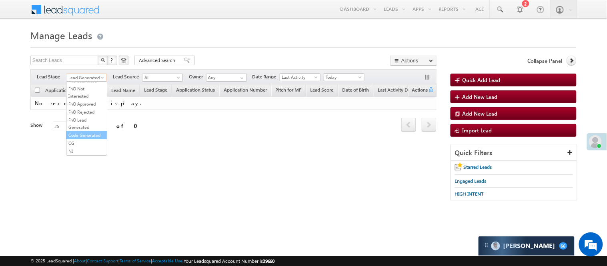
click at [90, 134] on link "Code Generated" at bounding box center [86, 135] width 40 height 7
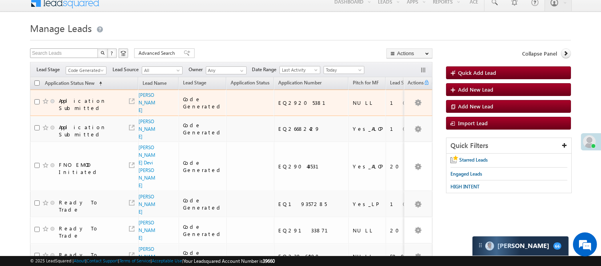
scroll to position [0, 0]
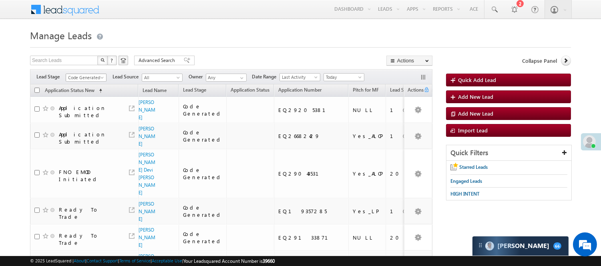
click at [80, 78] on span "Code Generated" at bounding box center [85, 77] width 38 height 7
click at [85, 98] on link "Lead Generated" at bounding box center [86, 94] width 40 height 7
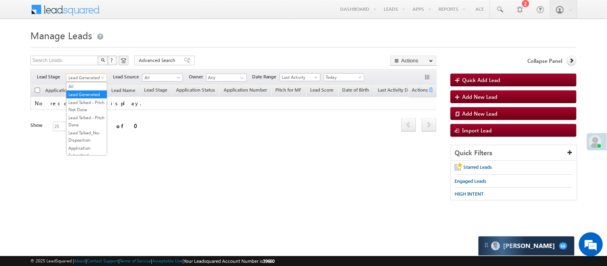
click at [93, 78] on span "Lead Generated" at bounding box center [85, 77] width 38 height 7
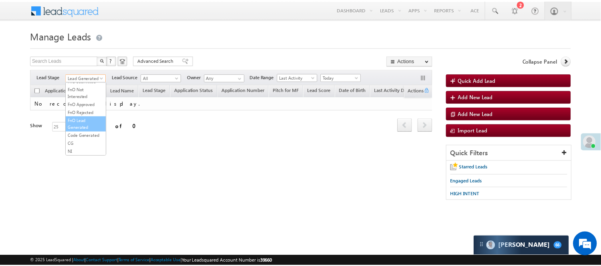
scroll to position [110, 0]
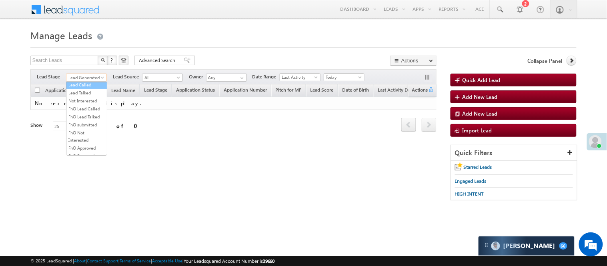
click at [90, 88] on link "Lead Called" at bounding box center [86, 84] width 40 height 7
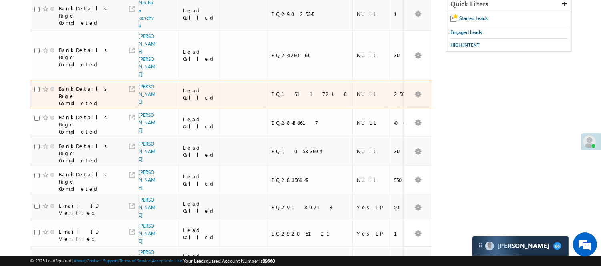
scroll to position [24, 0]
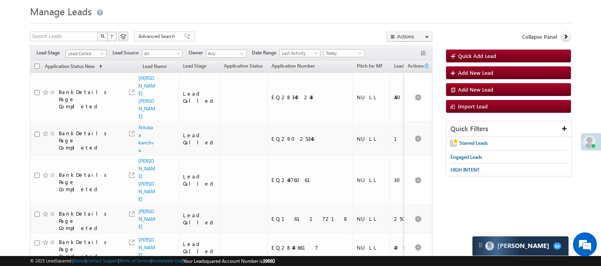
click at [88, 51] on span "Lead Called" at bounding box center [85, 53] width 38 height 7
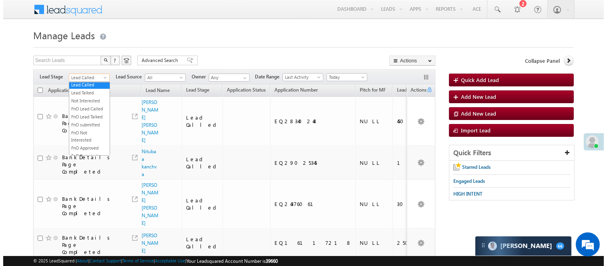
scroll to position [0, 0]
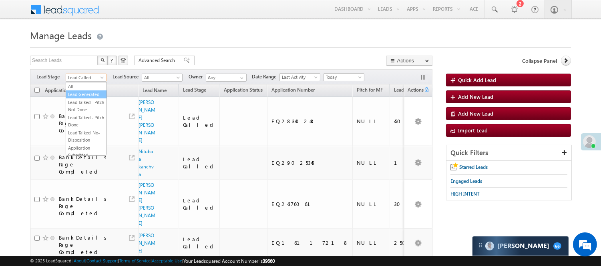
click at [88, 98] on link "Lead Generated" at bounding box center [86, 94] width 40 height 7
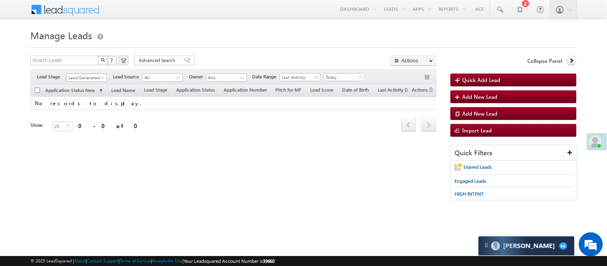
click at [84, 79] on span "Lead Generated" at bounding box center [85, 77] width 38 height 7
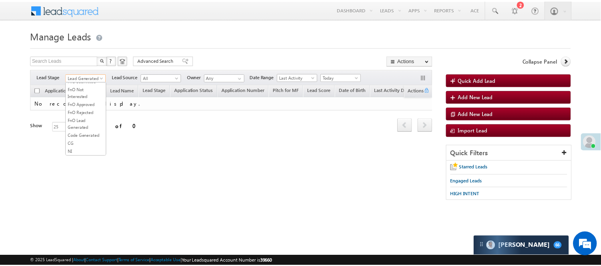
scroll to position [199, 0]
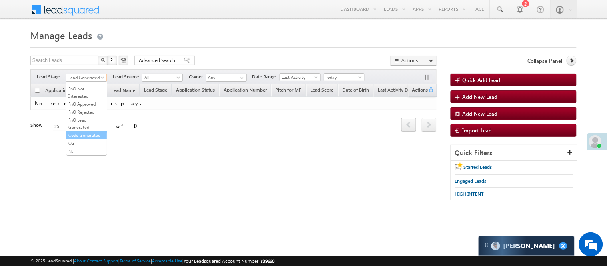
click at [74, 132] on link "Code Generated" at bounding box center [86, 135] width 40 height 7
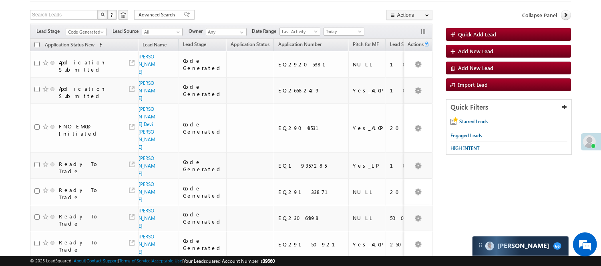
scroll to position [0, 0]
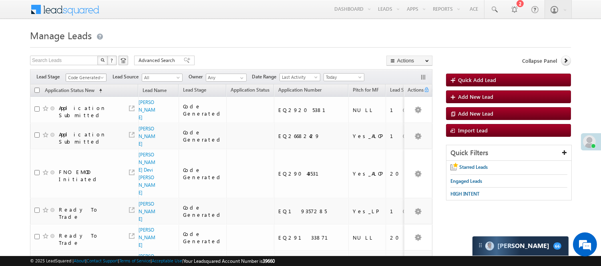
click at [91, 77] on span "Code Generated" at bounding box center [85, 77] width 38 height 7
click at [81, 98] on link "Lead Generated" at bounding box center [86, 94] width 40 height 7
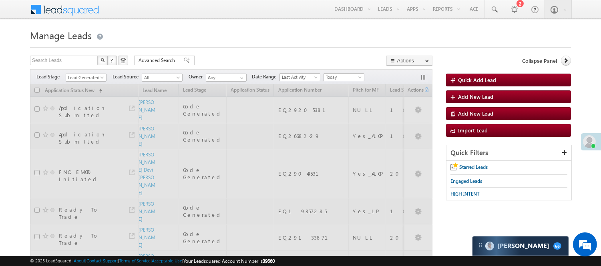
click at [207, 62] on div "Search Leads X ? 14 results found Advanced Search Advanced Search Advanced sear…" at bounding box center [231, 62] width 402 height 12
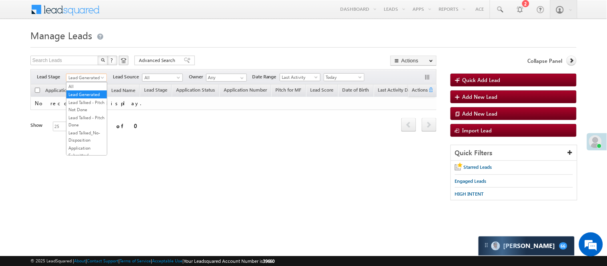
click at [102, 75] on span "Lead Generated" at bounding box center [85, 77] width 38 height 7
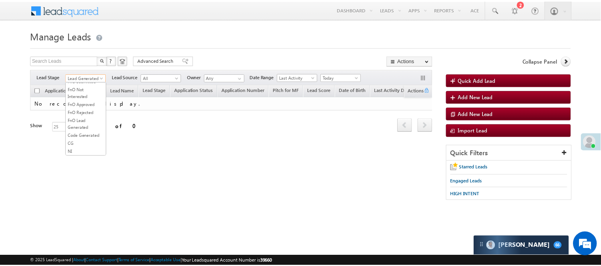
scroll to position [133, 0]
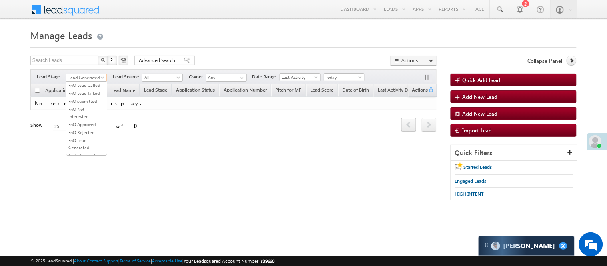
click at [87, 89] on ul "All Lead Generated Lead Talked - Pitch Not Done Lead Talked - Pitch Done Lead T…" at bounding box center [86, 119] width 41 height 74
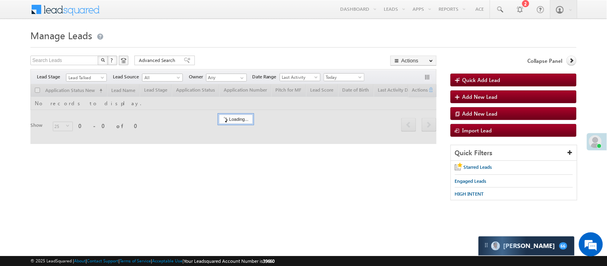
click at [232, 52] on form "Manage Leads Quick Add Lead Search Leads X ? 0 results found Advanced Search Ad…" at bounding box center [303, 118] width 546 height 182
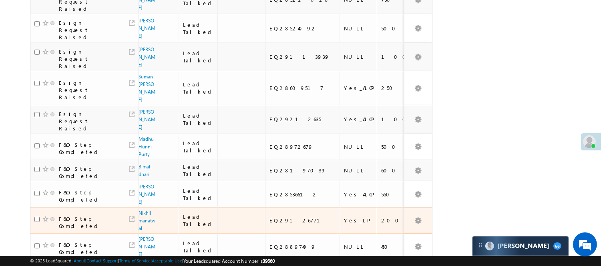
scroll to position [632, 0]
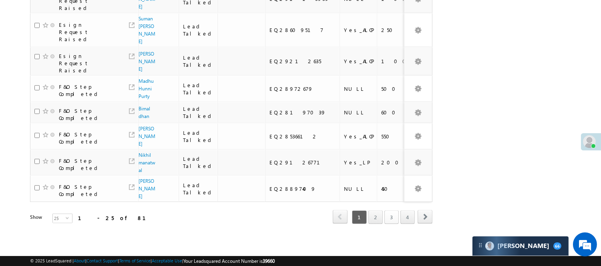
click at [395, 211] on link "3" at bounding box center [391, 218] width 14 height 14
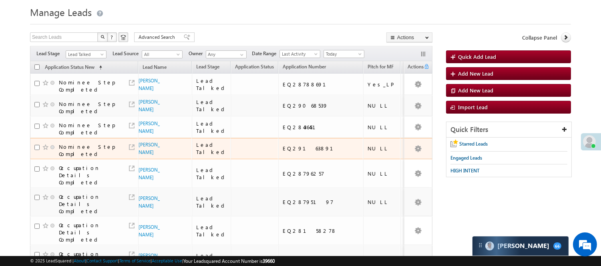
scroll to position [22, 0]
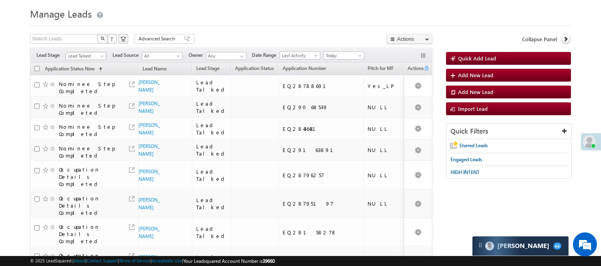
click at [80, 54] on span "Lead Talked" at bounding box center [85, 55] width 38 height 7
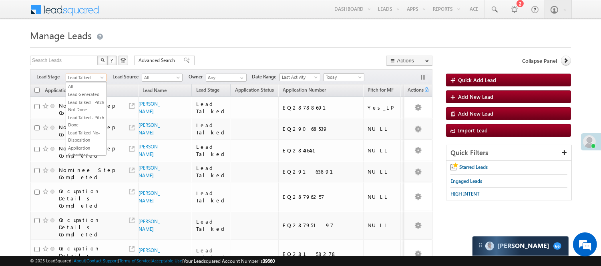
click at [82, 72] on div "Filters Lead Stage All Lead Generated Lead Talked - Pitch Not Done Lead Talked …" at bounding box center [231, 76] width 402 height 15
click at [84, 73] on div "Filters Lead Stage All Lead Generated Lead Talked - Pitch Not Done Lead Talked …" at bounding box center [231, 76] width 402 height 15
click at [87, 78] on span "Lead Talked" at bounding box center [85, 77] width 38 height 7
click at [88, 84] on link "Under Objection" at bounding box center [86, 80] width 40 height 7
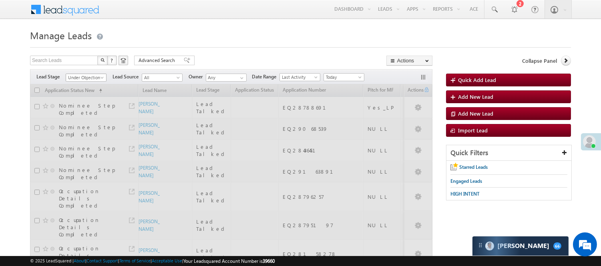
click at [101, 74] on span "Under Objection" at bounding box center [85, 77] width 38 height 7
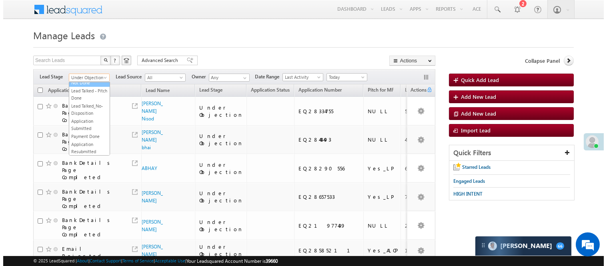
scroll to position [0, 0]
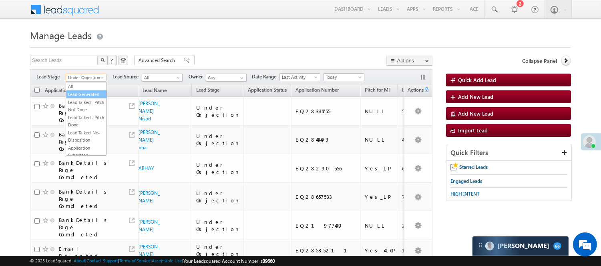
click at [88, 98] on link "Lead Generated" at bounding box center [86, 94] width 40 height 7
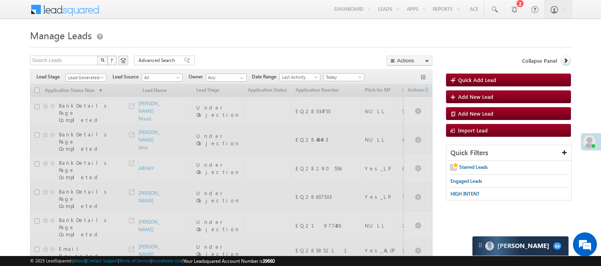
click at [225, 60] on div "Search Leads X ? 16 results found Advanced Search Advanced Search Advanced sear…" at bounding box center [231, 62] width 402 height 12
click at [86, 77] on span "Lead Generated" at bounding box center [85, 77] width 38 height 7
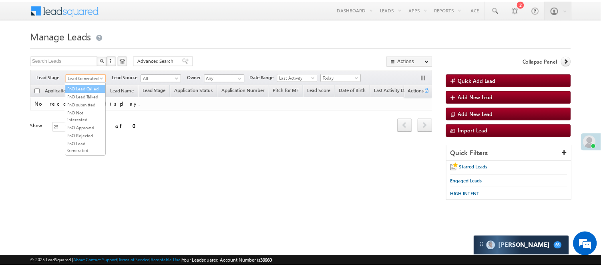
scroll to position [133, 0]
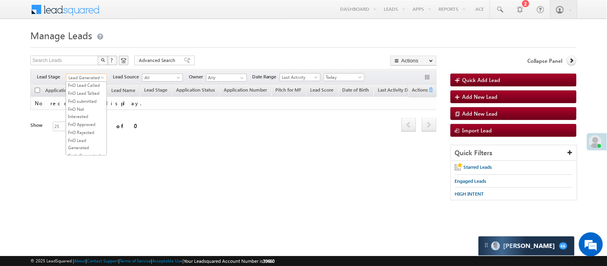
click at [90, 73] on link "Lead Talked" at bounding box center [86, 69] width 40 height 7
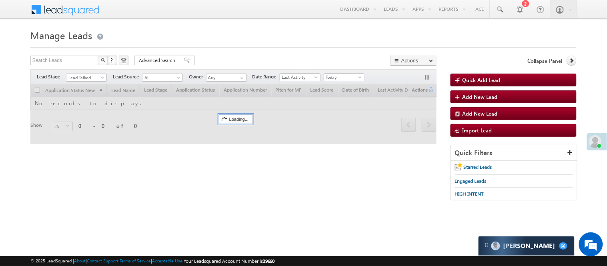
click at [240, 50] on form "Manage Leads Quick Add Lead Search Leads X ? 0 results found Advanced Search Ad…" at bounding box center [303, 118] width 546 height 182
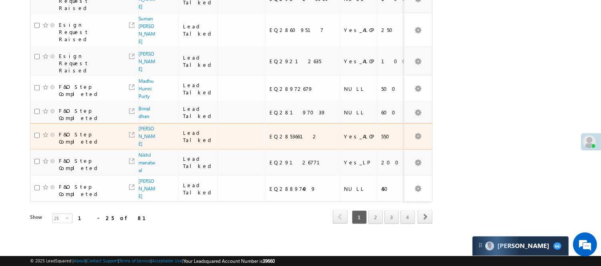
scroll to position [632, 0]
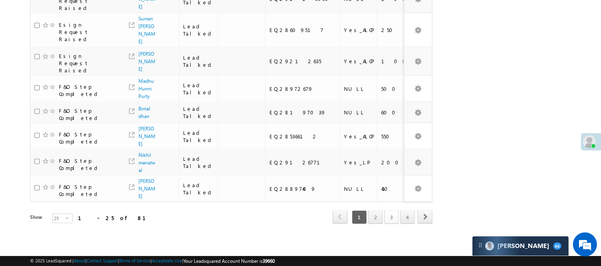
click at [397, 215] on link "3" at bounding box center [391, 218] width 14 height 14
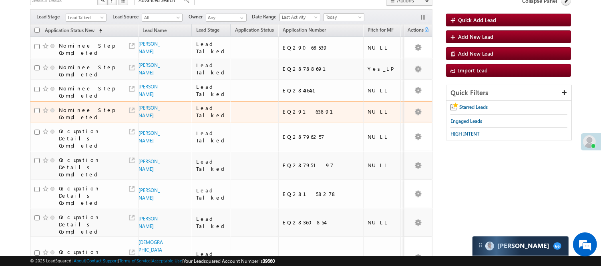
scroll to position [45, 0]
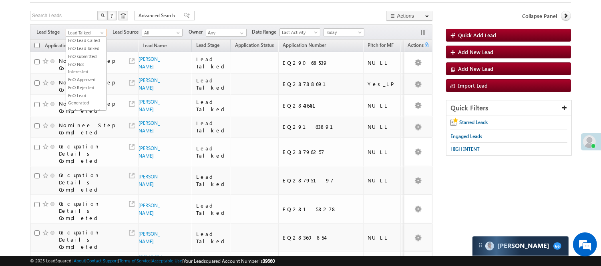
click at [93, 30] on span "Lead Talked" at bounding box center [85, 32] width 38 height 7
click at [84, 52] on link "Lead Generated" at bounding box center [86, 49] width 40 height 7
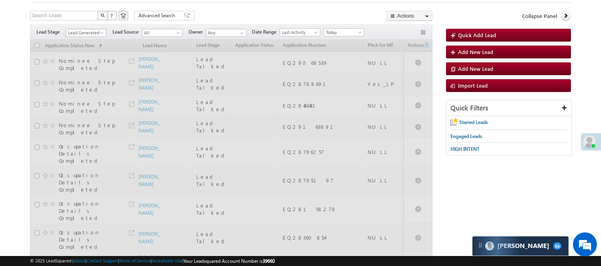
click at [90, 31] on span "Lead Generated" at bounding box center [85, 32] width 38 height 7
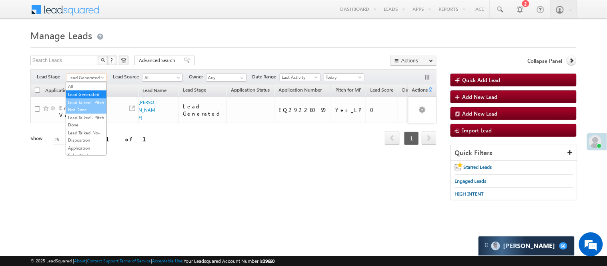
click at [91, 109] on link "Lead Talked - Pitch Not Done" at bounding box center [86, 106] width 40 height 14
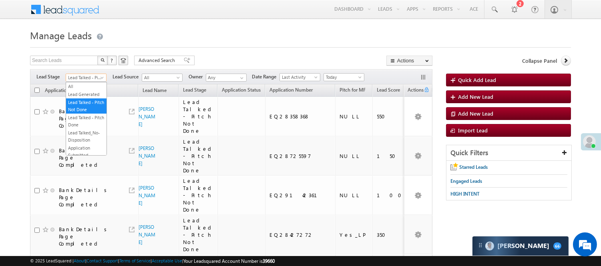
click at [86, 79] on span "Lead Talked - Pitch Not Done" at bounding box center [85, 77] width 38 height 7
click at [90, 132] on link "Code Generated" at bounding box center [86, 135] width 40 height 7
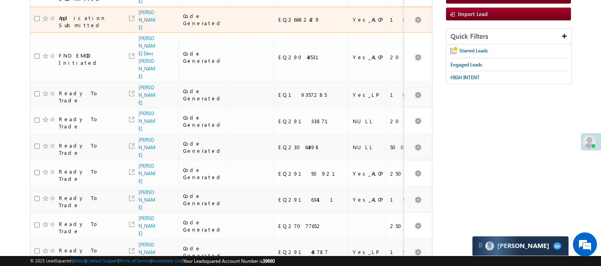
scroll to position [0, 0]
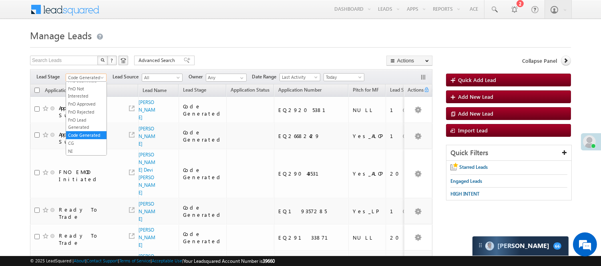
click at [90, 74] on span "Code Generated" at bounding box center [85, 77] width 38 height 7
click at [83, 98] on link "Lead Generated" at bounding box center [86, 94] width 40 height 7
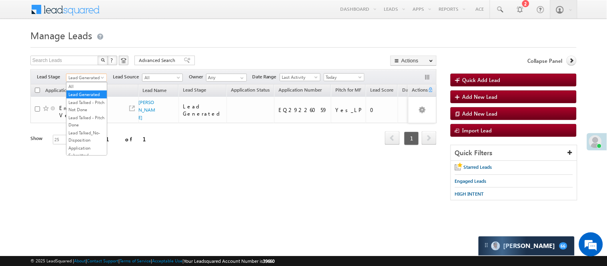
drag, startPoint x: 86, startPoint y: 75, endPoint x: 84, endPoint y: 84, distance: 9.0
click at [86, 75] on span "Lead Generated" at bounding box center [85, 77] width 38 height 7
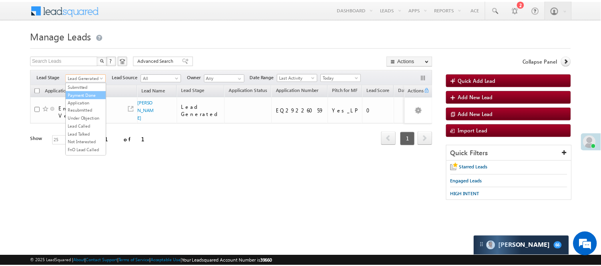
scroll to position [65, 0]
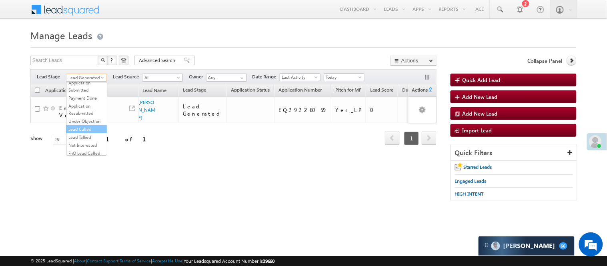
click at [92, 133] on link "Lead Called" at bounding box center [86, 129] width 40 height 7
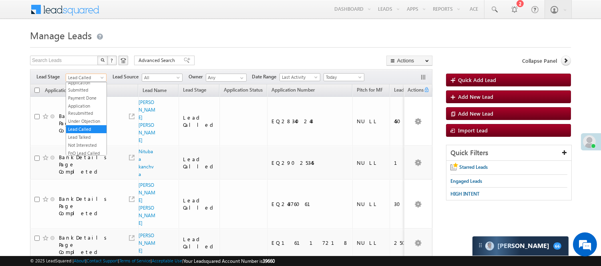
click at [95, 77] on span "Lead Called" at bounding box center [85, 77] width 38 height 7
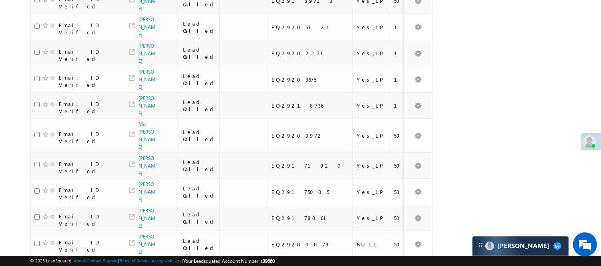
scroll to position [558, 0]
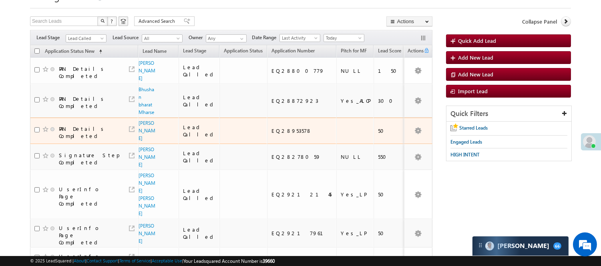
scroll to position [44, 0]
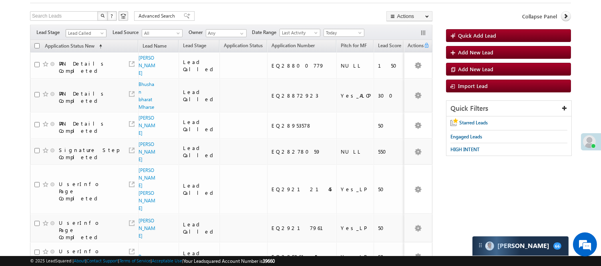
click at [86, 34] on span "Lead Called" at bounding box center [85, 33] width 38 height 7
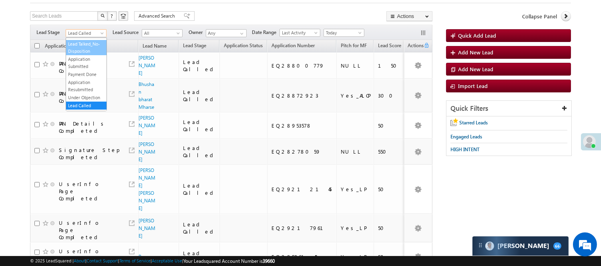
scroll to position [0, 0]
click at [83, 54] on link "Lead Generated" at bounding box center [86, 49] width 40 height 7
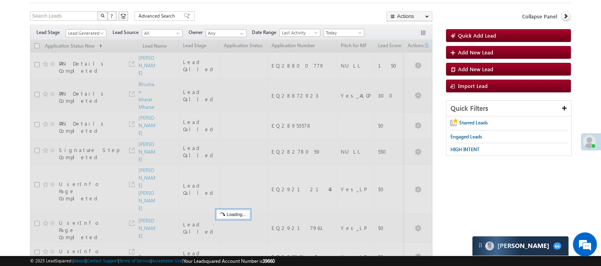
click at [228, 14] on div "Search Leads X ? 63 results found Advanced Search Advanced Search Advanced sear…" at bounding box center [231, 17] width 402 height 12
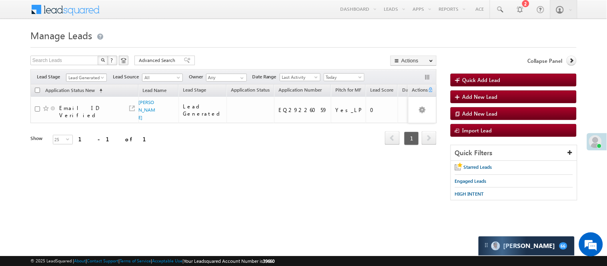
click at [84, 79] on span "Lead Generated" at bounding box center [85, 77] width 38 height 7
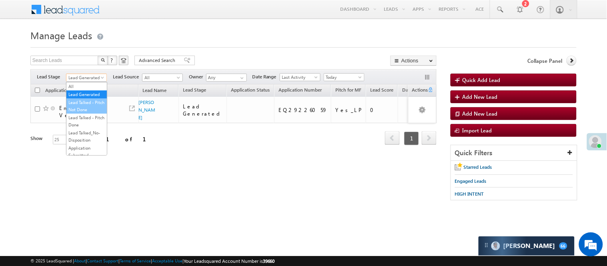
click at [86, 113] on link "Lead Talked - Pitch Not Done" at bounding box center [86, 106] width 40 height 14
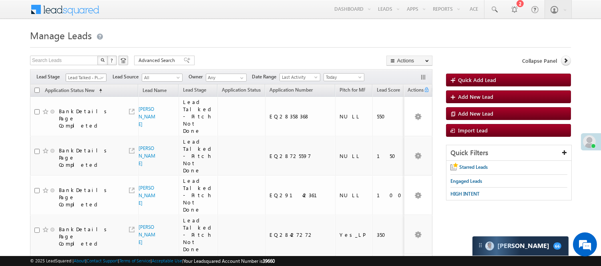
click at [80, 76] on span "Lead Talked - Pitch Not Done" at bounding box center [85, 77] width 38 height 7
click at [83, 93] on link "Lead Generated" at bounding box center [86, 94] width 40 height 7
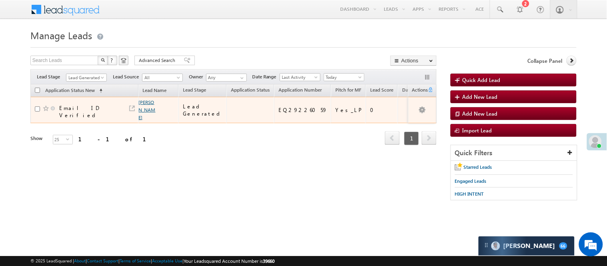
click at [142, 105] on link "Sanjiban Chakma" at bounding box center [147, 109] width 17 height 21
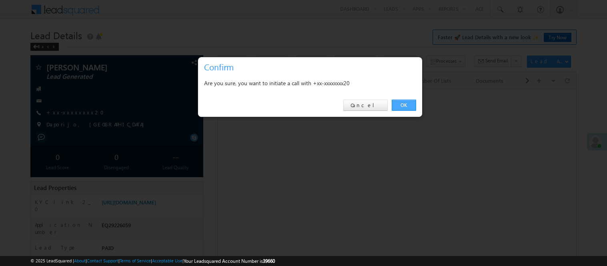
click at [400, 101] on link "OK" at bounding box center [404, 105] width 24 height 11
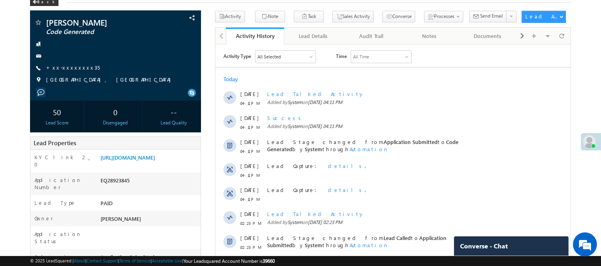
scroll to position [45, 0]
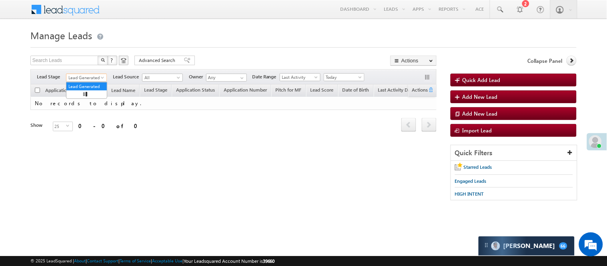
click at [90, 77] on span "Lead Generated" at bounding box center [85, 77] width 38 height 7
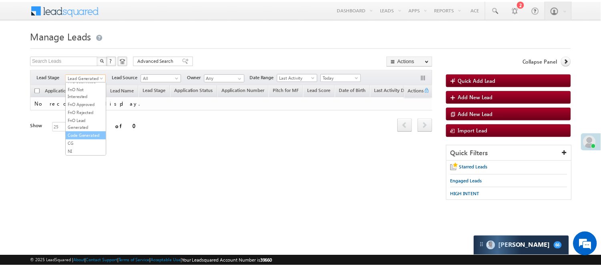
scroll to position [199, 0]
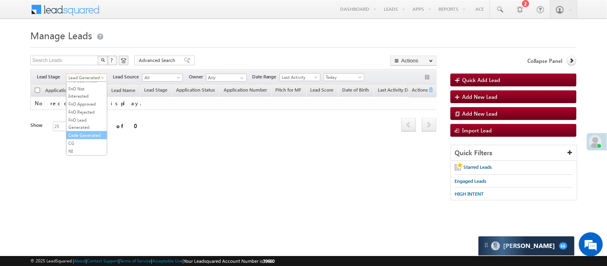
click at [84, 137] on link "Code Generated" at bounding box center [86, 135] width 40 height 7
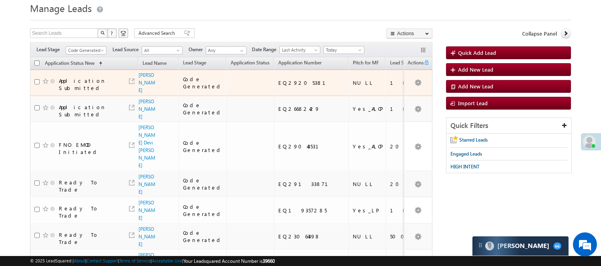
scroll to position [0, 0]
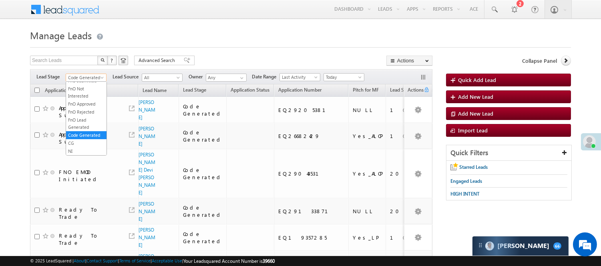
click at [90, 78] on span "Code Generated" at bounding box center [85, 77] width 38 height 7
click at [89, 98] on link "Lead Generated" at bounding box center [86, 94] width 40 height 7
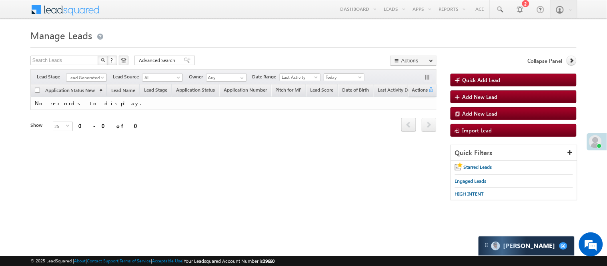
click at [90, 75] on span "Lead Generated" at bounding box center [85, 77] width 38 height 7
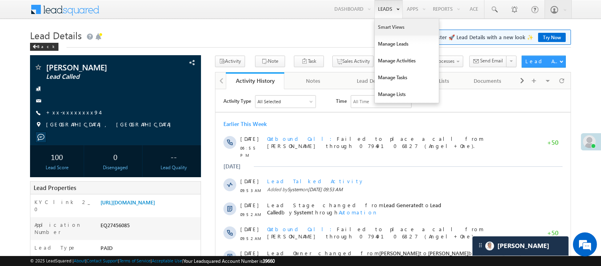
click at [385, 29] on link "Smart Views" at bounding box center [407, 27] width 64 height 17
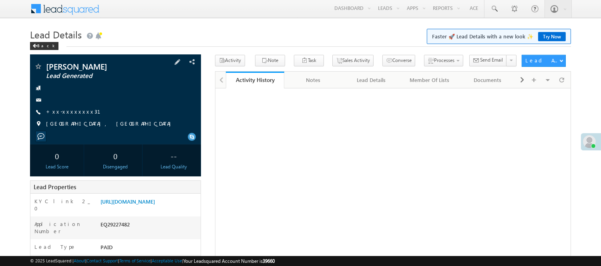
scroll to position [1, 0]
click at [69, 110] on link "+xx-xxxxxxxx31" at bounding box center [78, 111] width 64 height 7
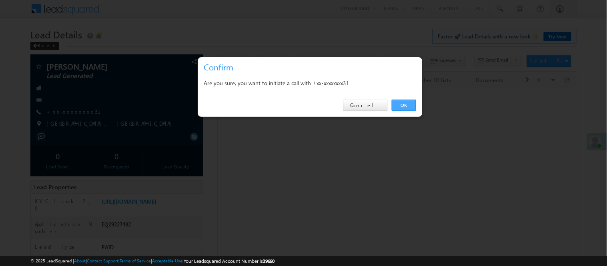
click at [399, 102] on link "OK" at bounding box center [404, 105] width 24 height 11
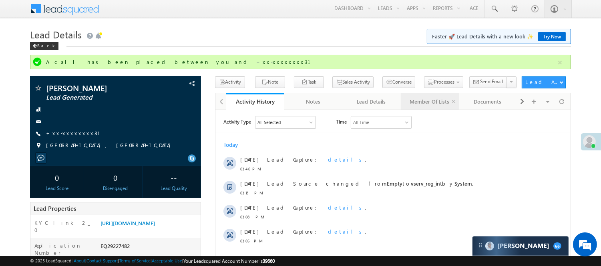
scroll to position [0, 0]
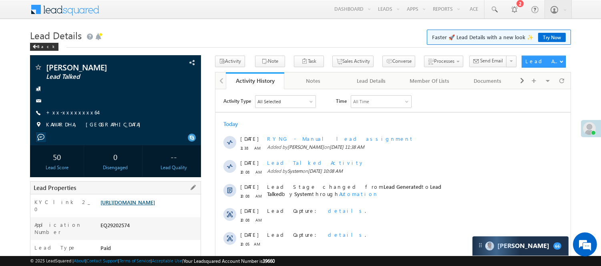
click at [122, 206] on link "[URL][DOMAIN_NAME]" at bounding box center [127, 202] width 54 height 7
click at [63, 111] on link "+xx-xxxxxxxx64" at bounding box center [72, 112] width 52 height 7
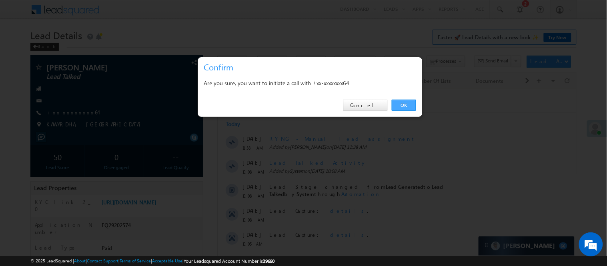
click at [407, 110] on link "OK" at bounding box center [404, 105] width 24 height 11
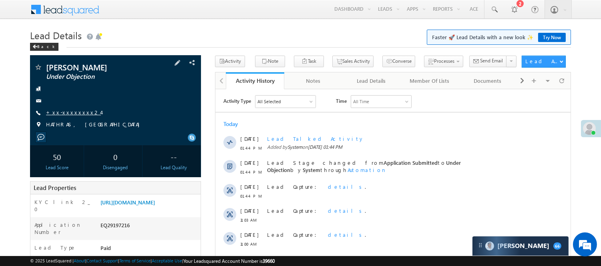
click at [65, 115] on link "+xx-xxxxxxxx24" at bounding box center [73, 112] width 55 height 7
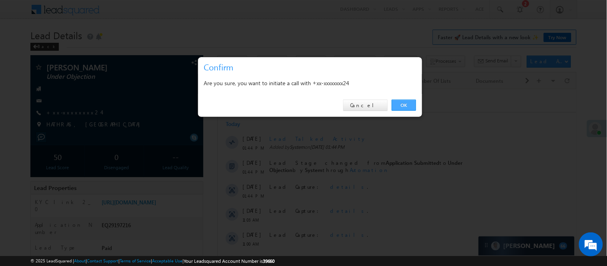
click at [405, 102] on link "OK" at bounding box center [404, 105] width 24 height 11
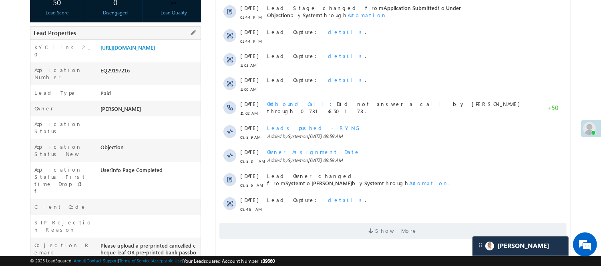
scroll to position [138, 0]
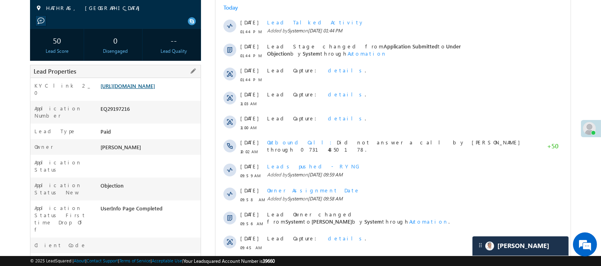
click at [132, 89] on link "[URL][DOMAIN_NAME]" at bounding box center [127, 85] width 54 height 7
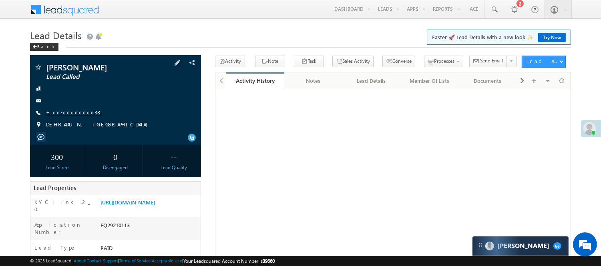
click at [74, 110] on link "+xx-xxxxxxxx38" at bounding box center [74, 112] width 56 height 7
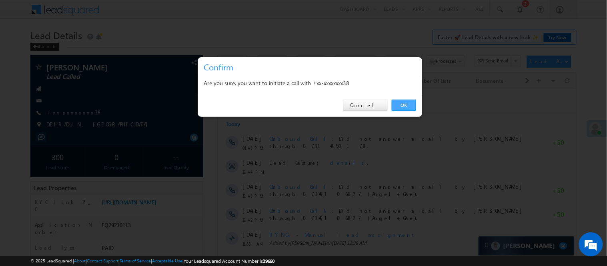
click at [400, 105] on link "OK" at bounding box center [404, 105] width 24 height 11
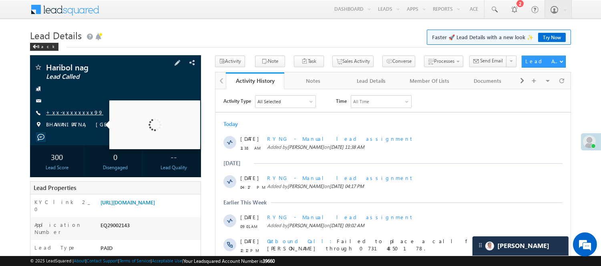
click at [64, 113] on link "+xx-xxxxxxxx99" at bounding box center [74, 112] width 57 height 7
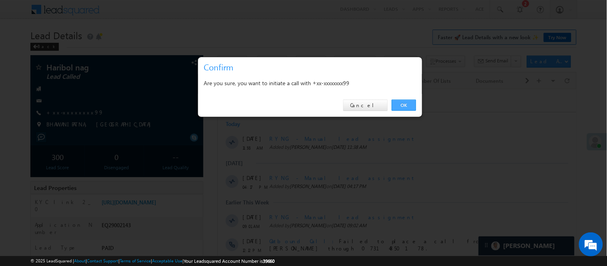
click at [403, 105] on link "OK" at bounding box center [404, 105] width 24 height 11
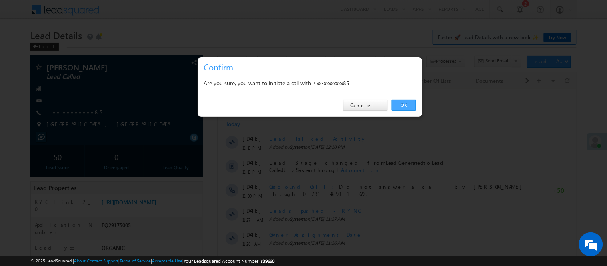
click at [411, 105] on link "OK" at bounding box center [404, 105] width 24 height 11
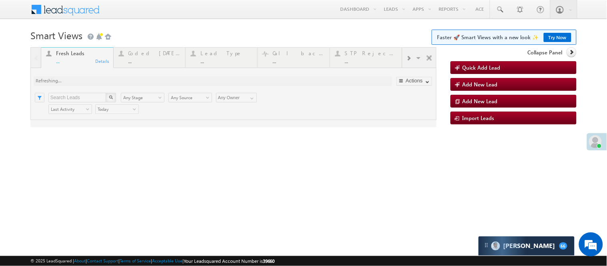
click at [148, 58] on div at bounding box center [233, 87] width 406 height 80
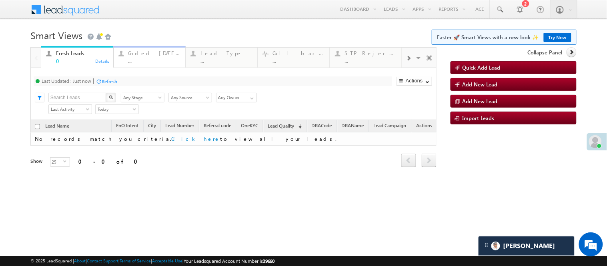
click at [132, 58] on div "..." at bounding box center [154, 61] width 52 height 6
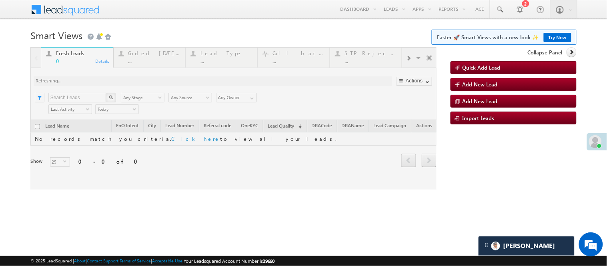
click at [145, 70] on div at bounding box center [233, 118] width 406 height 142
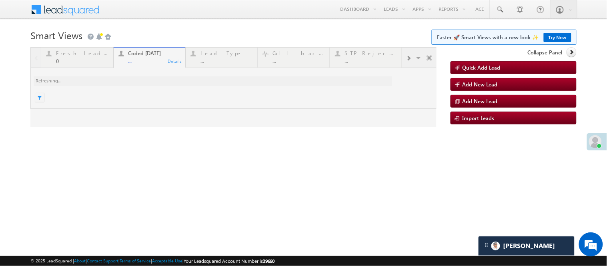
click at [142, 63] on div at bounding box center [233, 87] width 406 height 80
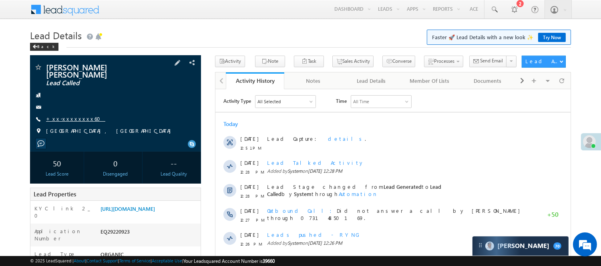
click at [63, 115] on link "+xx-xxxxxxxx60" at bounding box center [75, 118] width 59 height 7
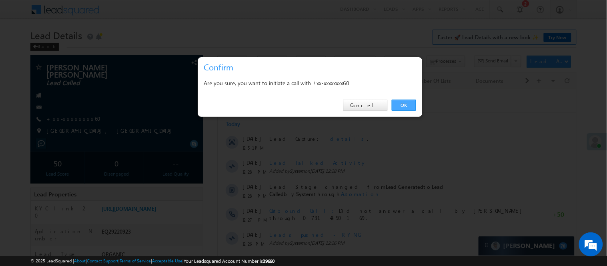
click at [405, 106] on link "OK" at bounding box center [404, 105] width 24 height 11
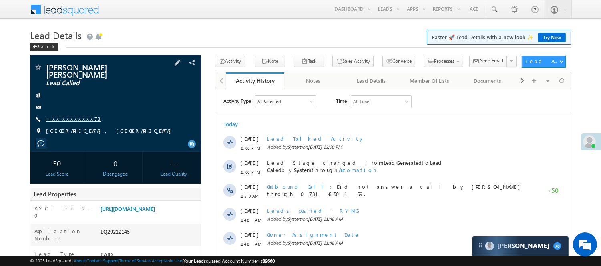
click at [60, 115] on link "+xx-xxxxxxxx73" at bounding box center [73, 118] width 54 height 7
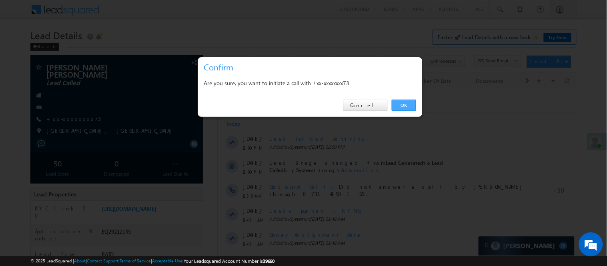
click at [413, 104] on link "OK" at bounding box center [404, 105] width 24 height 11
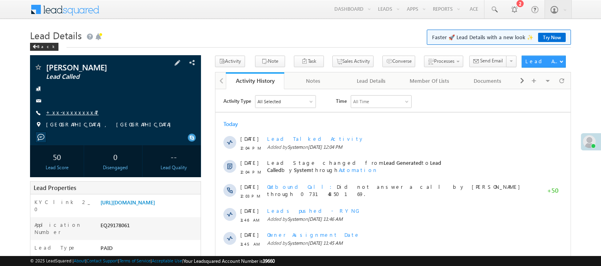
click at [61, 111] on link "+xx-xxxxxxxx47" at bounding box center [72, 112] width 52 height 7
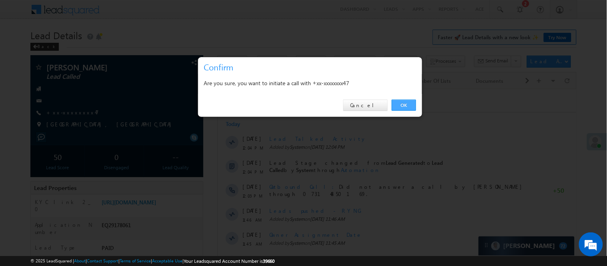
click at [395, 103] on link "OK" at bounding box center [404, 105] width 24 height 11
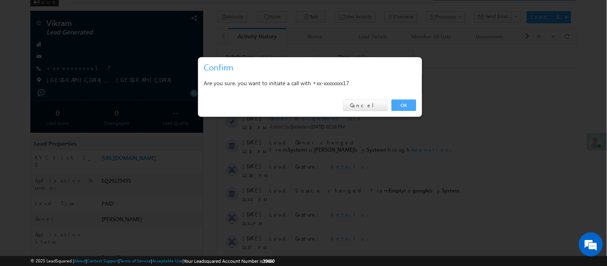
click at [399, 105] on link "OK" at bounding box center [404, 105] width 24 height 11
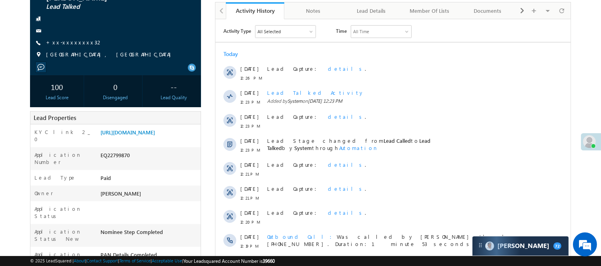
scroll to position [44, 0]
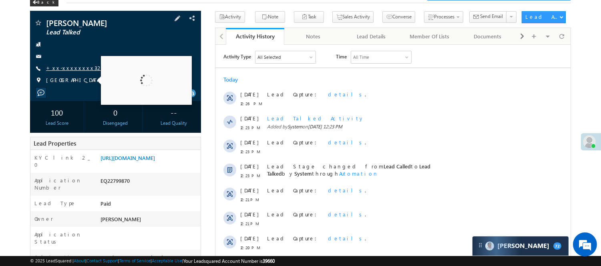
click at [66, 67] on link "+xx-xxxxxxxx32" at bounding box center [74, 67] width 57 height 7
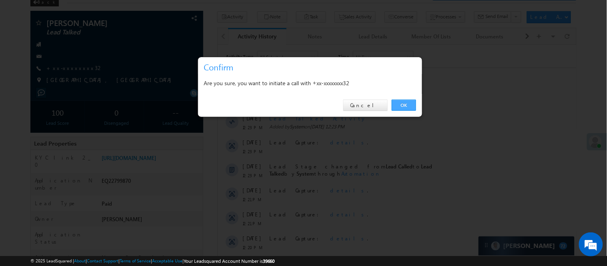
click at [406, 103] on link "OK" at bounding box center [404, 105] width 24 height 11
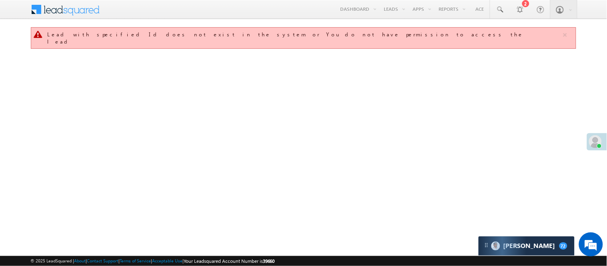
drag, startPoint x: 393, startPoint y: 46, endPoint x: 352, endPoint y: 52, distance: 41.4
click at [0, 0] on link "Manage Leads" at bounding box center [0, 0] width 0 height 0
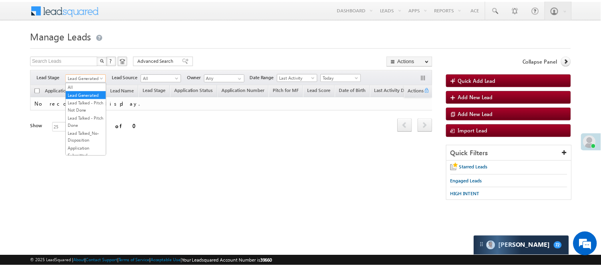
scroll to position [199, 0]
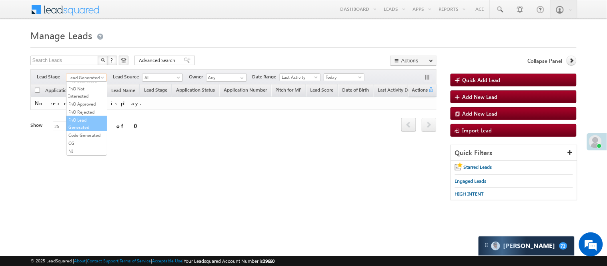
click at [84, 132] on link "Code Generated" at bounding box center [86, 135] width 40 height 7
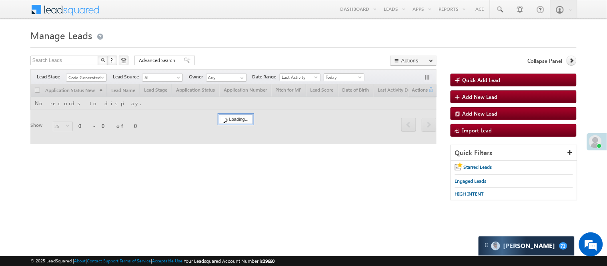
click at [239, 50] on form "Manage Leads Quick Add Lead Search Leads X ? 0 results found Advanced Search Ad…" at bounding box center [303, 118] width 546 height 182
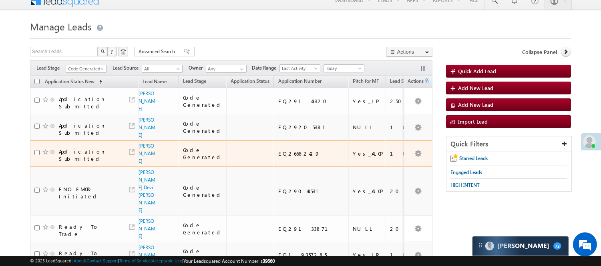
scroll to position [44, 0]
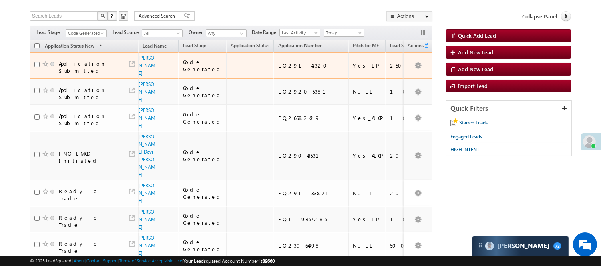
click at [89, 31] on span "Code Generated" at bounding box center [85, 33] width 38 height 7
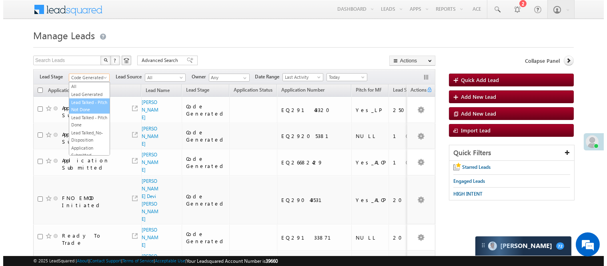
scroll to position [0, 0]
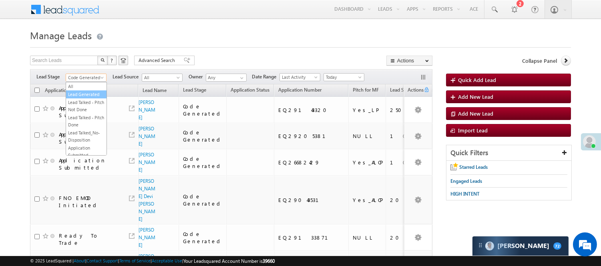
click at [77, 98] on link "Lead Generated" at bounding box center [86, 94] width 40 height 7
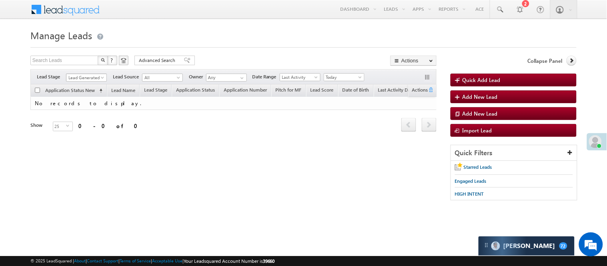
click at [99, 78] on span "Lead Generated" at bounding box center [85, 77] width 38 height 7
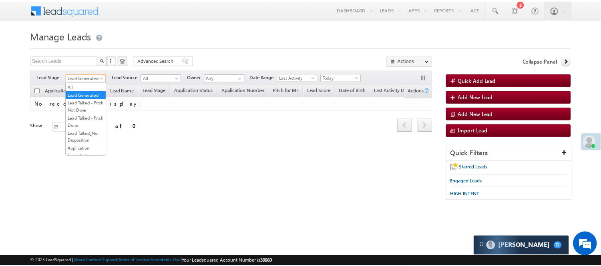
scroll to position [133, 0]
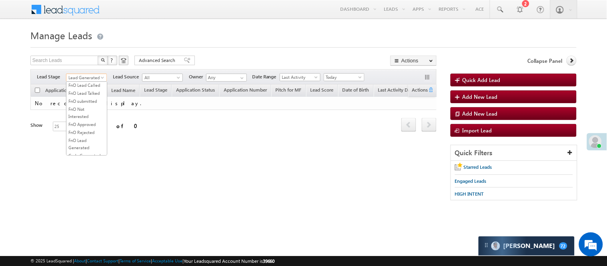
click at [83, 73] on link "Lead Talked" at bounding box center [86, 69] width 40 height 7
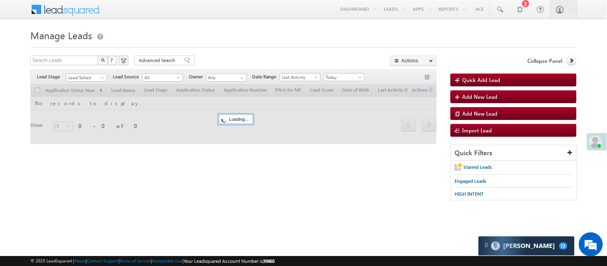
click at [282, 42] on div at bounding box center [303, 44] width 546 height 5
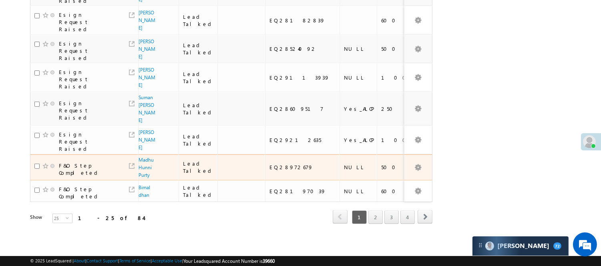
scroll to position [647, 0]
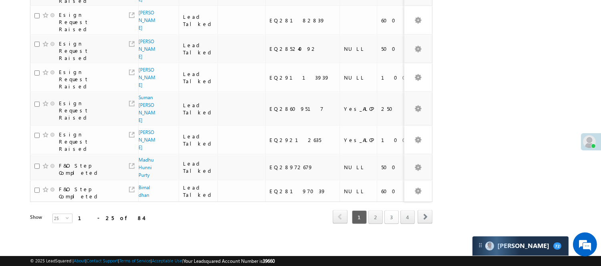
click at [390, 213] on link "3" at bounding box center [391, 218] width 14 height 14
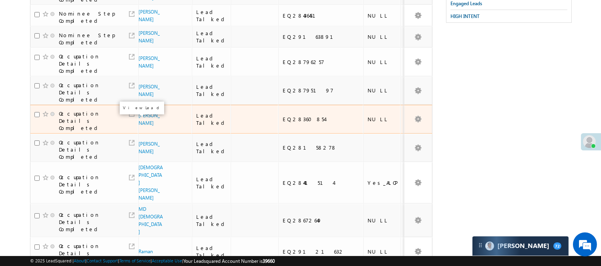
scroll to position [0, 0]
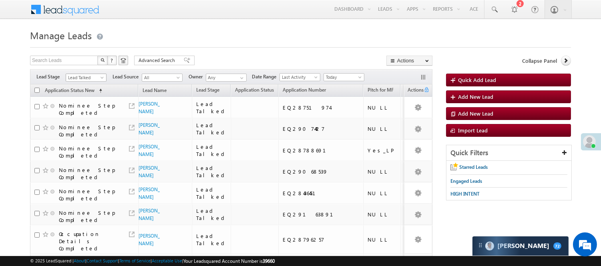
click at [92, 78] on span "Lead Talked" at bounding box center [85, 77] width 38 height 7
click at [89, 98] on link "Lead Generated" at bounding box center [86, 94] width 40 height 7
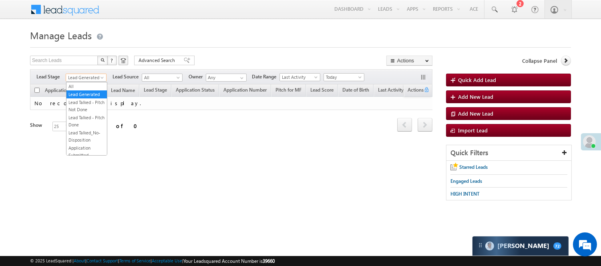
click at [85, 78] on span "Lead Generated" at bounding box center [85, 77] width 38 height 7
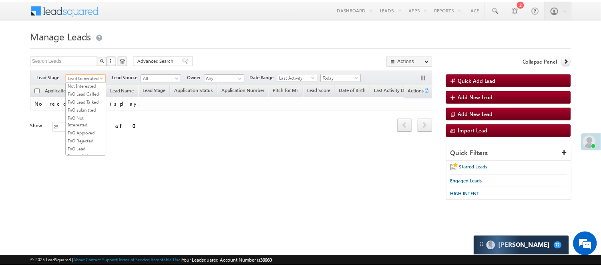
scroll to position [110, 0]
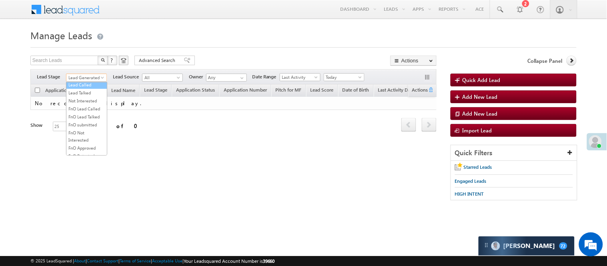
click at [86, 88] on link "Lead Called" at bounding box center [86, 84] width 40 height 7
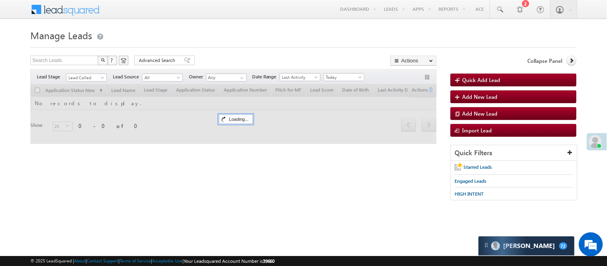
click at [215, 51] on form "Manage Leads Quick Add Lead Search Leads X ? 0 results found Advanced Search Ad…" at bounding box center [303, 118] width 546 height 182
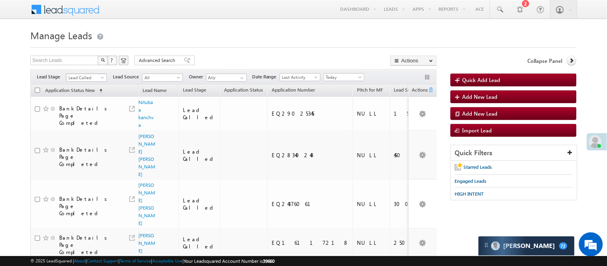
click at [80, 78] on span "Lead Called" at bounding box center [85, 77] width 38 height 7
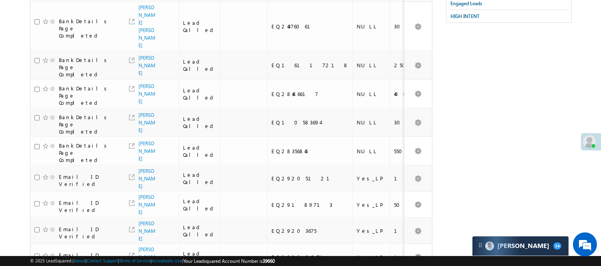
scroll to position [0, 0]
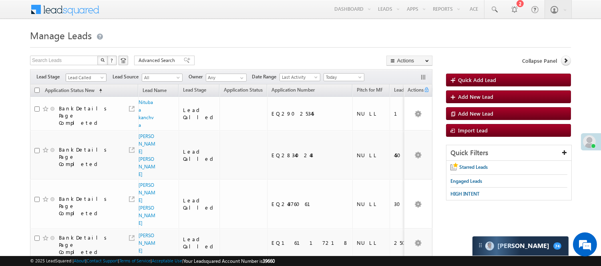
click at [83, 76] on span "Lead Called" at bounding box center [85, 77] width 38 height 7
click at [82, 98] on link "Lead Generated" at bounding box center [86, 94] width 40 height 7
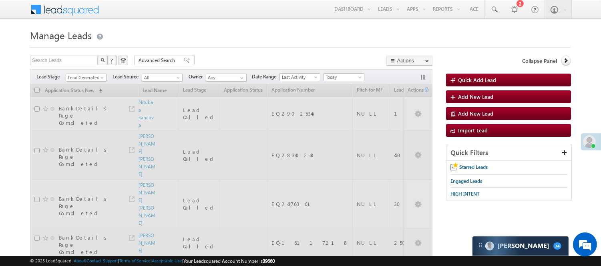
click at [239, 57] on div "Search Leads X ? 63 results found Advanced Search Advanced Search Advanced sear…" at bounding box center [231, 62] width 402 height 12
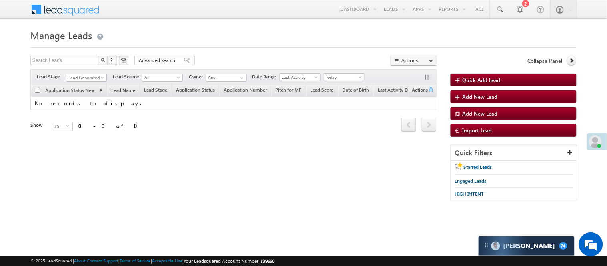
drag, startPoint x: 92, startPoint y: 74, endPoint x: 92, endPoint y: 78, distance: 4.0
click at [92, 74] on span "Lead Generated" at bounding box center [85, 77] width 38 height 7
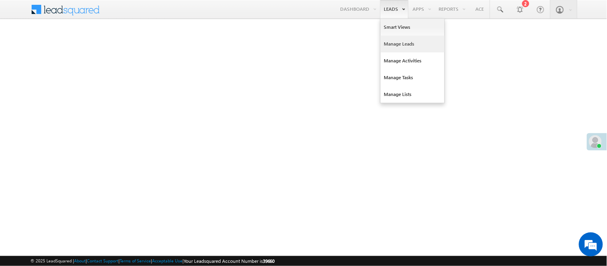
drag, startPoint x: 0, startPoint y: 0, endPoint x: 399, endPoint y: 40, distance: 401.5
click at [399, 40] on link "Manage Leads" at bounding box center [413, 44] width 64 height 17
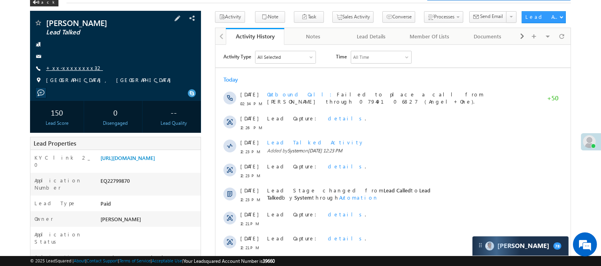
click at [63, 70] on link "+xx-xxxxxxxx32" at bounding box center [74, 67] width 57 height 7
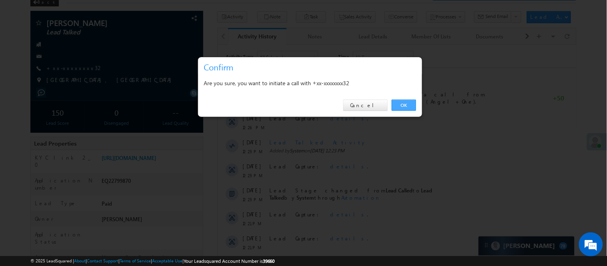
click at [401, 108] on link "OK" at bounding box center [404, 105] width 24 height 11
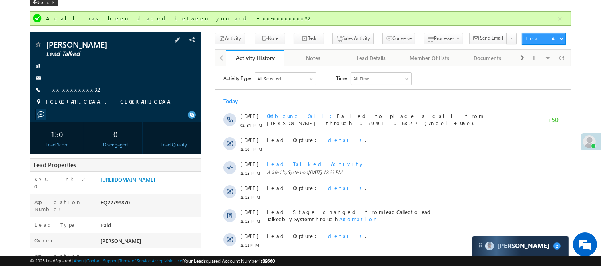
click at [58, 90] on link "+xx-xxxxxxxx32" at bounding box center [74, 89] width 57 height 7
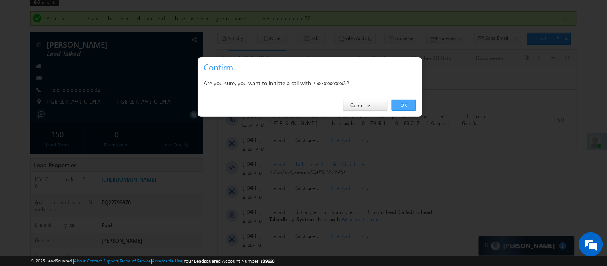
click at [405, 103] on link "OK" at bounding box center [404, 105] width 24 height 11
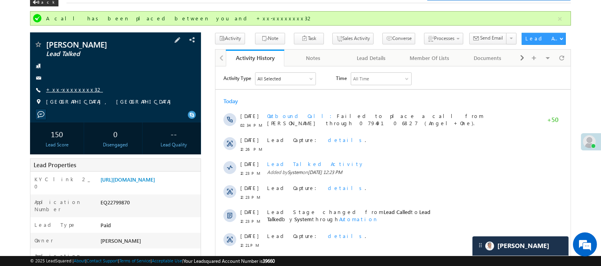
click at [71, 88] on link "+xx-xxxxxxxx32" at bounding box center [74, 89] width 57 height 7
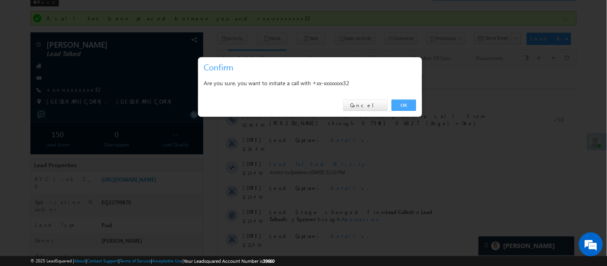
click at [398, 106] on link "OK" at bounding box center [404, 105] width 24 height 11
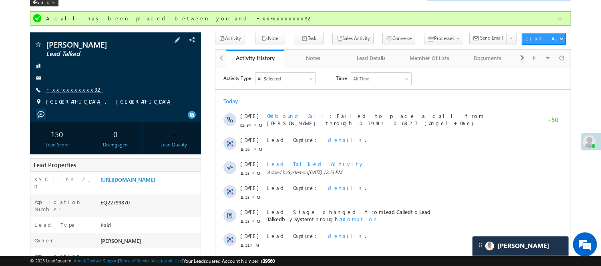
click at [64, 91] on link "+xx-xxxxxxxx32" at bounding box center [74, 89] width 57 height 7
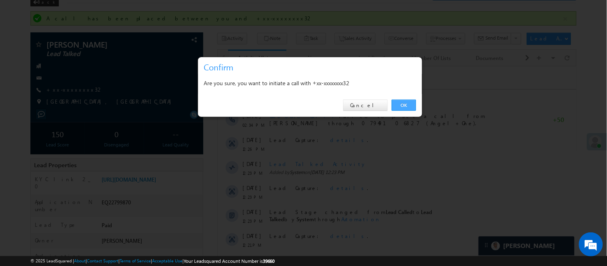
click at [399, 104] on link "OK" at bounding box center [404, 105] width 24 height 11
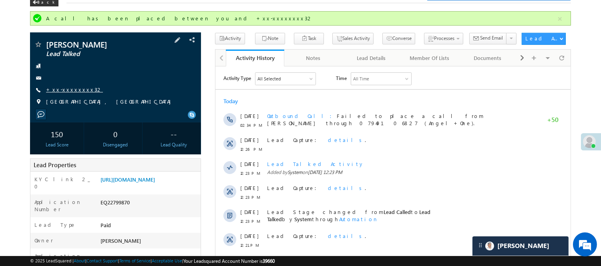
click at [63, 89] on link "+xx-xxxxxxxx32" at bounding box center [74, 89] width 57 height 7
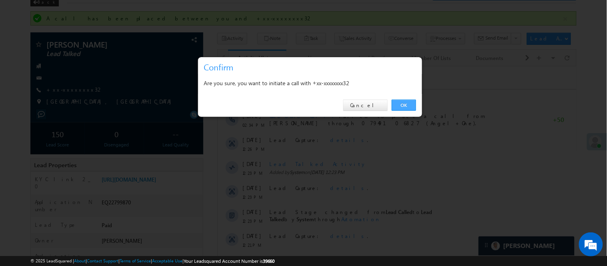
click at [402, 106] on link "OK" at bounding box center [404, 105] width 24 height 11
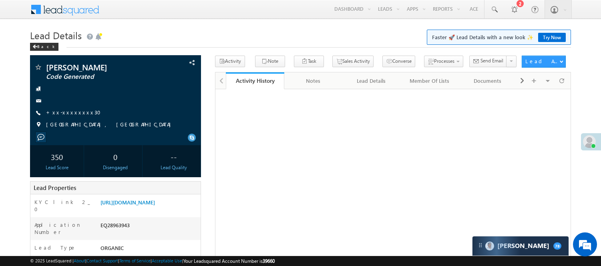
scroll to position [45, 0]
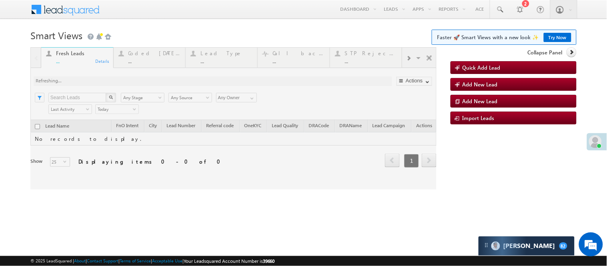
click at [140, 56] on div at bounding box center [233, 118] width 406 height 142
click at [143, 60] on div at bounding box center [233, 118] width 406 height 142
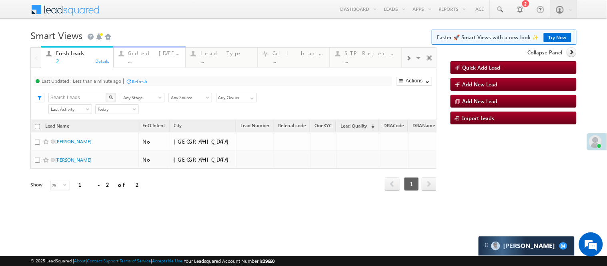
click at [152, 59] on div "..." at bounding box center [154, 61] width 52 height 6
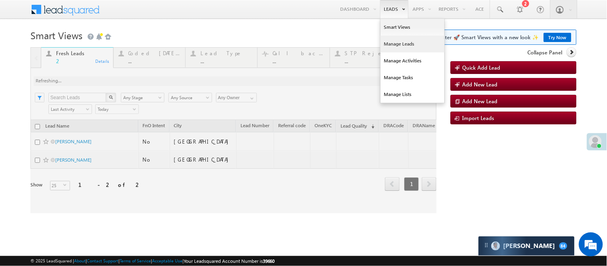
click at [393, 39] on link "Manage Leads" at bounding box center [413, 44] width 64 height 17
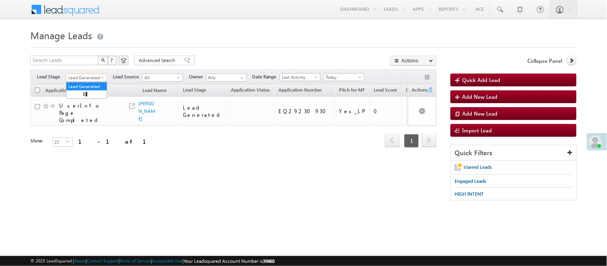
click at [87, 76] on span "Lead Generated" at bounding box center [85, 77] width 38 height 7
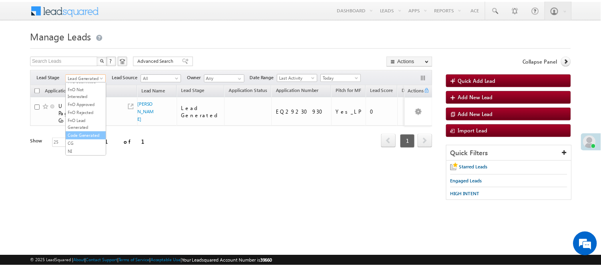
scroll to position [199, 0]
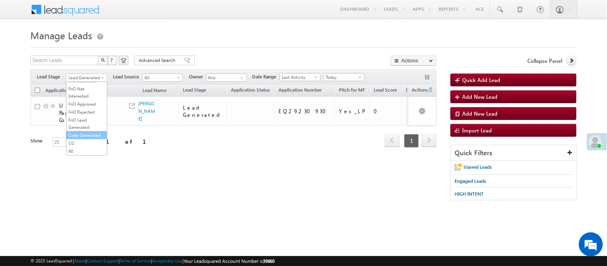
click at [91, 136] on link "Code Generated" at bounding box center [86, 135] width 40 height 7
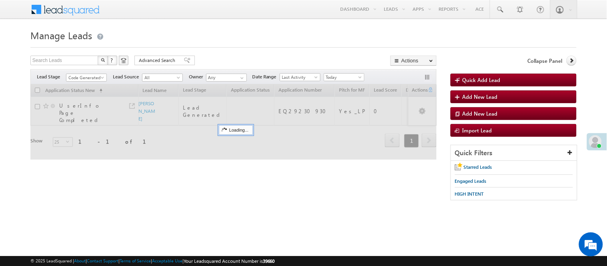
click at [218, 19] on div "Menu Nisha Anand Yadav Nisha .Yada v@ang elbro king. com Angel Broki" at bounding box center [303, 10] width 546 height 20
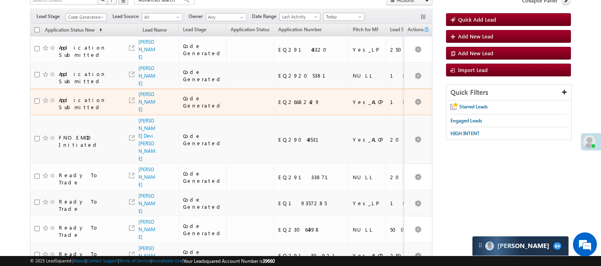
scroll to position [0, 0]
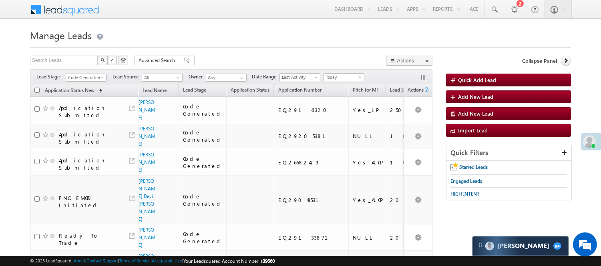
click at [92, 77] on span "Code Generated" at bounding box center [85, 77] width 38 height 7
click at [79, 97] on link "Lead Generated" at bounding box center [86, 94] width 40 height 7
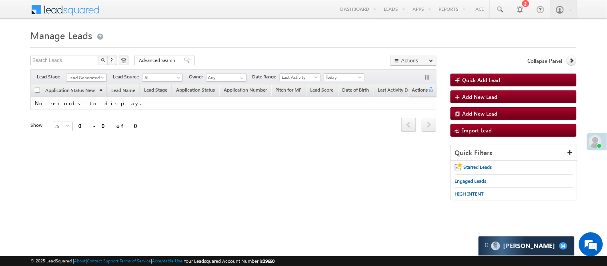
click at [97, 79] on span "Lead Generated" at bounding box center [85, 77] width 38 height 7
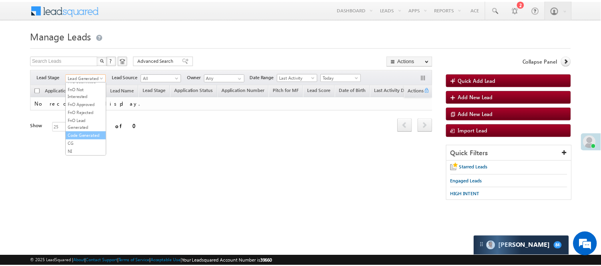
scroll to position [199, 0]
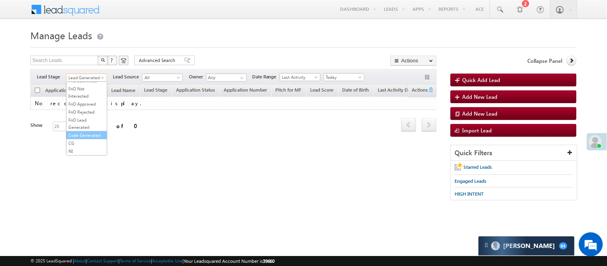
click at [82, 133] on link "Code Generated" at bounding box center [86, 135] width 40 height 7
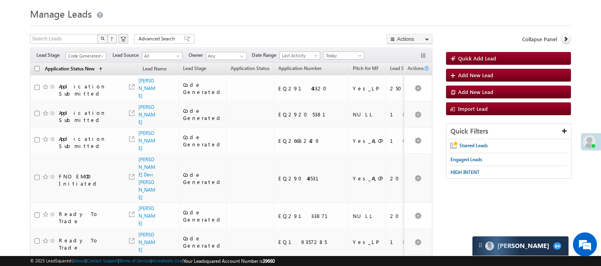
scroll to position [0, 0]
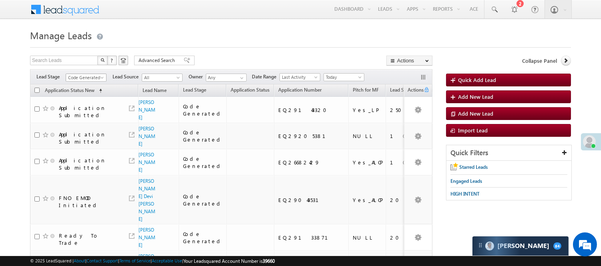
click at [100, 80] on span at bounding box center [103, 79] width 6 height 6
click at [80, 98] on link "Lead Generated" at bounding box center [86, 94] width 40 height 7
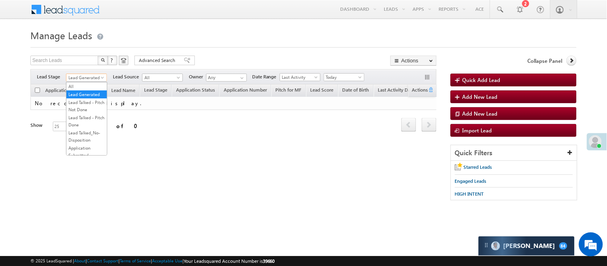
click at [94, 81] on span "Lead Generated" at bounding box center [85, 77] width 38 height 7
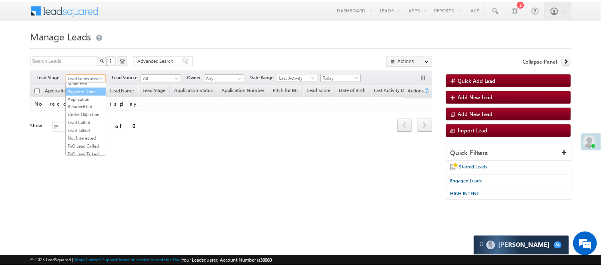
scroll to position [89, 0]
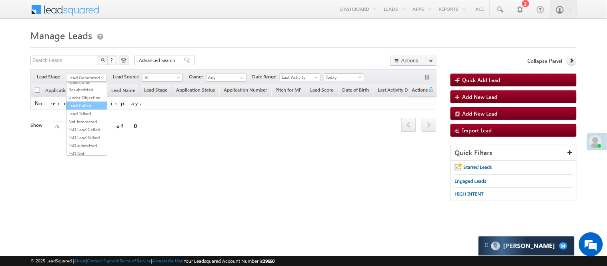
click at [89, 109] on link "Lead Called" at bounding box center [86, 105] width 40 height 7
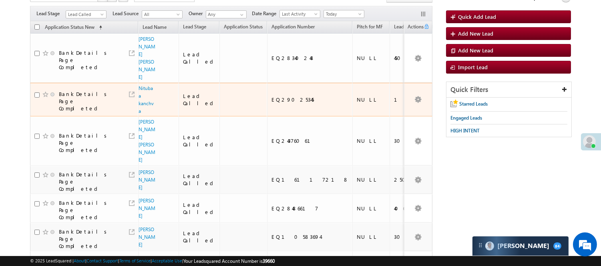
scroll to position [0, 0]
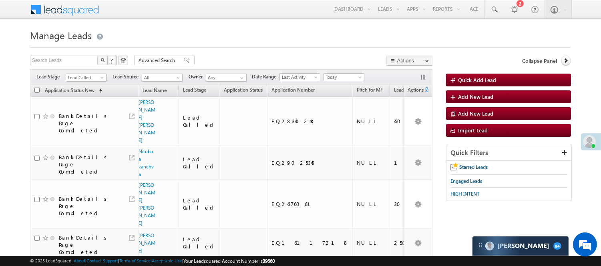
click at [73, 76] on span "Lead Called" at bounding box center [85, 77] width 38 height 7
click at [74, 98] on link "Lead Generated" at bounding box center [86, 94] width 40 height 7
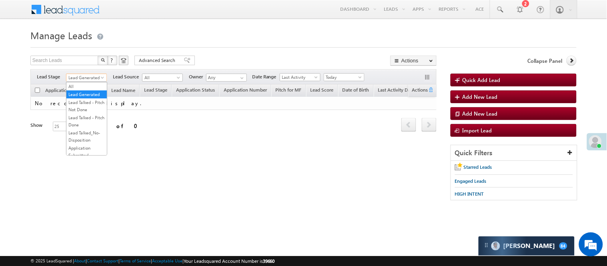
click at [76, 78] on span "Lead Generated" at bounding box center [85, 77] width 38 height 7
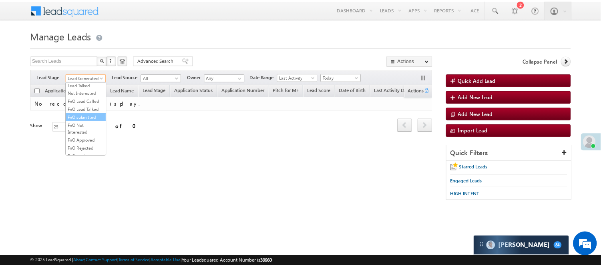
scroll to position [199, 0]
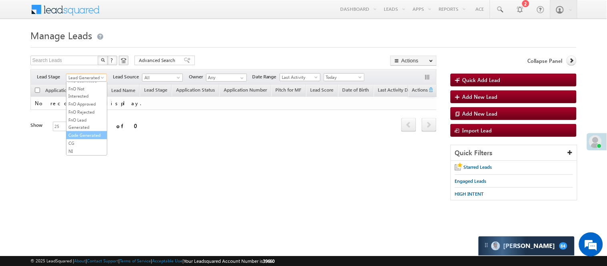
click at [76, 133] on link "Code Generated" at bounding box center [86, 135] width 40 height 7
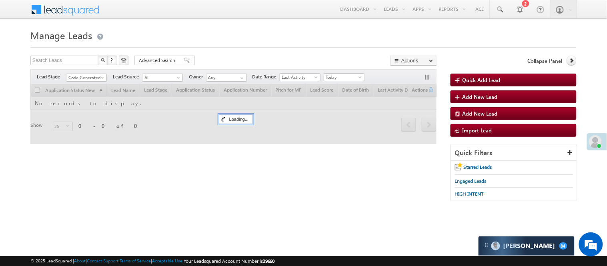
click at [214, 49] on form "Manage Leads Quick Add Lead Search Leads X ? 0 results found Advanced Search Ad…" at bounding box center [303, 118] width 546 height 182
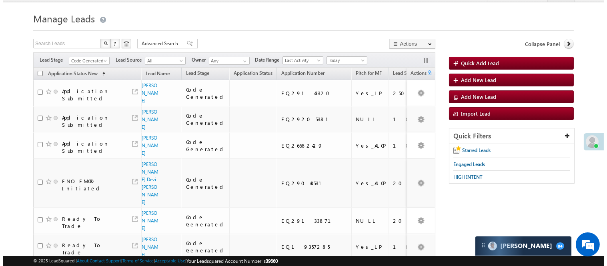
scroll to position [0, 0]
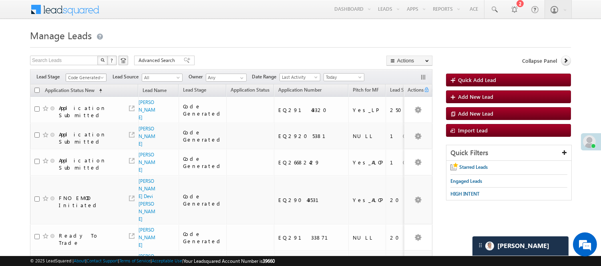
click at [90, 75] on span "Code Generated" at bounding box center [85, 77] width 38 height 7
click at [91, 100] on link "FnO Approved" at bounding box center [86, 103] width 40 height 7
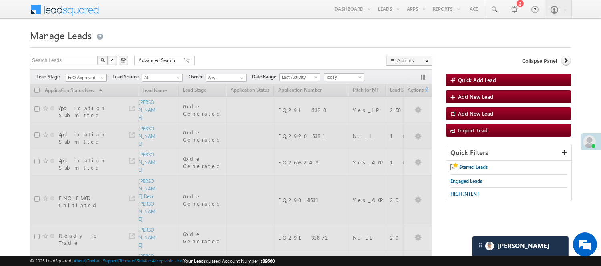
click at [97, 75] on span "FnO Approved" at bounding box center [85, 77] width 38 height 7
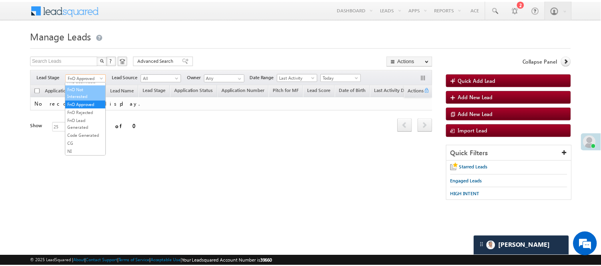
scroll to position [199, 0]
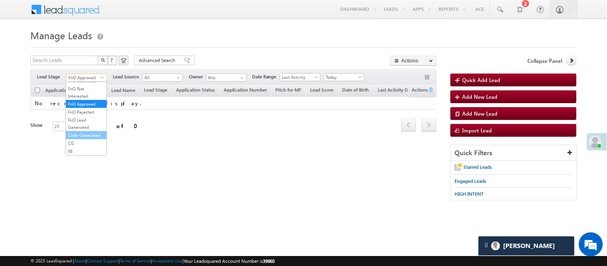
click at [82, 132] on link "Code Generated" at bounding box center [86, 135] width 40 height 7
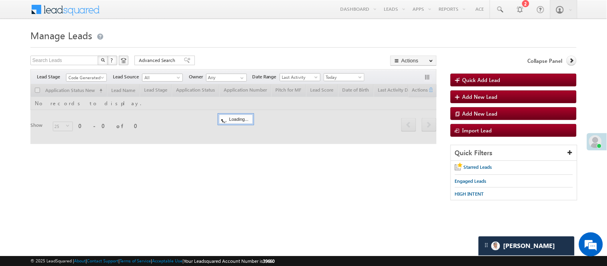
click at [237, 35] on h1 "Manage Leads" at bounding box center [303, 35] width 546 height 16
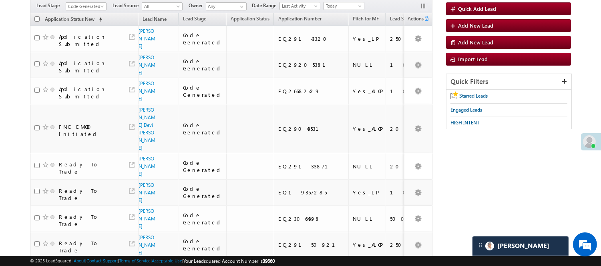
scroll to position [0, 0]
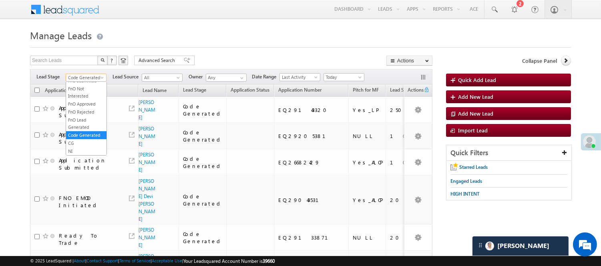
click at [87, 76] on span "Code Generated" at bounding box center [85, 77] width 38 height 7
click at [86, 108] on link "FnO Rejected" at bounding box center [86, 111] width 40 height 7
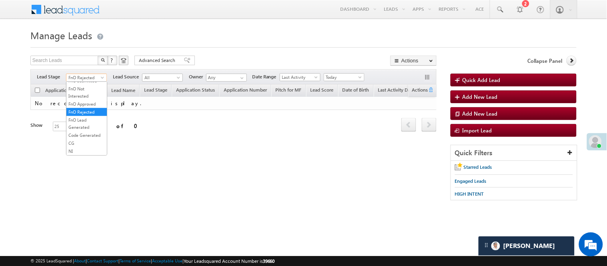
click at [81, 74] on span "FnO Rejected" at bounding box center [85, 77] width 38 height 7
click at [85, 135] on link "Code Generated" at bounding box center [86, 135] width 40 height 7
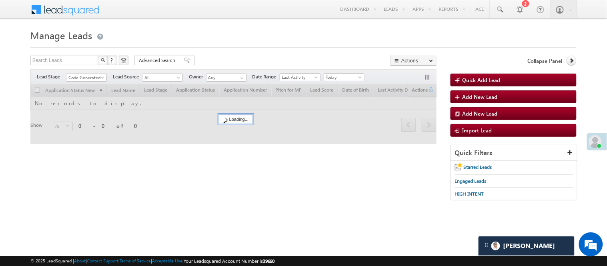
click at [230, 46] on div at bounding box center [303, 44] width 546 height 5
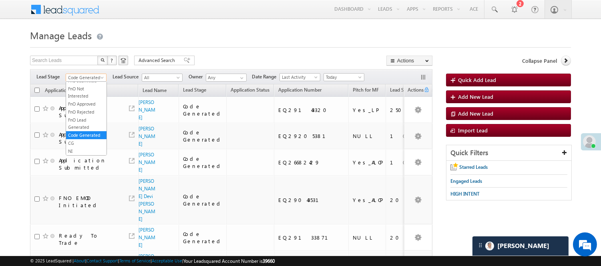
click at [81, 74] on span "Code Generated" at bounding box center [85, 77] width 38 height 7
click at [88, 109] on link "Lead Called" at bounding box center [86, 105] width 40 height 7
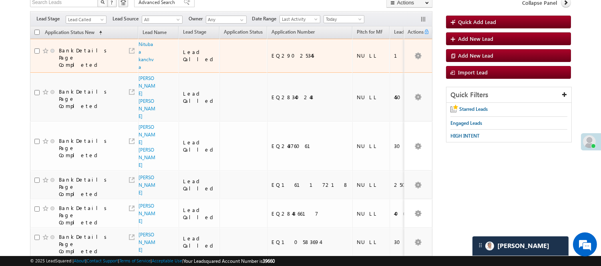
scroll to position [0, 0]
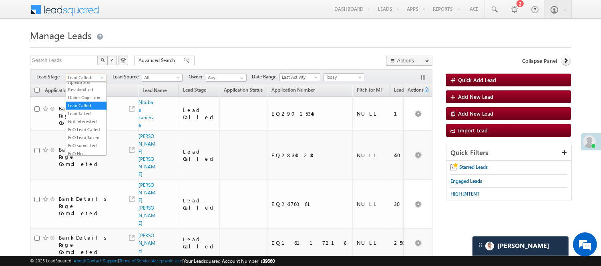
click at [85, 77] on span "Lead Called" at bounding box center [85, 77] width 38 height 7
click at [82, 132] on link "Code Generated" at bounding box center [86, 135] width 40 height 7
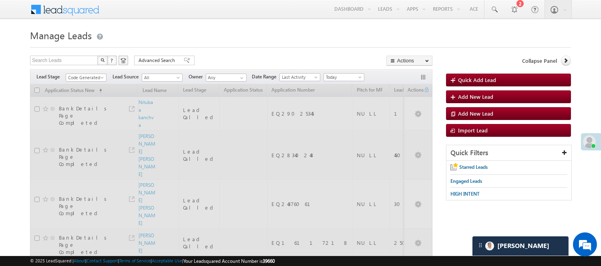
click at [206, 60] on div "Search Leads X ? 66 results found Advanced Search Advanced Search Advanced sear…" at bounding box center [231, 62] width 402 height 12
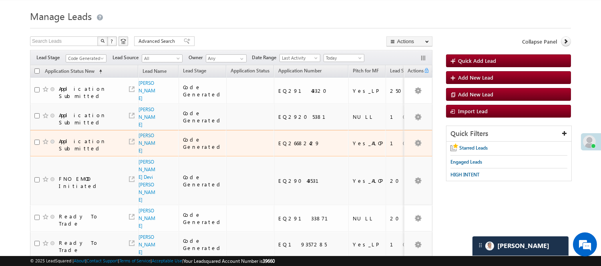
scroll to position [17, 0]
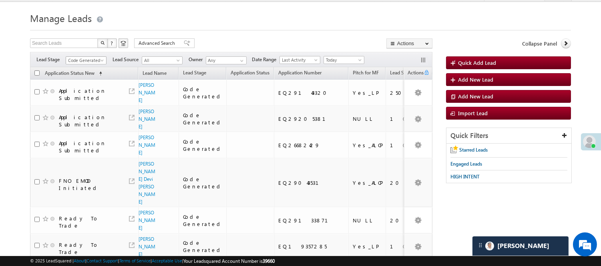
click at [85, 61] on span "Code Generated" at bounding box center [85, 60] width 38 height 7
click at [87, 81] on link "Lead Generated" at bounding box center [86, 77] width 40 height 7
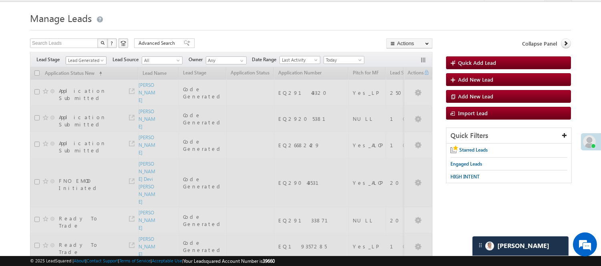
click at [95, 62] on span "Lead Generated" at bounding box center [85, 60] width 38 height 7
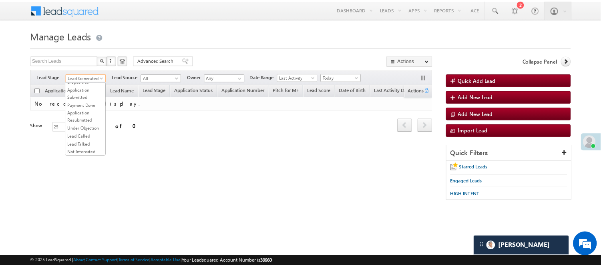
scroll to position [133, 0]
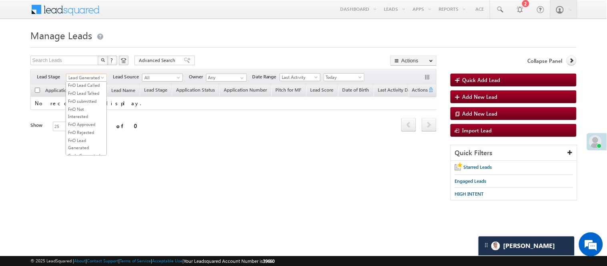
click at [92, 73] on link "Lead Talked" at bounding box center [86, 69] width 40 height 7
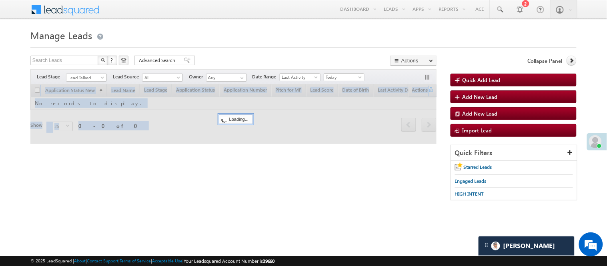
click at [92, 87] on div at bounding box center [233, 114] width 406 height 60
click at [91, 78] on span "Lead Talked" at bounding box center [85, 77] width 38 height 7
click at [89, 84] on div at bounding box center [233, 114] width 406 height 60
click at [100, 76] on span at bounding box center [103, 79] width 6 height 6
click at [91, 65] on link "Lead Called" at bounding box center [86, 61] width 40 height 7
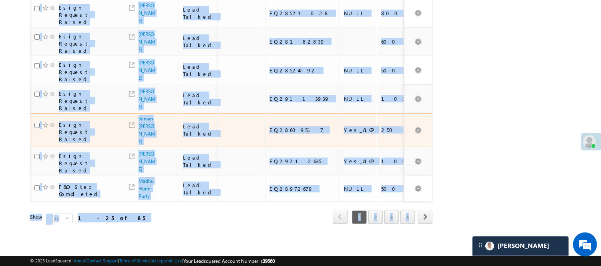
scroll to position [647, 0]
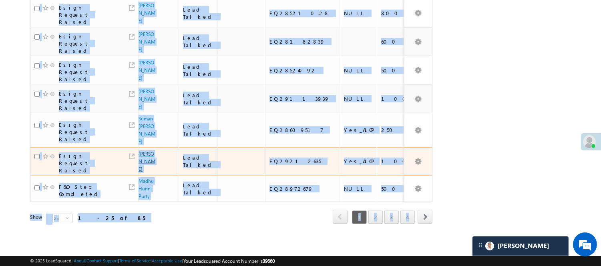
click at [144, 151] on link "LOMAN" at bounding box center [146, 161] width 17 height 21
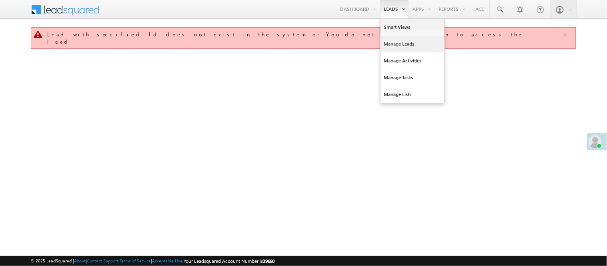
click at [399, 44] on link "Manage Leads" at bounding box center [413, 44] width 64 height 17
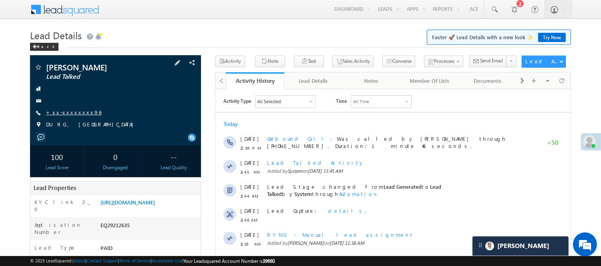
click at [71, 112] on link "+xx-xxxxxxxx96" at bounding box center [73, 112] width 55 height 7
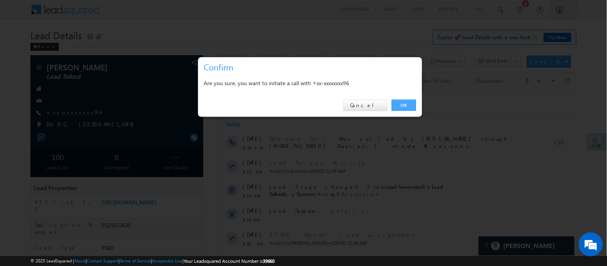
drag, startPoint x: 395, startPoint y: 106, endPoint x: 180, endPoint y: 16, distance: 232.5
click at [395, 106] on link "OK" at bounding box center [404, 105] width 24 height 11
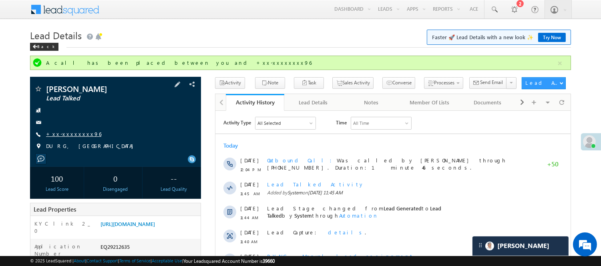
click at [69, 134] on link "+xx-xxxxxxxx96" at bounding box center [73, 133] width 55 height 7
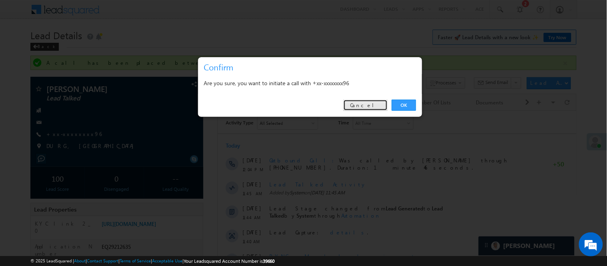
click at [373, 101] on link "Cancel" at bounding box center [365, 105] width 44 height 11
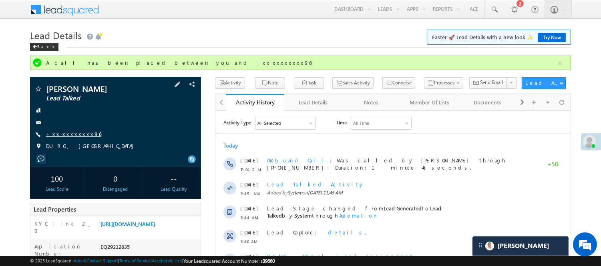
click at [77, 133] on link "+xx-xxxxxxxx96" at bounding box center [73, 133] width 55 height 7
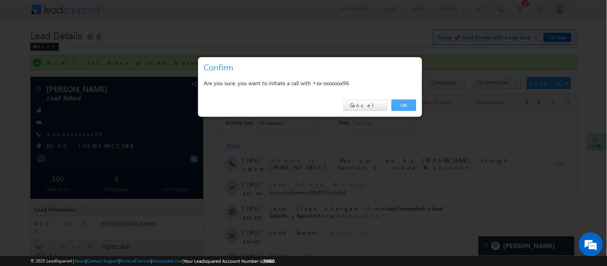
click at [399, 103] on link "OK" at bounding box center [404, 105] width 24 height 11
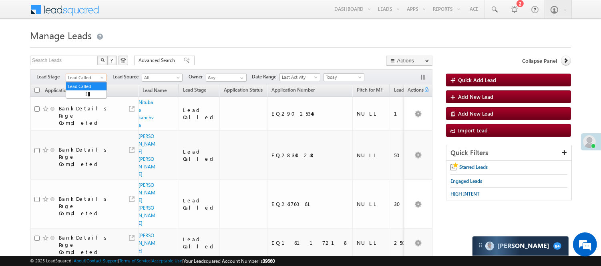
click at [88, 78] on span "Lead Called" at bounding box center [85, 77] width 38 height 7
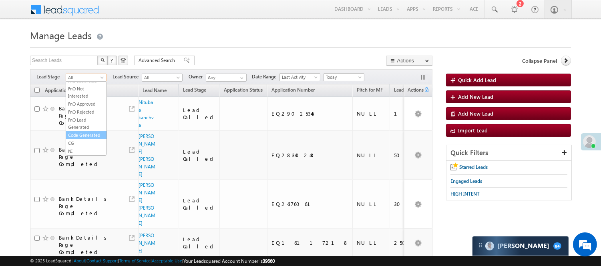
click at [96, 132] on link "Code Generated" at bounding box center [86, 135] width 40 height 7
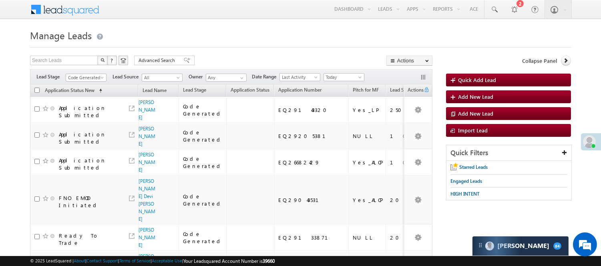
scroll to position [0, 0]
click at [93, 77] on span "Code Generated" at bounding box center [85, 77] width 38 height 7
click at [257, 61] on div "Search Leads X ? 15 results found Advanced Search Advanced Search Advanced sear…" at bounding box center [231, 62] width 402 height 12
click at [90, 76] on span "Code Generated" at bounding box center [85, 77] width 38 height 7
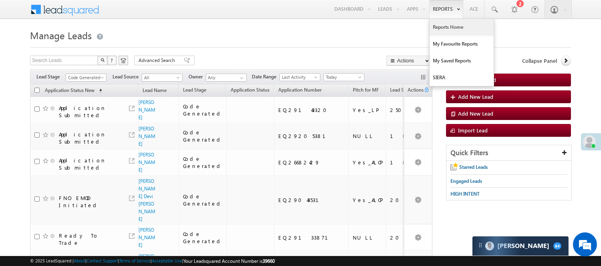
click at [455, 24] on link "Reports Home" at bounding box center [461, 27] width 64 height 17
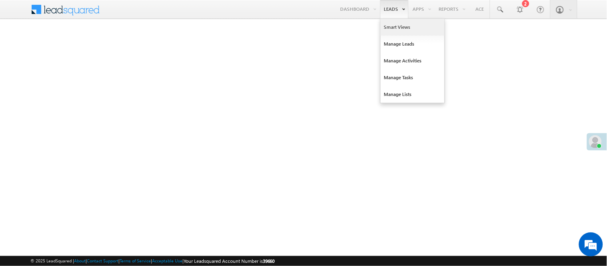
click at [394, 27] on link "Smart Views" at bounding box center [413, 27] width 64 height 17
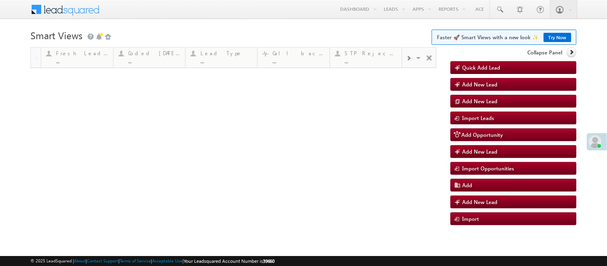
click at [395, 27] on h1 "Smart Views Getting Started Faster 🚀 Smart Views with a new look ✨ Try Now" at bounding box center [303, 35] width 546 height 16
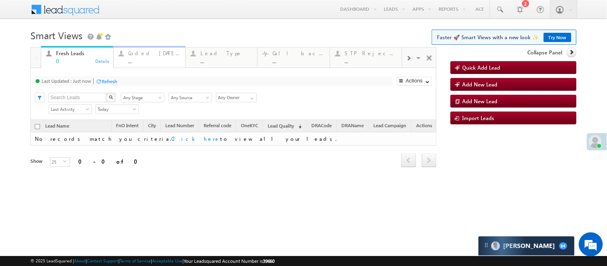
click at [133, 65] on link "Coded [DATE] ... Details" at bounding box center [149, 57] width 72 height 22
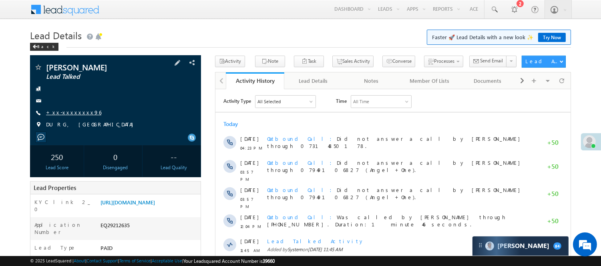
drag, startPoint x: 70, startPoint y: 107, endPoint x: 61, endPoint y: 110, distance: 9.6
click at [70, 107] on div "[PERSON_NAME] Lead Talked +xx-xxxxxxxx96" at bounding box center [115, 98] width 163 height 70
click at [61, 110] on link "+xx-xxxxxxxx96" at bounding box center [73, 112] width 55 height 7
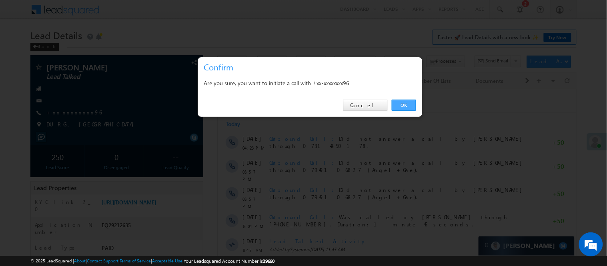
click at [408, 104] on link "OK" at bounding box center [404, 105] width 24 height 11
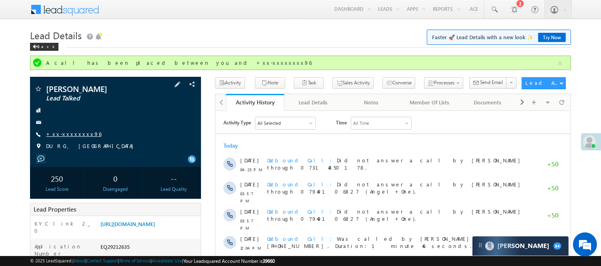
click at [67, 136] on link "+xx-xxxxxxxx96" at bounding box center [73, 133] width 55 height 7
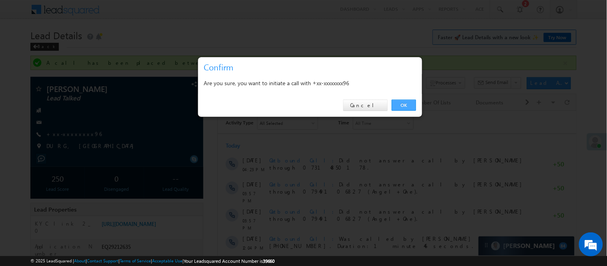
click at [403, 102] on link "OK" at bounding box center [404, 105] width 24 height 11
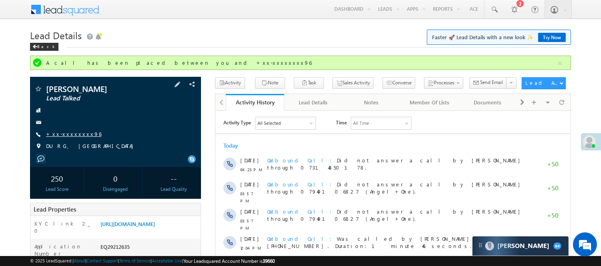
click at [72, 134] on link "+xx-xxxxxxxx96" at bounding box center [73, 133] width 55 height 7
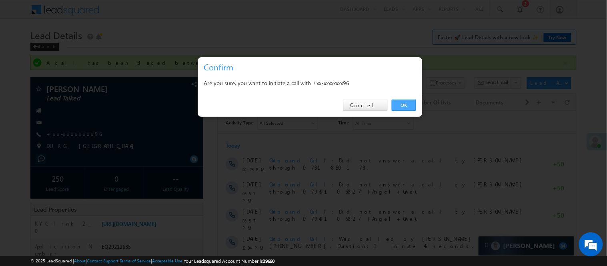
click at [409, 104] on link "OK" at bounding box center [404, 105] width 24 height 11
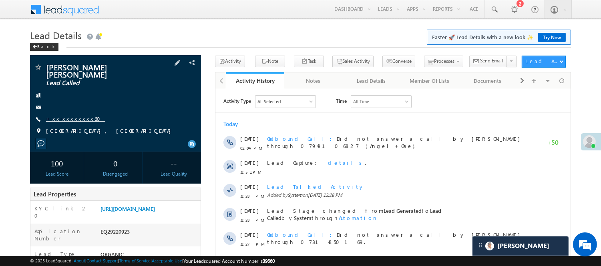
click at [63, 115] on link "+xx-xxxxxxxx60" at bounding box center [75, 118] width 59 height 7
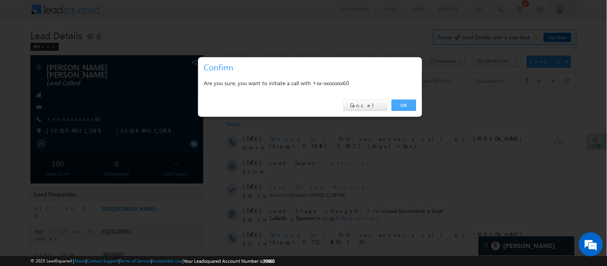
click at [411, 104] on link "OK" at bounding box center [404, 105] width 24 height 11
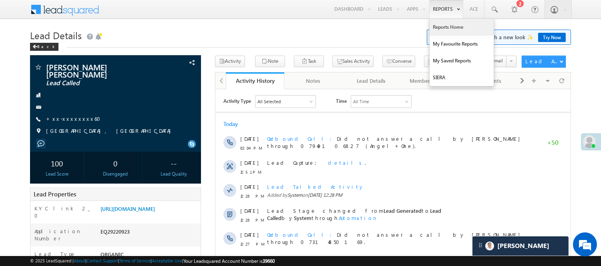
click at [450, 27] on link "Reports Home" at bounding box center [461, 27] width 64 height 17
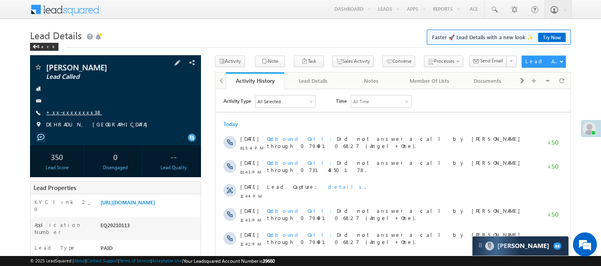
click at [64, 111] on link "+xx-xxxxxxxx38" at bounding box center [74, 112] width 56 height 7
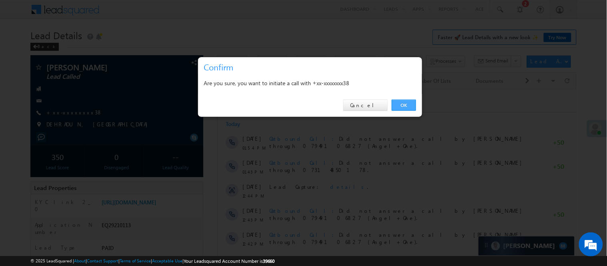
click at [407, 102] on link "OK" at bounding box center [404, 105] width 24 height 11
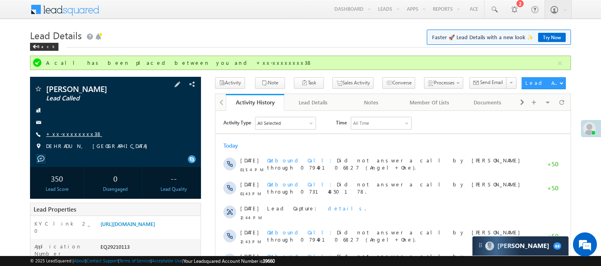
click at [66, 136] on link "+xx-xxxxxxxx38" at bounding box center [74, 133] width 56 height 7
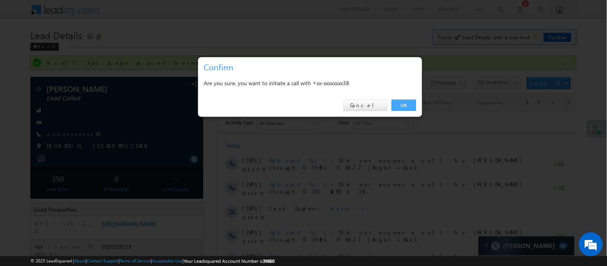
click at [402, 105] on link "OK" at bounding box center [404, 105] width 24 height 11
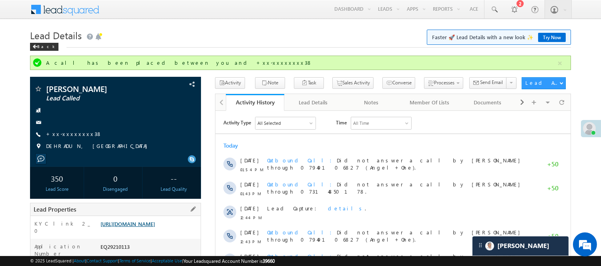
click at [155, 227] on link "https://angelbroking1-pk3em7sa.customui-test.leadsquared.com?leadId=1a6526f8-8a…" at bounding box center [127, 224] width 54 height 7
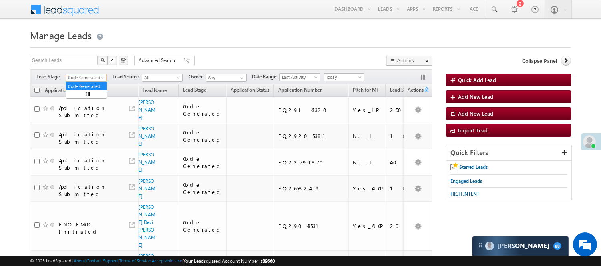
click at [98, 79] on span "Code Generated" at bounding box center [85, 77] width 38 height 7
click at [92, 98] on link "Lead Generated" at bounding box center [86, 94] width 40 height 7
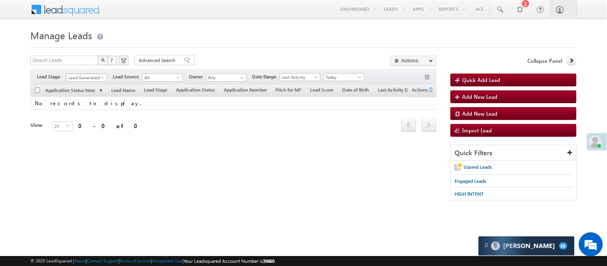
click at [82, 80] on span "Lead Generated" at bounding box center [85, 77] width 38 height 7
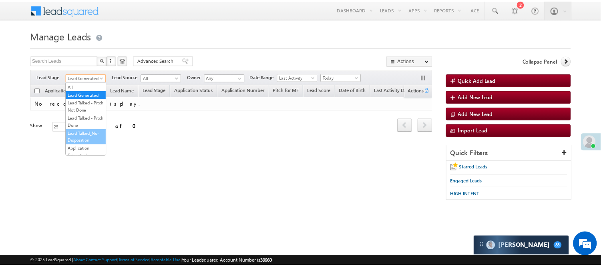
scroll to position [89, 0]
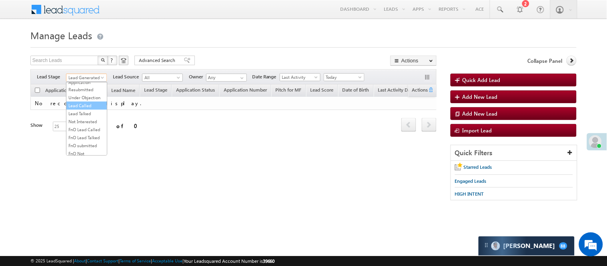
click at [84, 109] on link "Lead Called" at bounding box center [86, 105] width 40 height 7
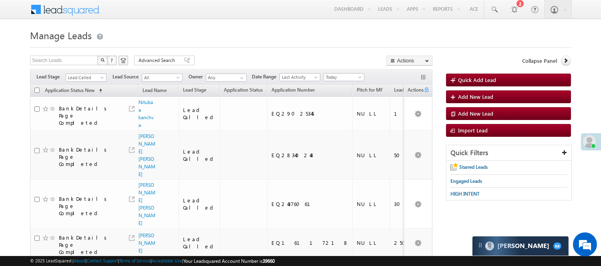
click at [96, 80] on span "Lead Called" at bounding box center [85, 77] width 38 height 7
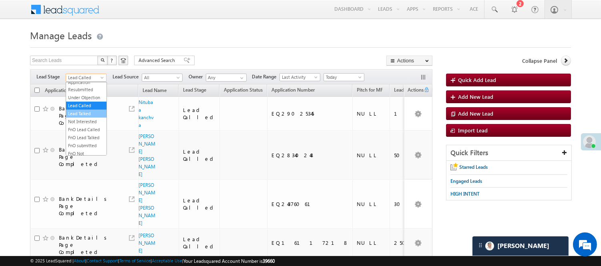
click at [83, 117] on link "Lead Talked" at bounding box center [86, 113] width 40 height 7
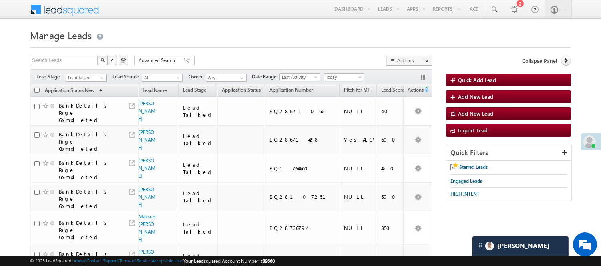
click at [85, 75] on span "Lead Talked" at bounding box center [85, 77] width 38 height 7
click at [91, 109] on link "Lead Called" at bounding box center [86, 105] width 40 height 7
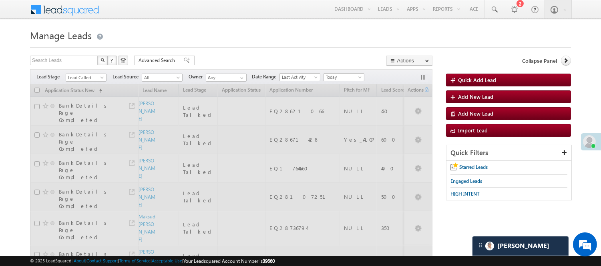
click at [231, 36] on h1 "Manage Leads" at bounding box center [300, 35] width 541 height 16
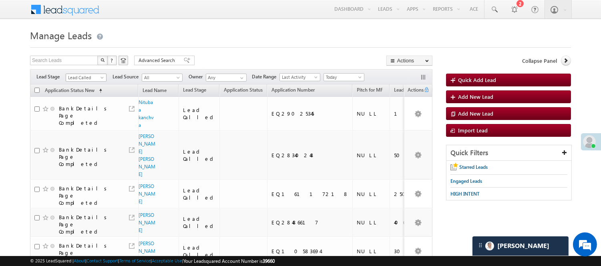
click at [84, 75] on span "Lead Called" at bounding box center [85, 77] width 38 height 7
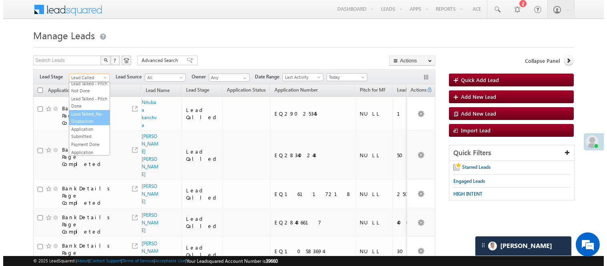
scroll to position [0, 0]
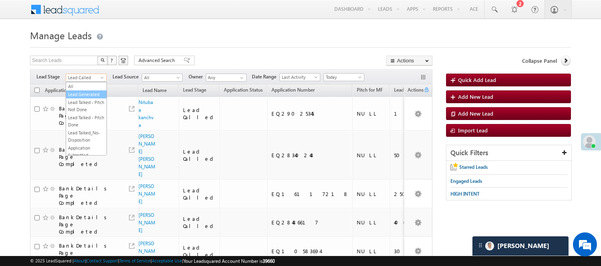
click at [80, 98] on link "Lead Generated" at bounding box center [86, 94] width 40 height 7
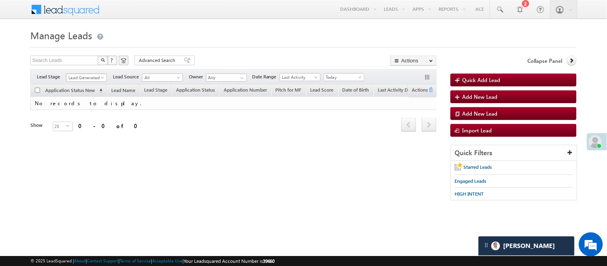
click at [86, 79] on span "Lead Generated" at bounding box center [85, 77] width 38 height 7
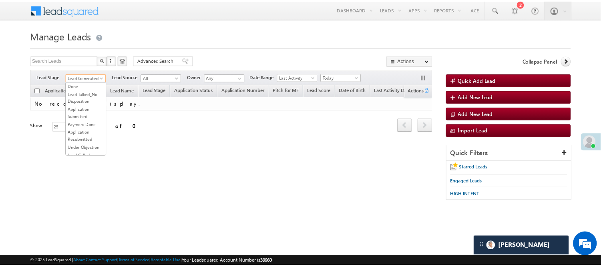
scroll to position [133, 0]
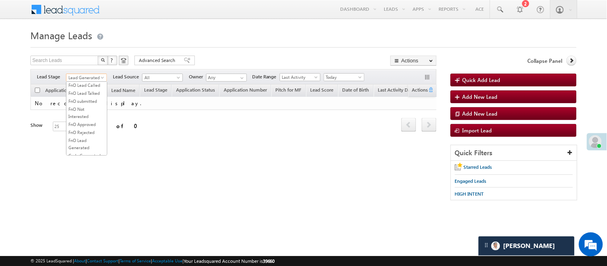
click at [86, 73] on link "Lead Talked" at bounding box center [86, 69] width 40 height 7
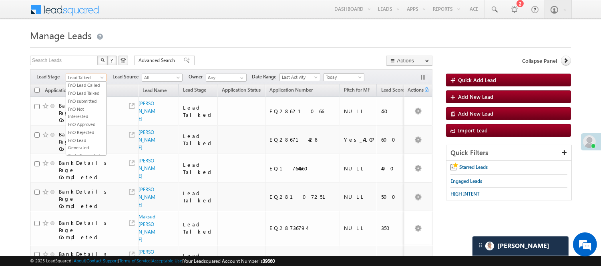
click at [86, 79] on span "Lead Talked" at bounding box center [85, 77] width 38 height 7
click at [83, 65] on link "Lead Called" at bounding box center [86, 61] width 40 height 7
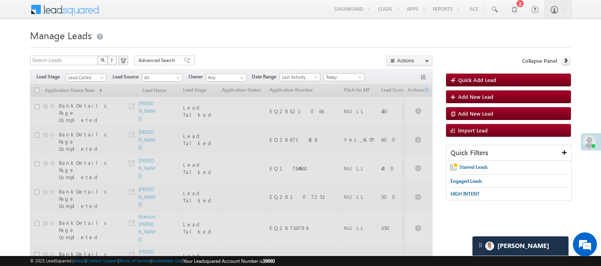
click at [232, 46] on div at bounding box center [300, 44] width 541 height 5
click at [72, 80] on span "Lead Called" at bounding box center [85, 77] width 38 height 7
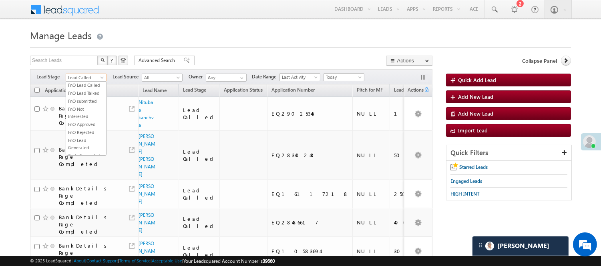
scroll to position [130, 0]
click at [81, 76] on link "Lead Talked" at bounding box center [86, 71] width 40 height 7
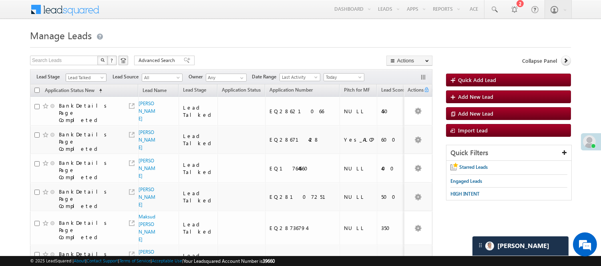
click at [85, 77] on span "Lead Talked" at bounding box center [85, 77] width 38 height 7
click at [82, 132] on link "Code Generated" at bounding box center [86, 135] width 40 height 7
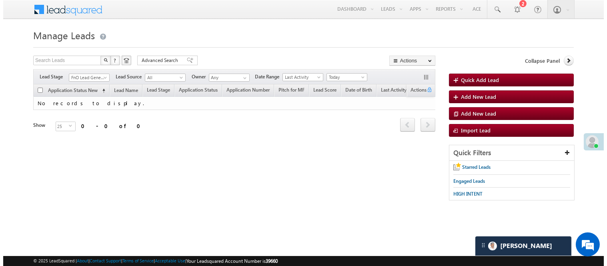
scroll to position [0, 0]
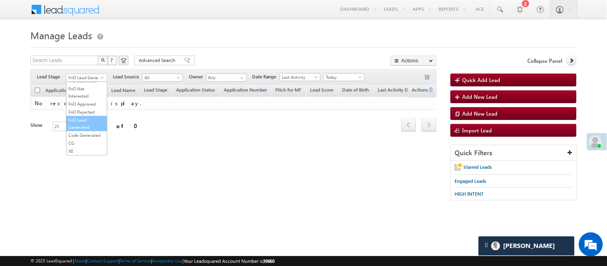
click at [86, 76] on span "FnO Lead Generated" at bounding box center [85, 77] width 38 height 7
click at [86, 98] on link "Lead Generated" at bounding box center [86, 94] width 40 height 7
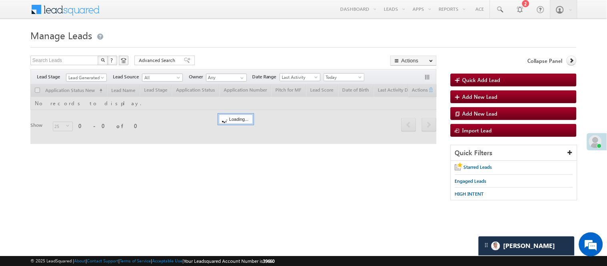
click at [189, 47] on div at bounding box center [303, 44] width 546 height 5
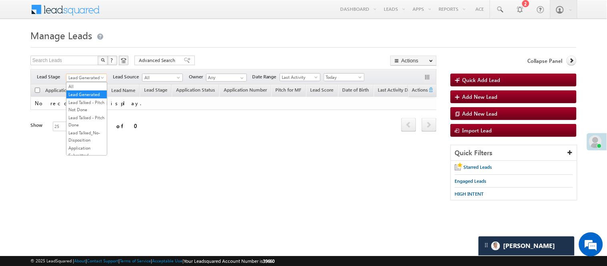
click at [90, 77] on span "Lead Generated" at bounding box center [85, 77] width 38 height 7
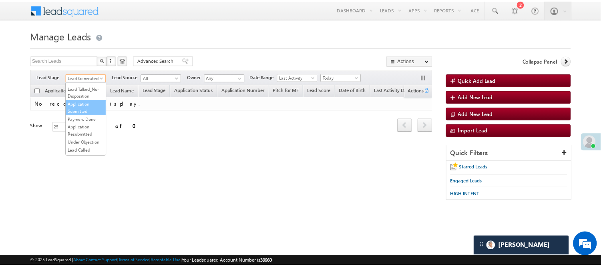
scroll to position [89, 0]
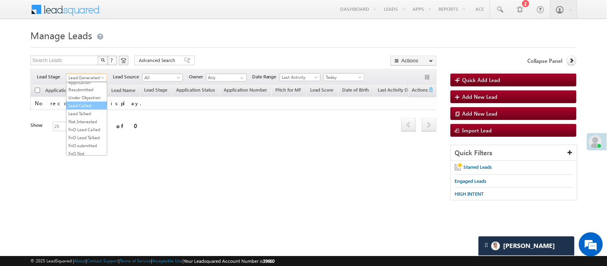
click at [84, 109] on link "Lead Called" at bounding box center [86, 105] width 40 height 7
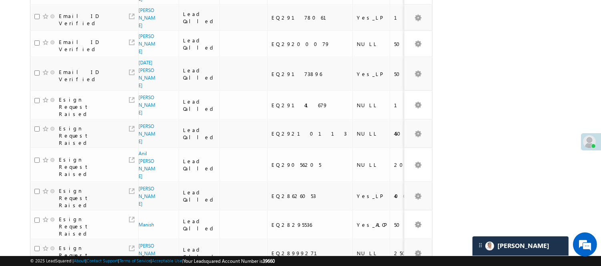
scroll to position [535, 0]
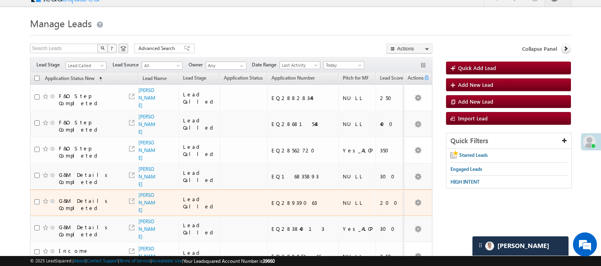
scroll to position [0, 0]
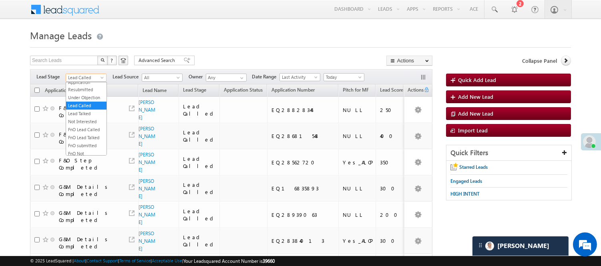
click at [94, 78] on span "Lead Called" at bounding box center [85, 77] width 38 height 7
click at [82, 98] on link "Lead Generated" at bounding box center [86, 94] width 40 height 7
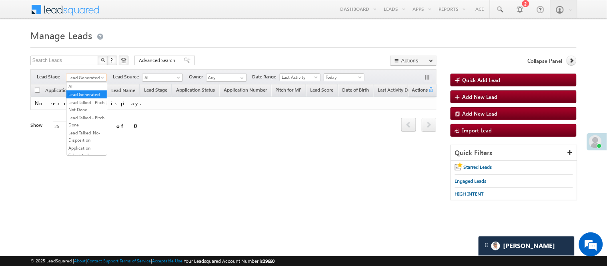
click at [100, 77] on span at bounding box center [103, 79] width 6 height 6
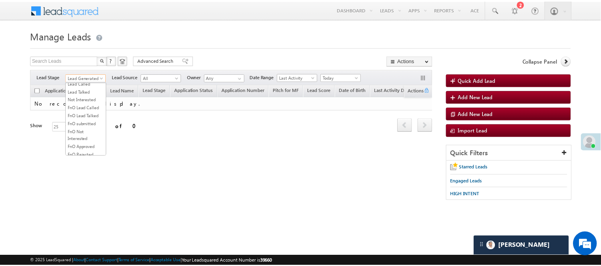
scroll to position [133, 0]
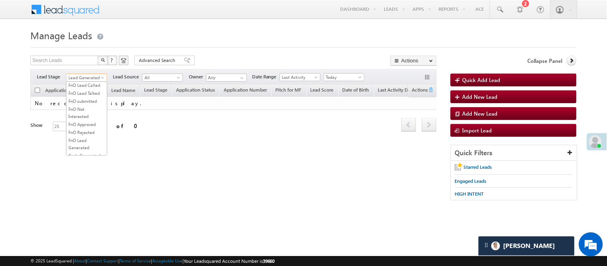
click at [88, 65] on link "Lead Called" at bounding box center [86, 61] width 40 height 7
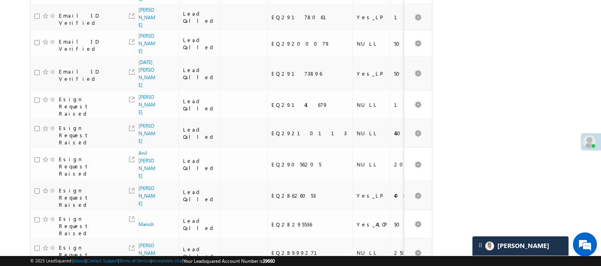
scroll to position [535, 0]
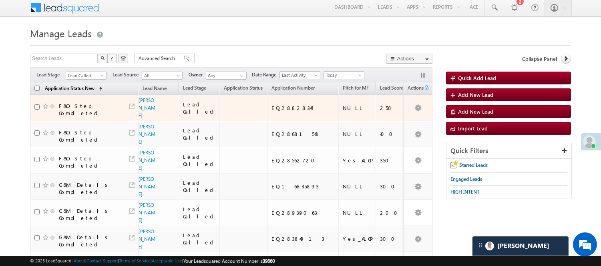
scroll to position [0, 0]
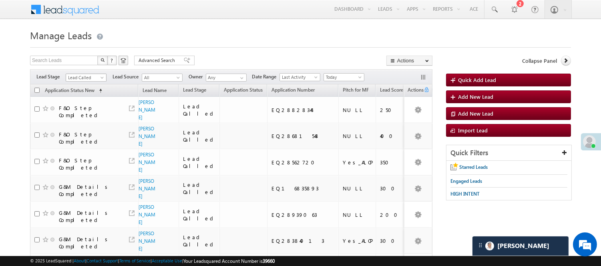
click at [89, 76] on span "Lead Called" at bounding box center [85, 77] width 38 height 7
click at [85, 76] on link "Lead Talked" at bounding box center [86, 71] width 40 height 7
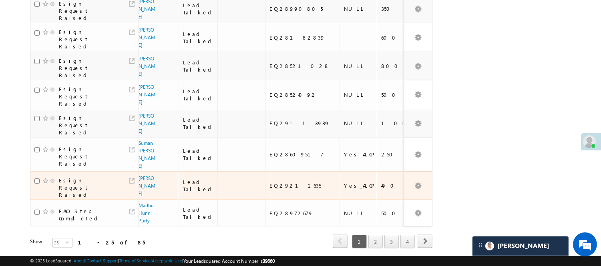
scroll to position [647, 0]
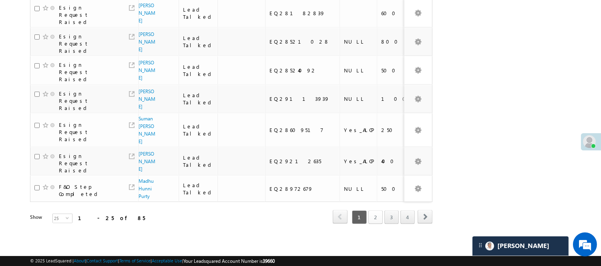
click at [374, 212] on link "2" at bounding box center [375, 218] width 14 height 14
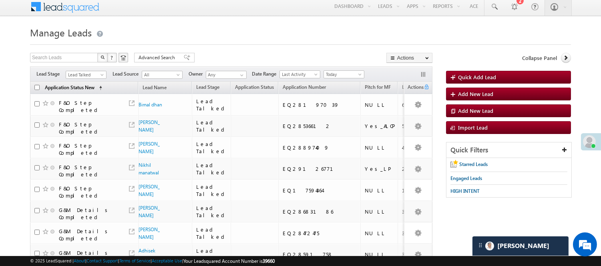
scroll to position [0, 0]
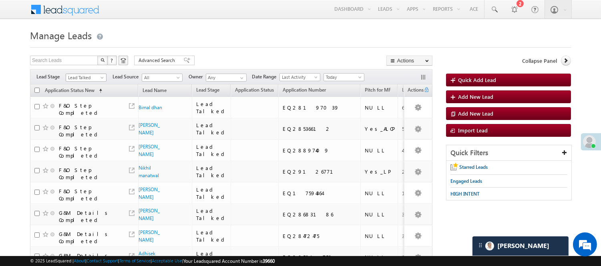
click at [87, 76] on span "Lead Talked" at bounding box center [85, 77] width 38 height 7
click at [88, 98] on link "Lead Generated" at bounding box center [86, 94] width 40 height 7
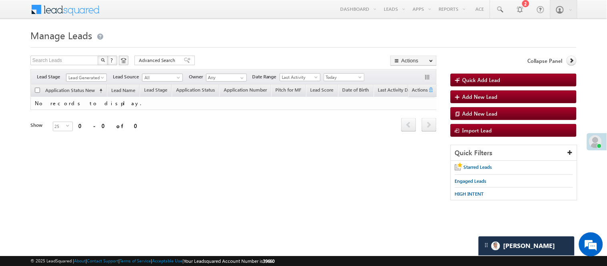
click at [83, 74] on span "Lead Generated" at bounding box center [85, 77] width 38 height 7
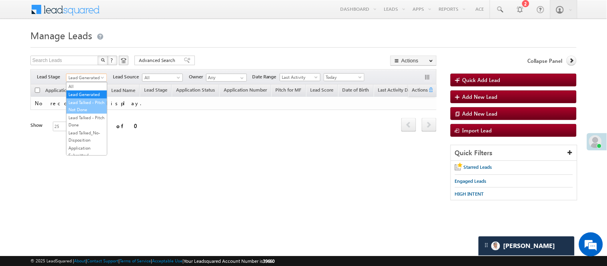
click at [82, 110] on link "Lead Talked - Pitch Not Done" at bounding box center [86, 106] width 40 height 14
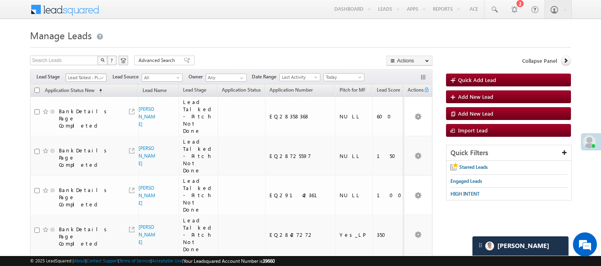
click at [88, 76] on span "Lead Talked - Pitch Not Done" at bounding box center [85, 77] width 38 height 7
click at [86, 98] on link "Lead Generated" at bounding box center [86, 94] width 40 height 7
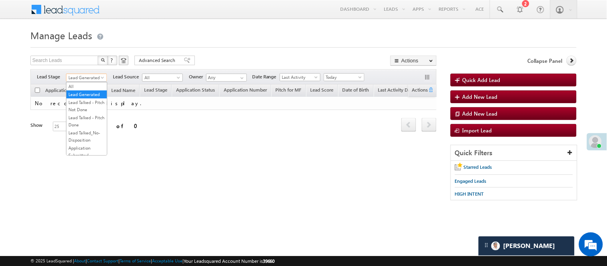
click at [87, 74] on span "Lead Generated" at bounding box center [85, 77] width 38 height 7
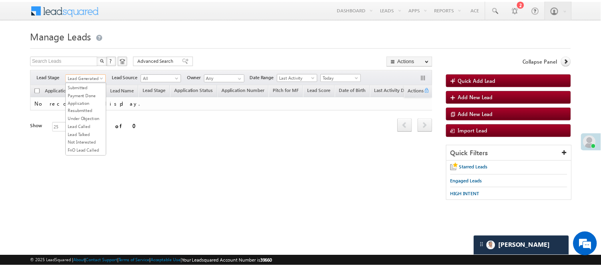
scroll to position [89, 0]
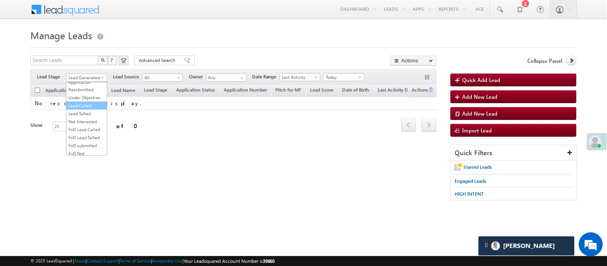
click at [91, 109] on link "Lead Called" at bounding box center [86, 105] width 40 height 7
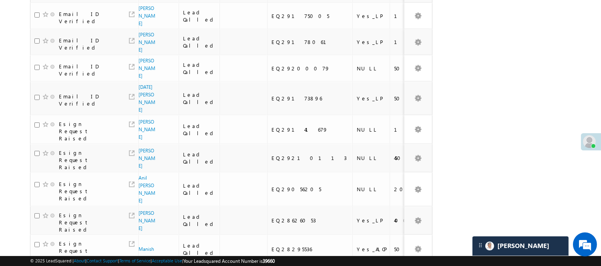
scroll to position [535, 0]
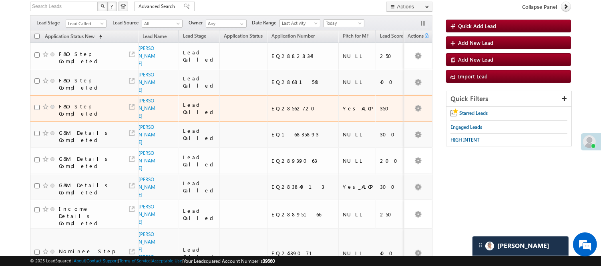
scroll to position [44, 0]
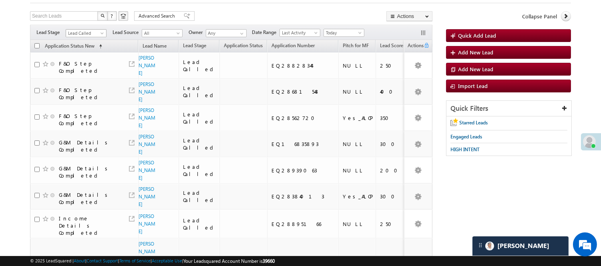
click at [95, 31] on span "Lead Called" at bounding box center [85, 33] width 38 height 7
click at [85, 87] on link "Code Generated" at bounding box center [86, 90] width 40 height 7
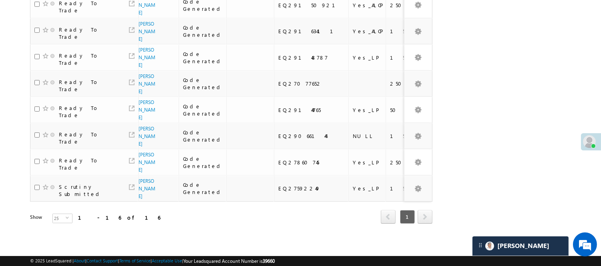
scroll to position [362, 0]
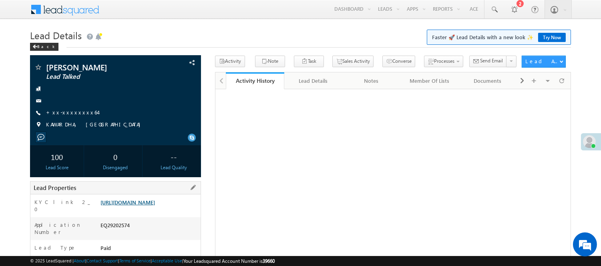
click at [155, 206] on link "[URL][DOMAIN_NAME]" at bounding box center [127, 202] width 54 height 7
click at [149, 203] on link "[URL][DOMAIN_NAME]" at bounding box center [127, 202] width 54 height 7
